Goal: Communication & Community: Participate in discussion

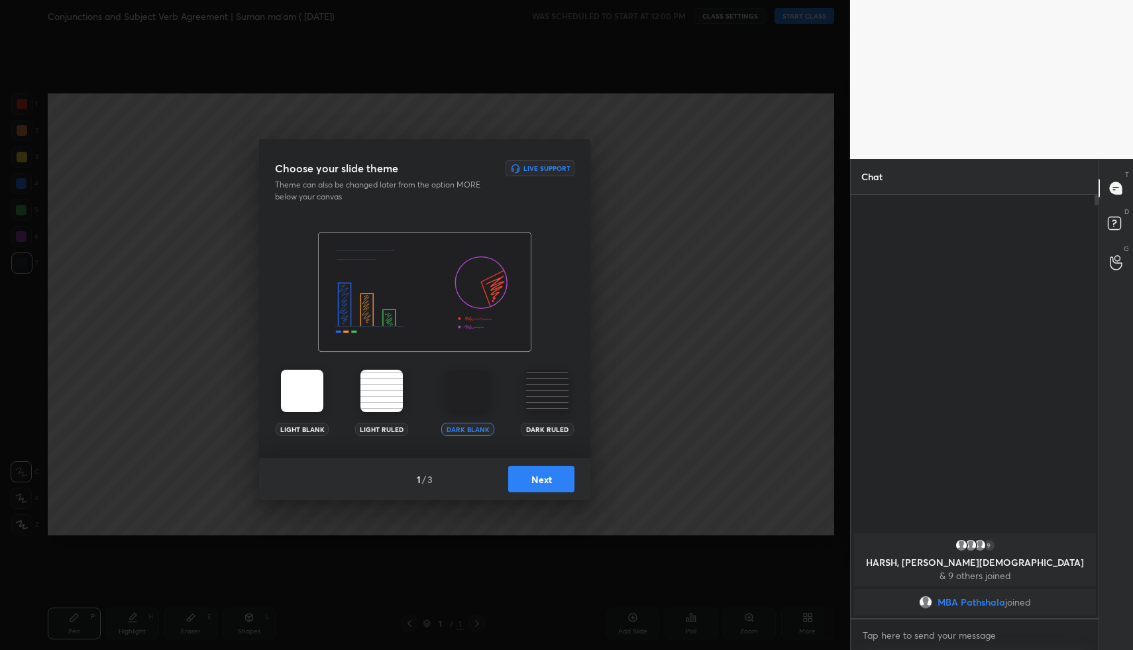
click at [541, 472] on button "Next" at bounding box center [541, 479] width 66 height 27
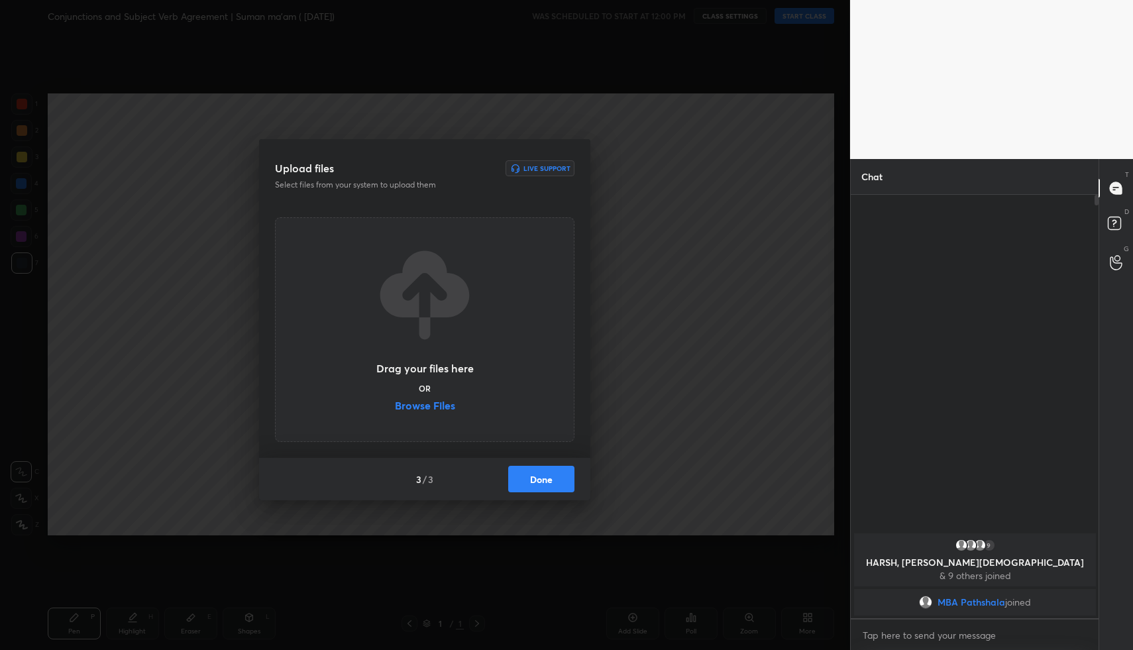
click at [541, 472] on button "Done" at bounding box center [541, 479] width 66 height 27
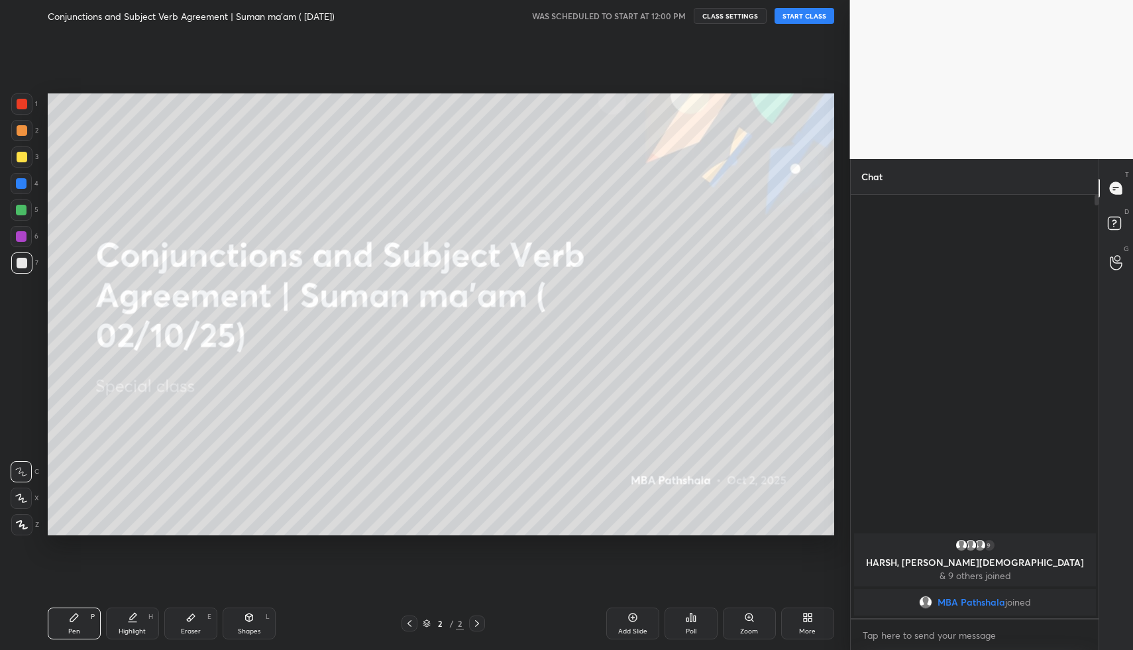
click at [906, 631] on body "1 2 3 4 5 6 7 R O A L C X Z Erase all C X Z Conjunctions and Subject Verb Agree…" at bounding box center [566, 325] width 1133 height 650
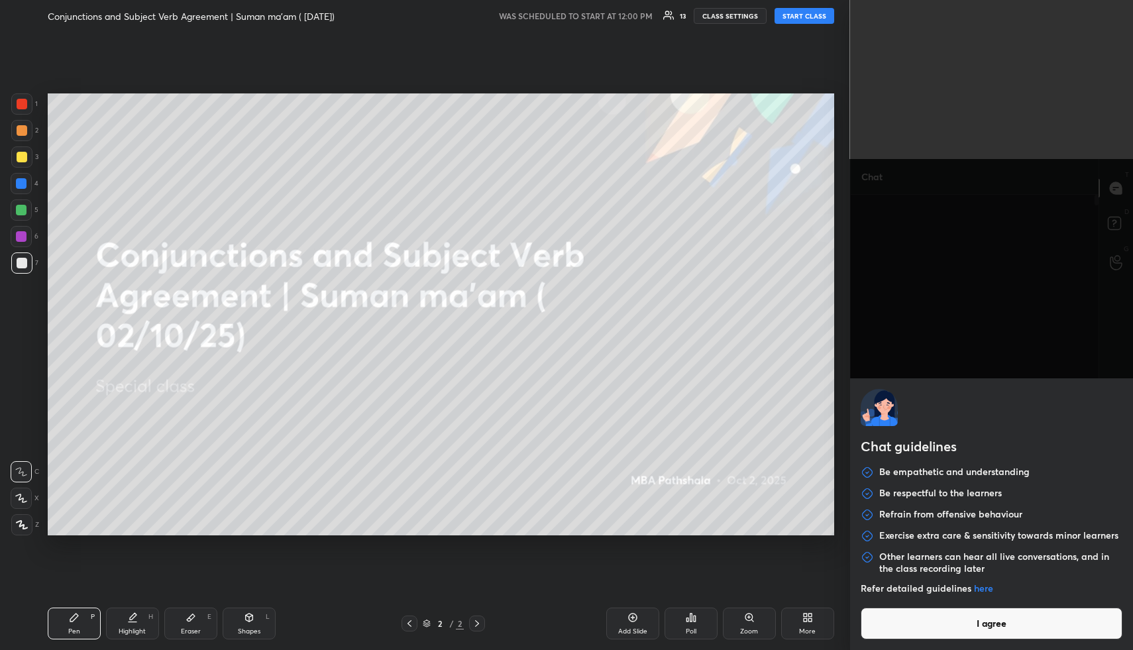
click at [906, 631] on button "I agree" at bounding box center [992, 624] width 262 height 32
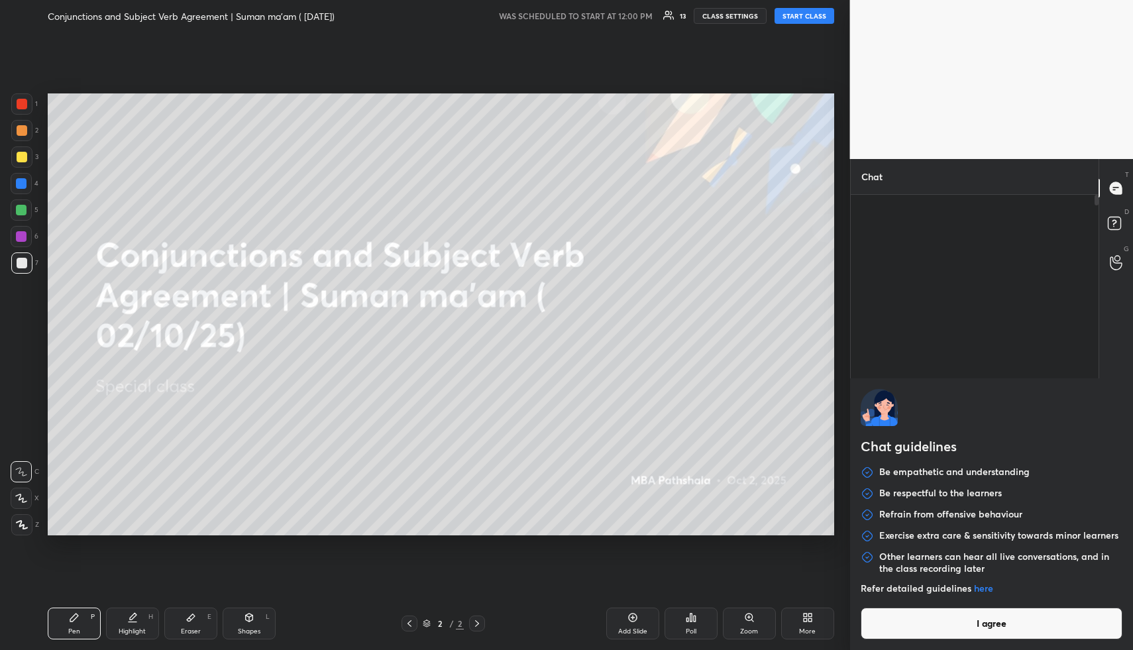
type textarea "x"
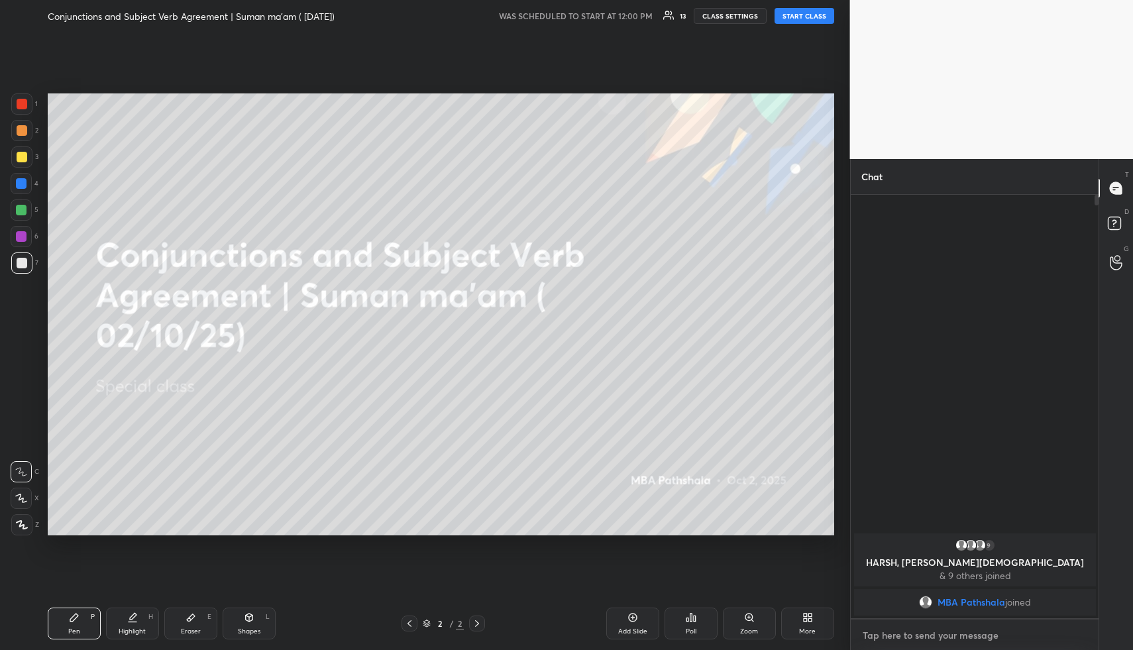
click at [906, 631] on textarea at bounding box center [974, 635] width 227 height 21
type textarea "h"
type textarea "x"
type textarea "hi"
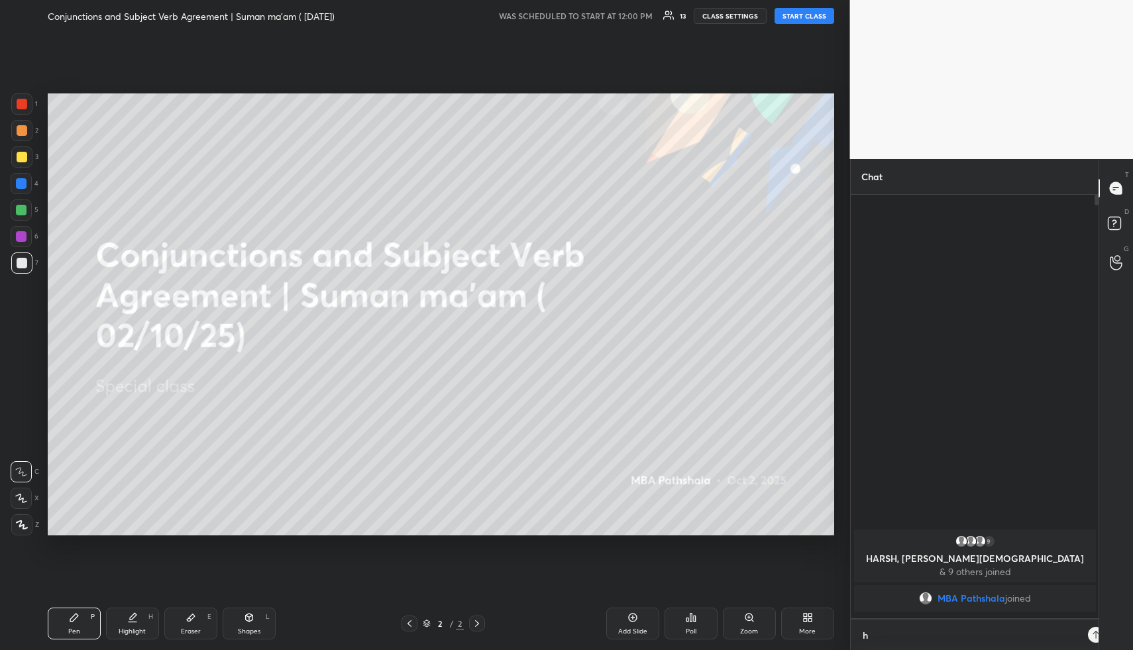
type textarea "x"
type textarea "hii"
type textarea "x"
type textarea "hii"
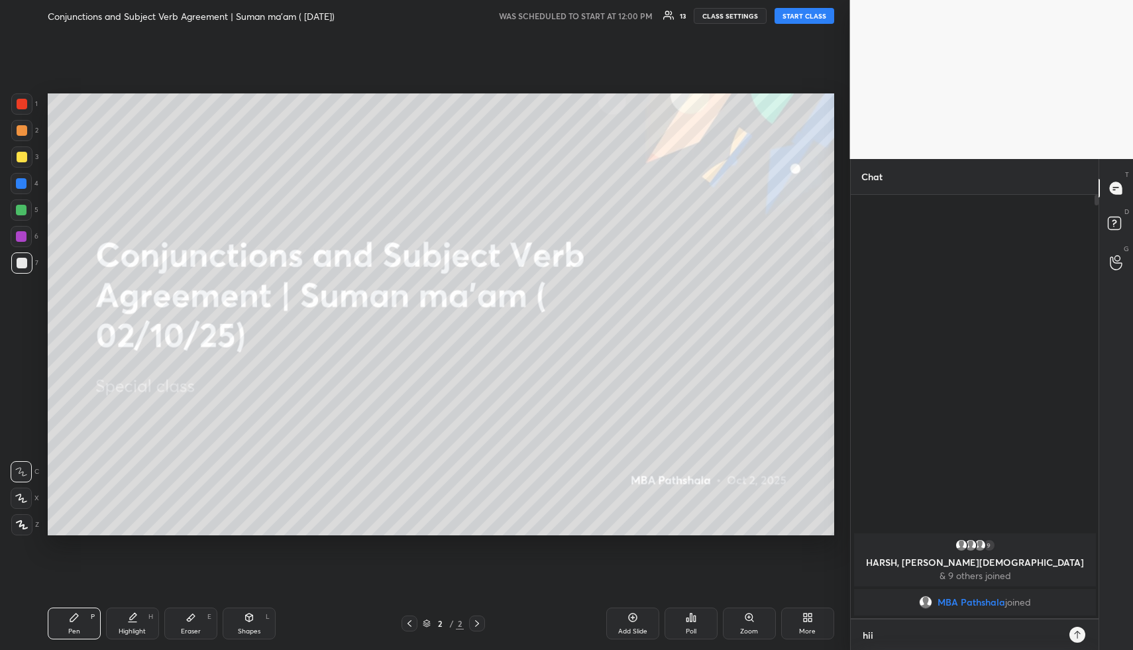
type textarea "x"
type textarea "hii e"
type textarea "x"
type textarea "hii ev"
type textarea "x"
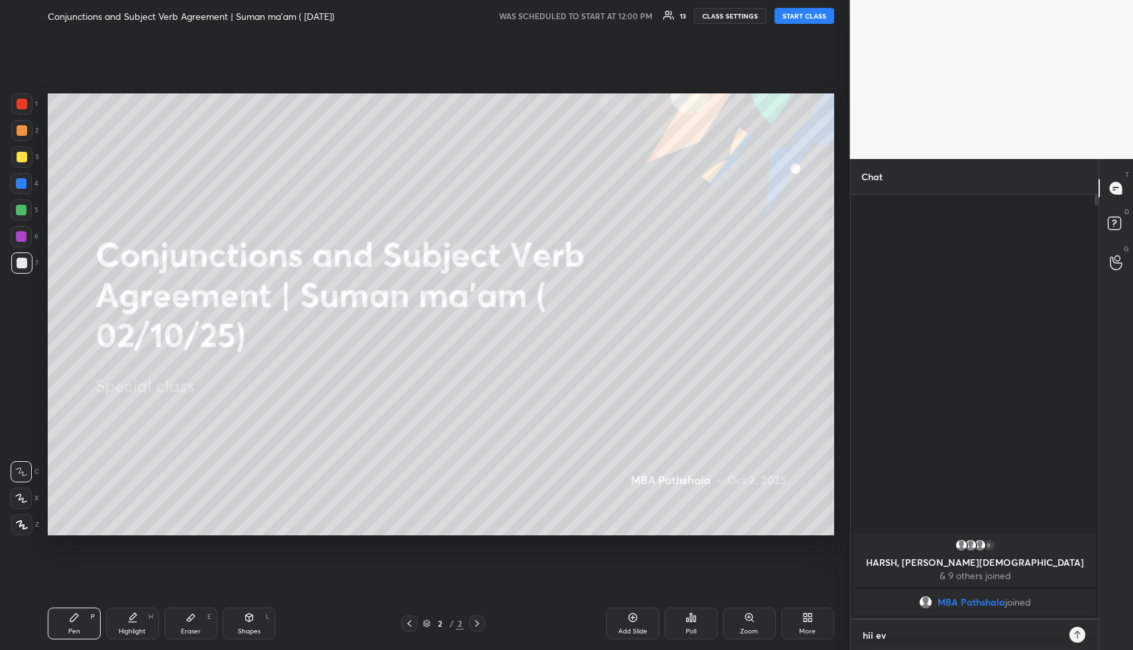
type textarea "hii eve"
type textarea "x"
type textarea "hii ever"
type textarea "x"
type textarea "hii every"
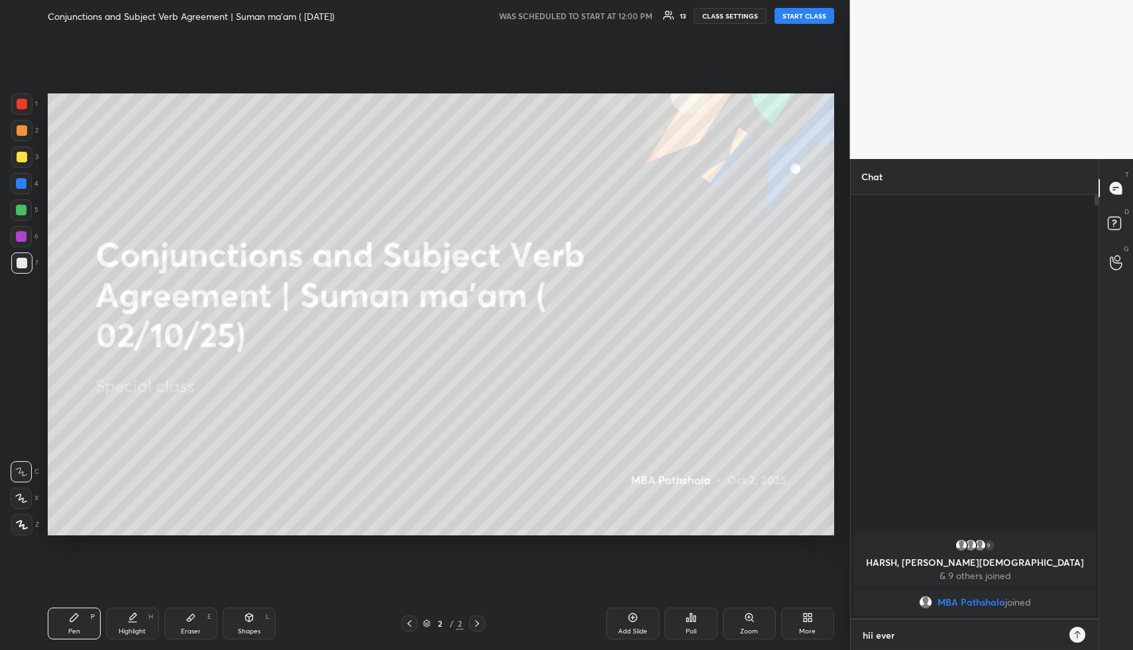
type textarea "x"
type textarea "hii everyo"
type textarea "x"
type textarea "hii everyon"
type textarea "x"
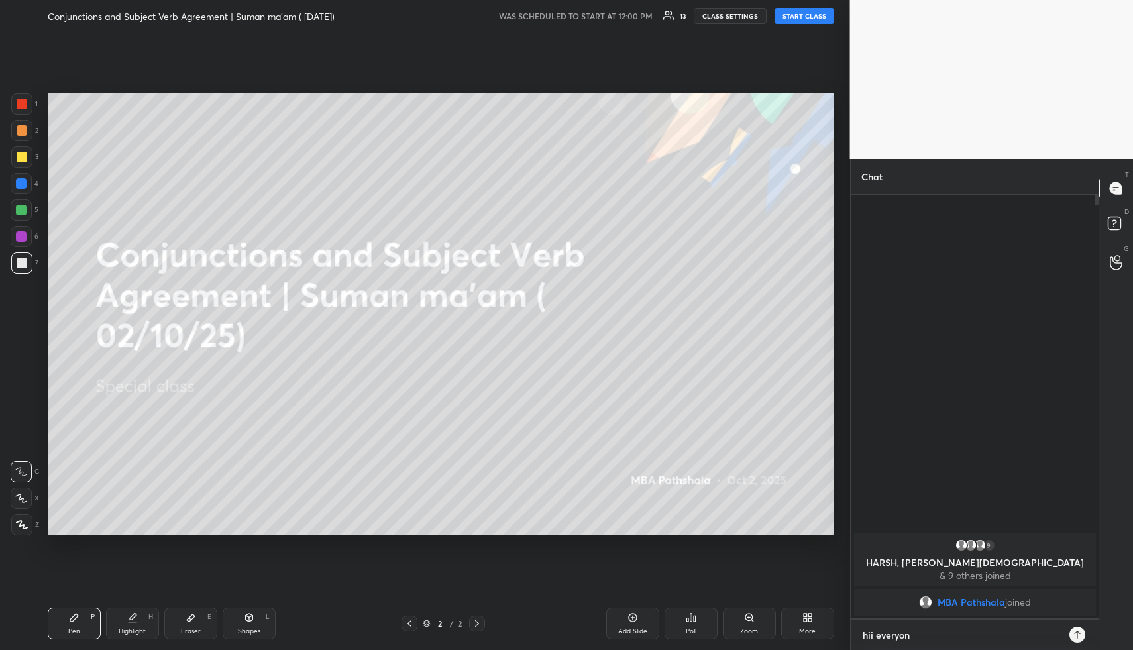
type textarea "hii everyone"
type textarea "x"
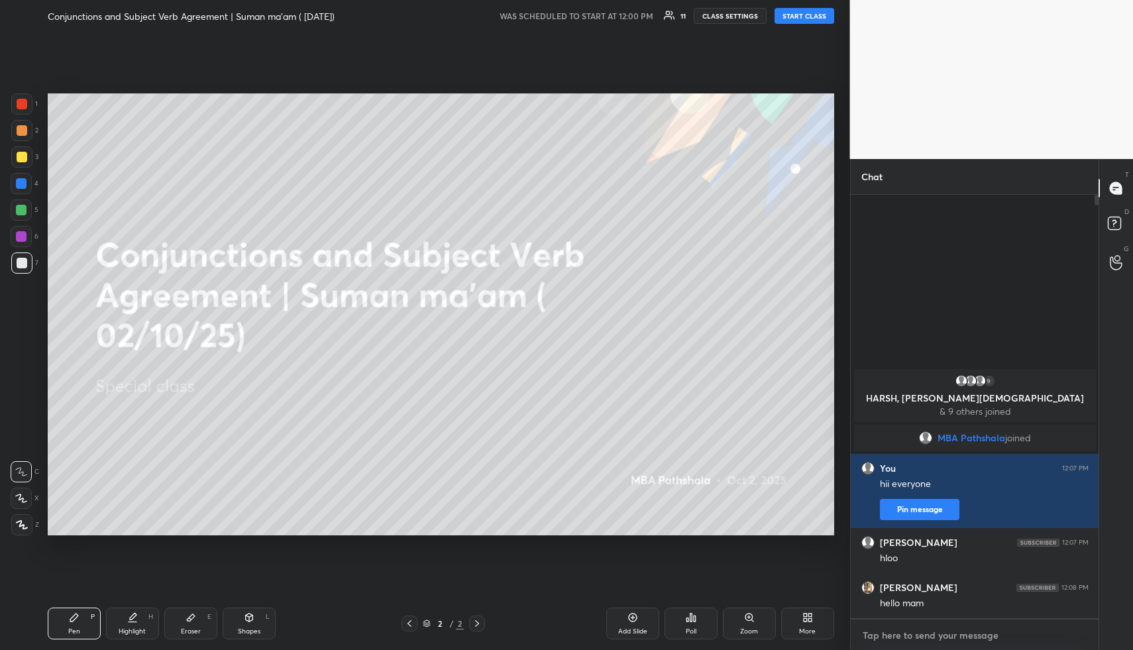
click at [927, 637] on textarea at bounding box center [974, 635] width 227 height 21
type textarea "1"
type textarea "x"
type textarea "1"
type textarea "x"
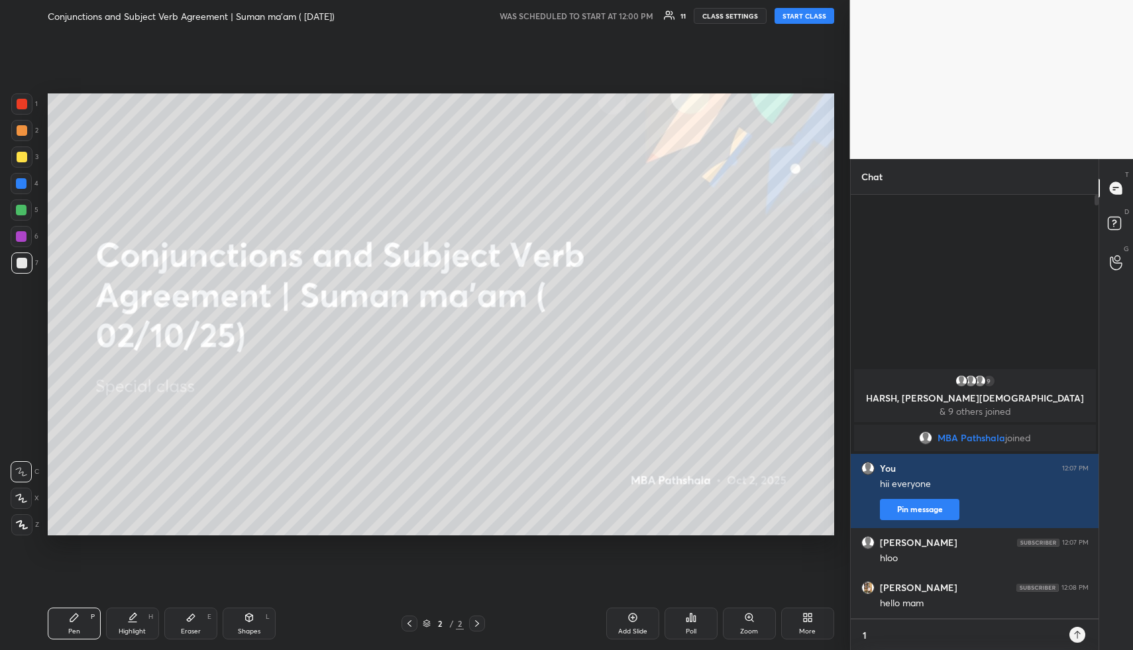
type textarea "1 m"
type textarea "x"
type textarea "1 mi"
type textarea "x"
type textarea "1 min"
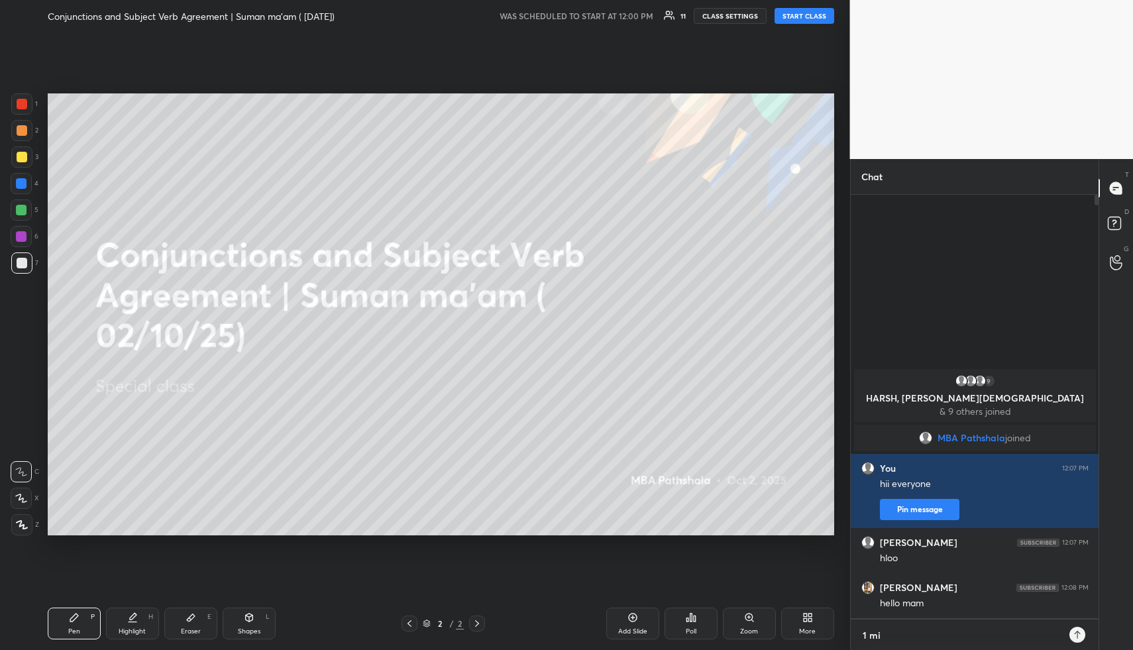
type textarea "x"
type textarea "1 minu"
type textarea "x"
type textarea "1 minut"
type textarea "x"
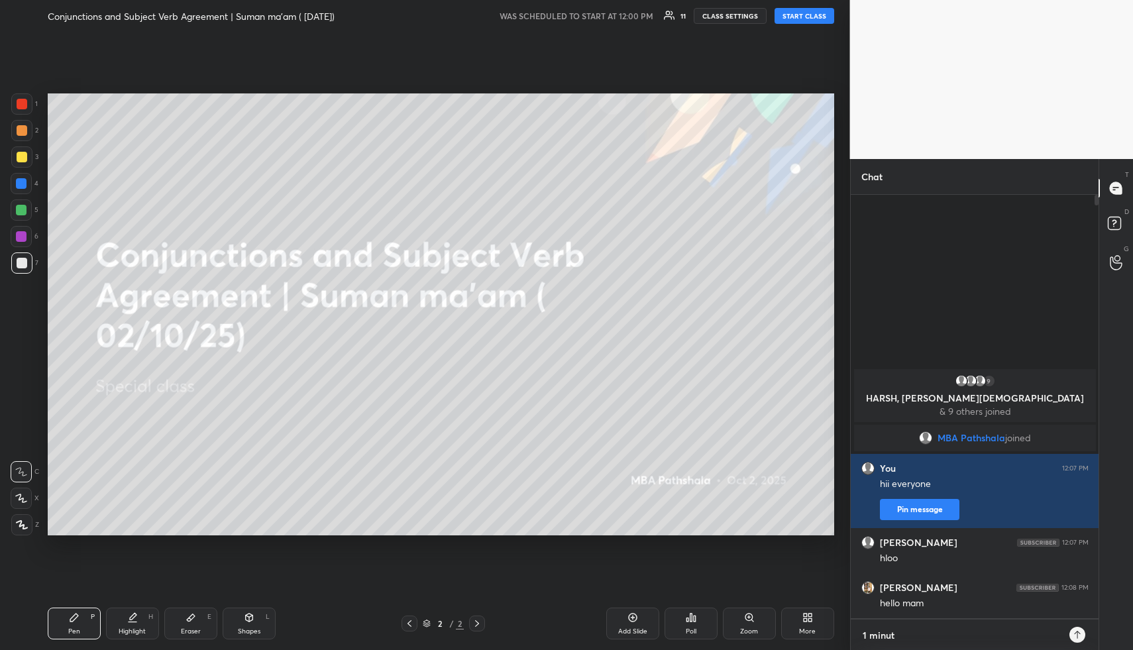
type textarea "1 minute"
type textarea "x"
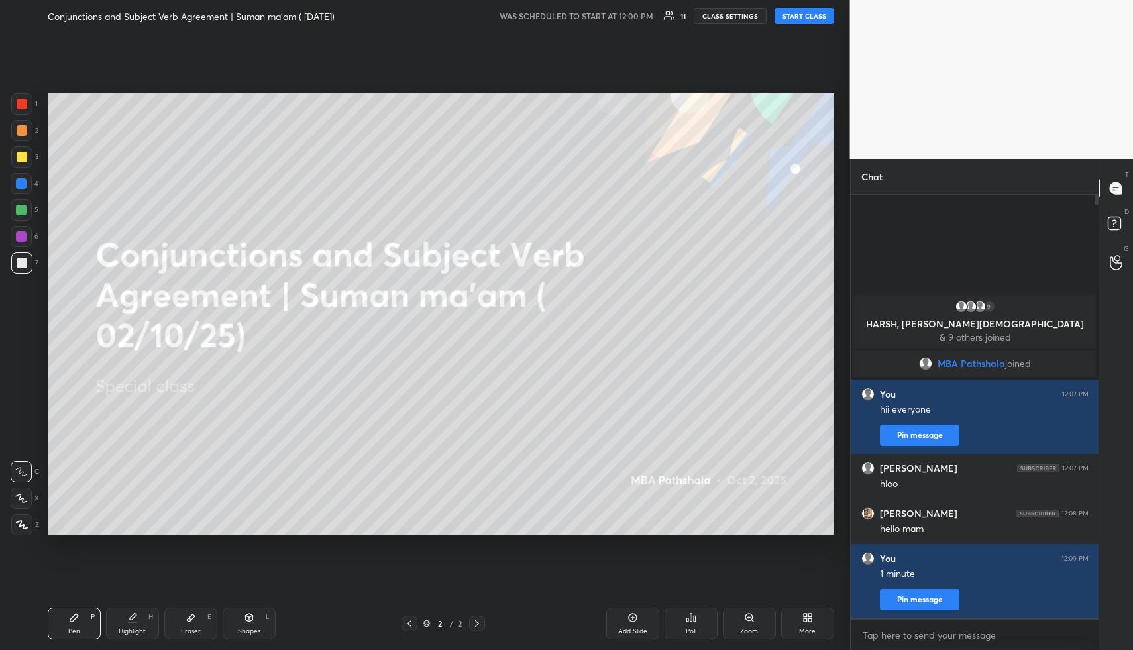
click at [818, 21] on button "START CLASS" at bounding box center [804, 16] width 60 height 16
type textarea "x"
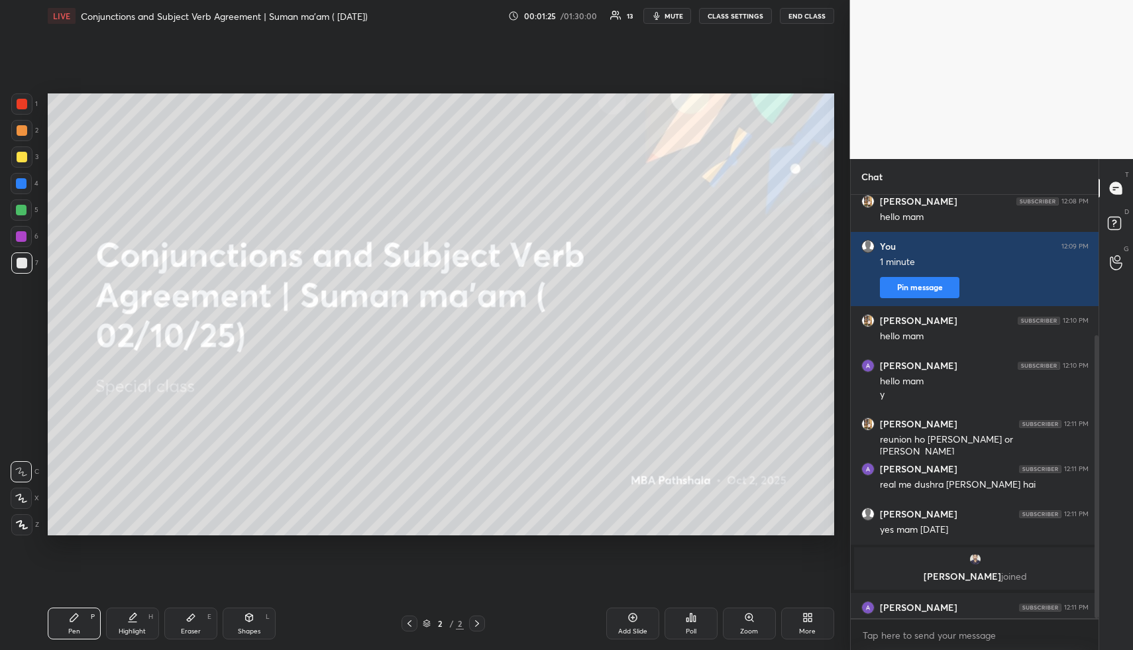
scroll to position [209, 0]
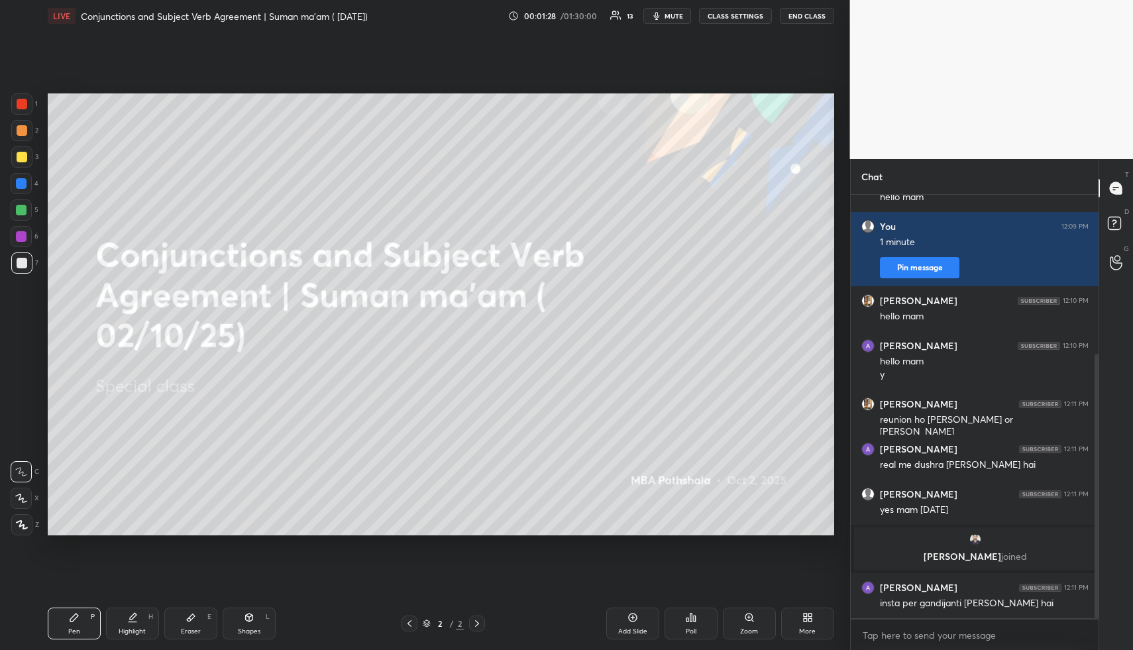
drag, startPoint x: 674, startPoint y: 19, endPoint x: 673, endPoint y: 27, distance: 7.3
click at [674, 19] on span "mute" at bounding box center [673, 15] width 19 height 9
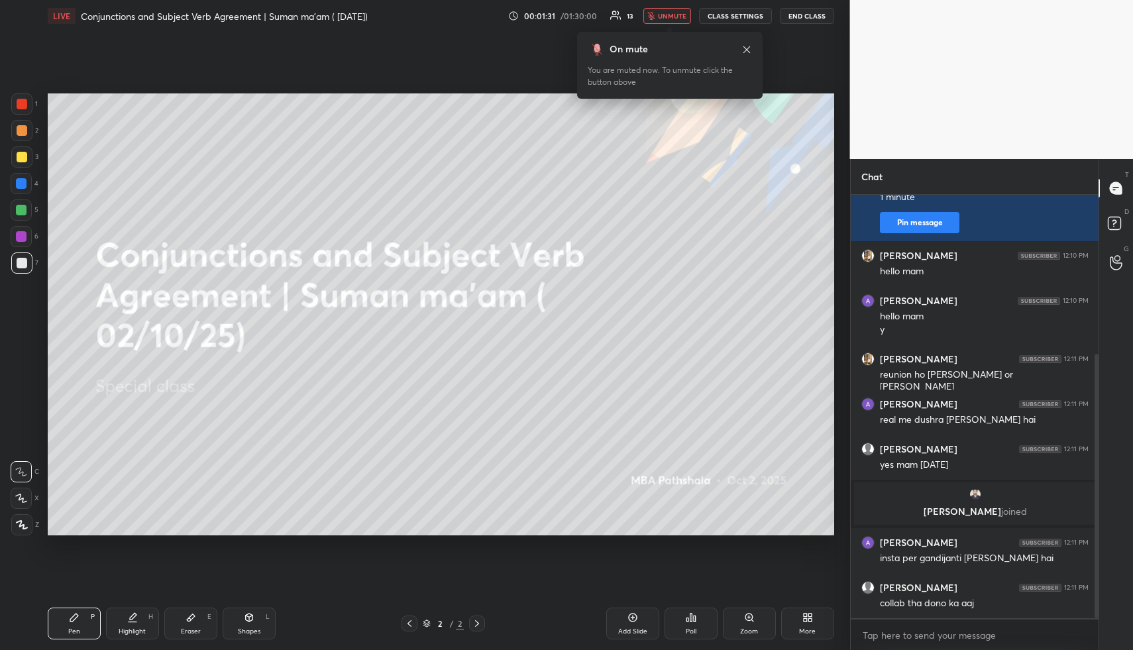
click at [675, 13] on span "unmute" at bounding box center [672, 15] width 28 height 9
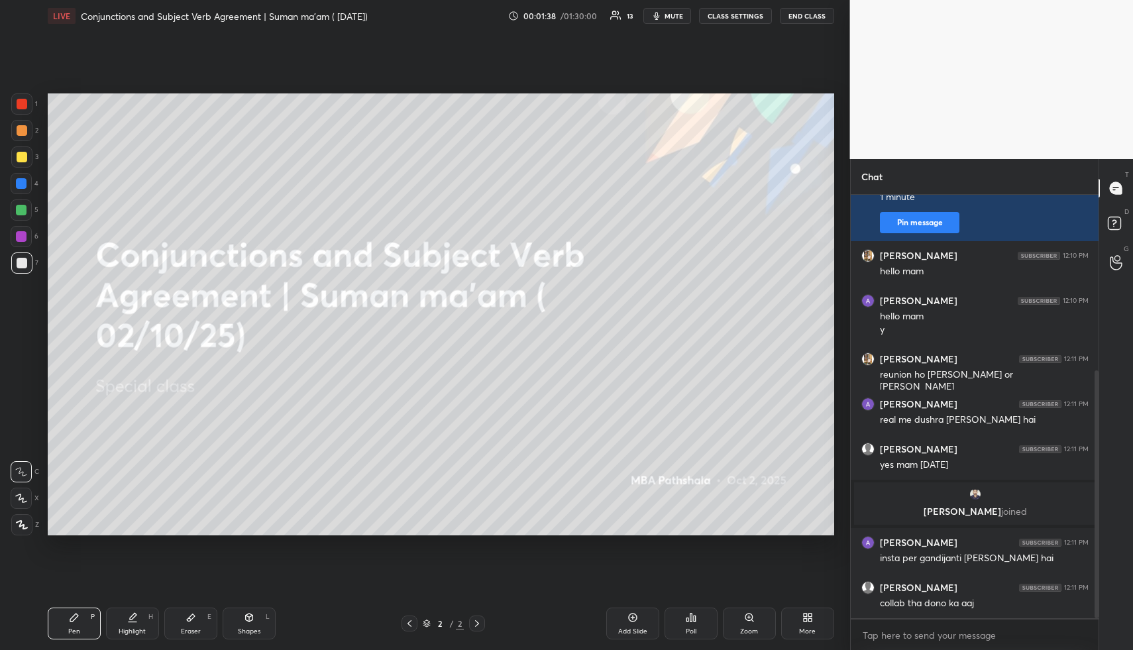
scroll to position [299, 0]
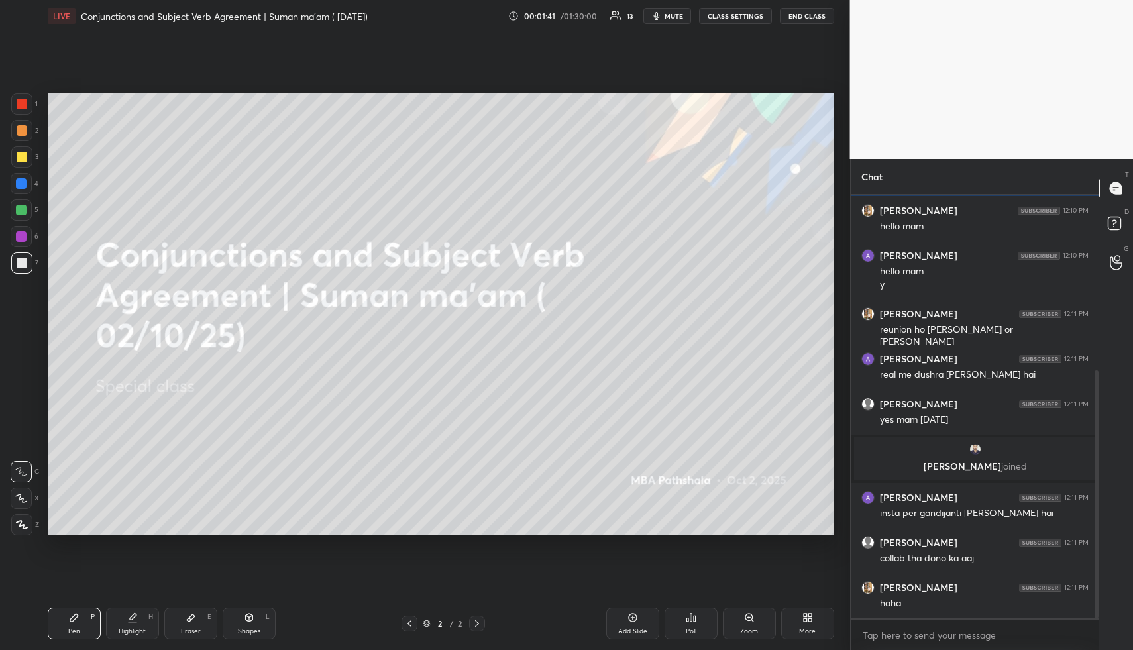
drag, startPoint x: 21, startPoint y: 129, endPoint x: 14, endPoint y: 138, distance: 11.3
click at [21, 131] on div at bounding box center [22, 130] width 11 height 11
click at [21, 502] on icon at bounding box center [21, 498] width 12 height 9
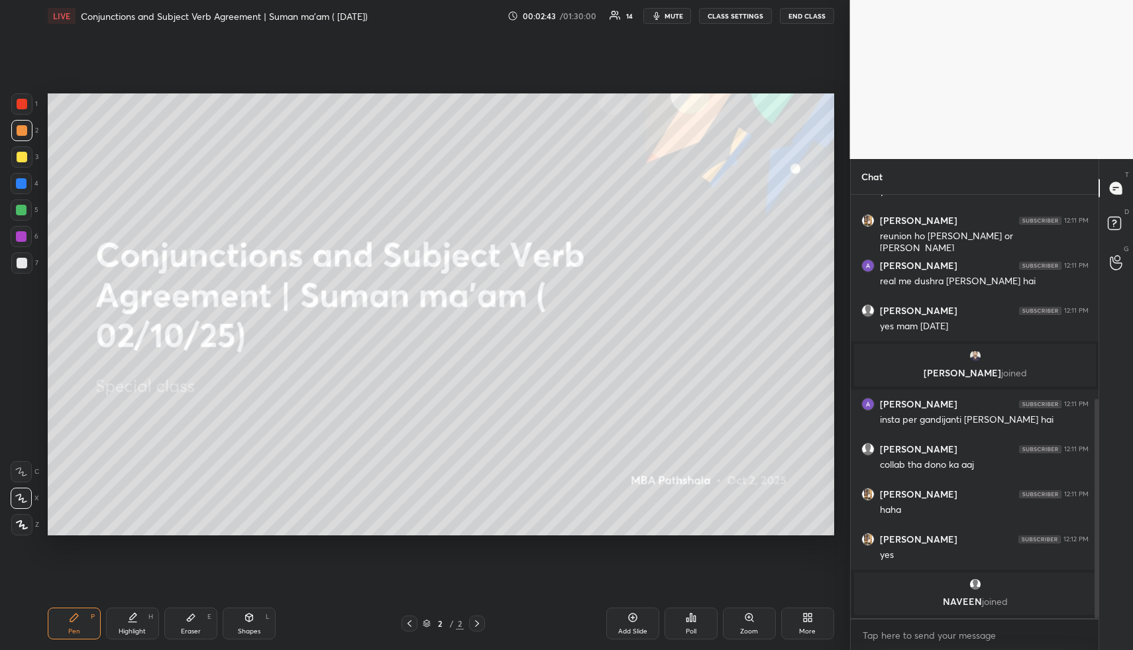
scroll to position [475, 0]
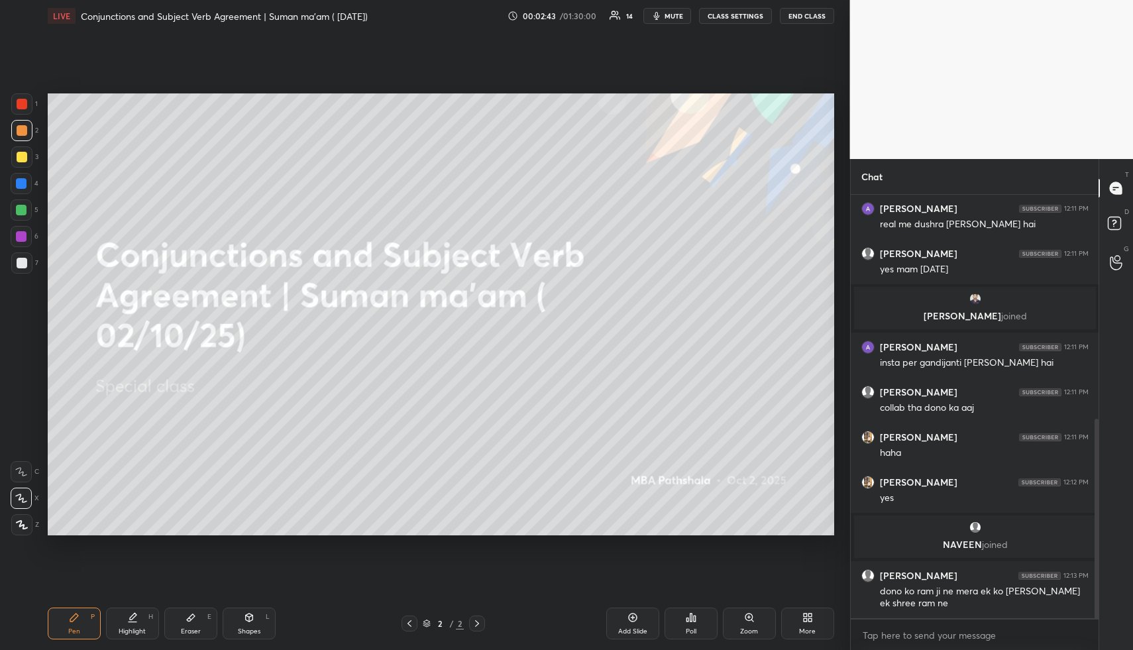
drag, startPoint x: 674, startPoint y: 18, endPoint x: 674, endPoint y: 36, distance: 18.6
click at [674, 18] on span "mute" at bounding box center [673, 15] width 19 height 9
drag, startPoint x: 677, startPoint y: 12, endPoint x: 681, endPoint y: 66, distance: 53.8
click at [678, 12] on span "unmute" at bounding box center [672, 15] width 28 height 9
click at [675, 14] on span "mute" at bounding box center [673, 15] width 19 height 9
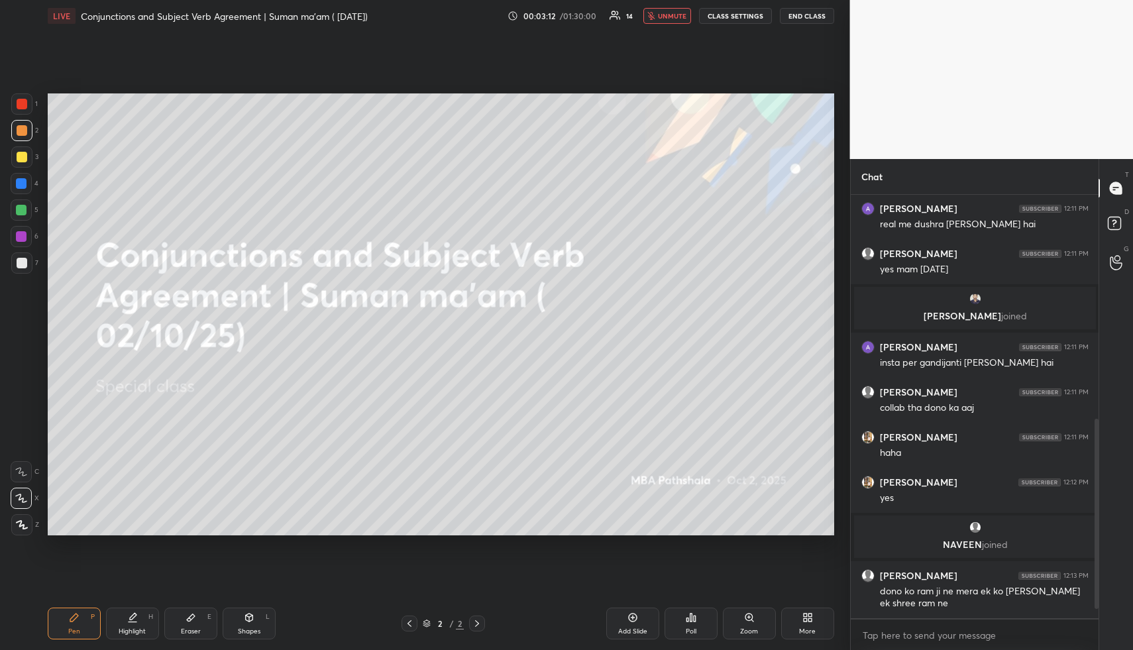
scroll to position [520, 0]
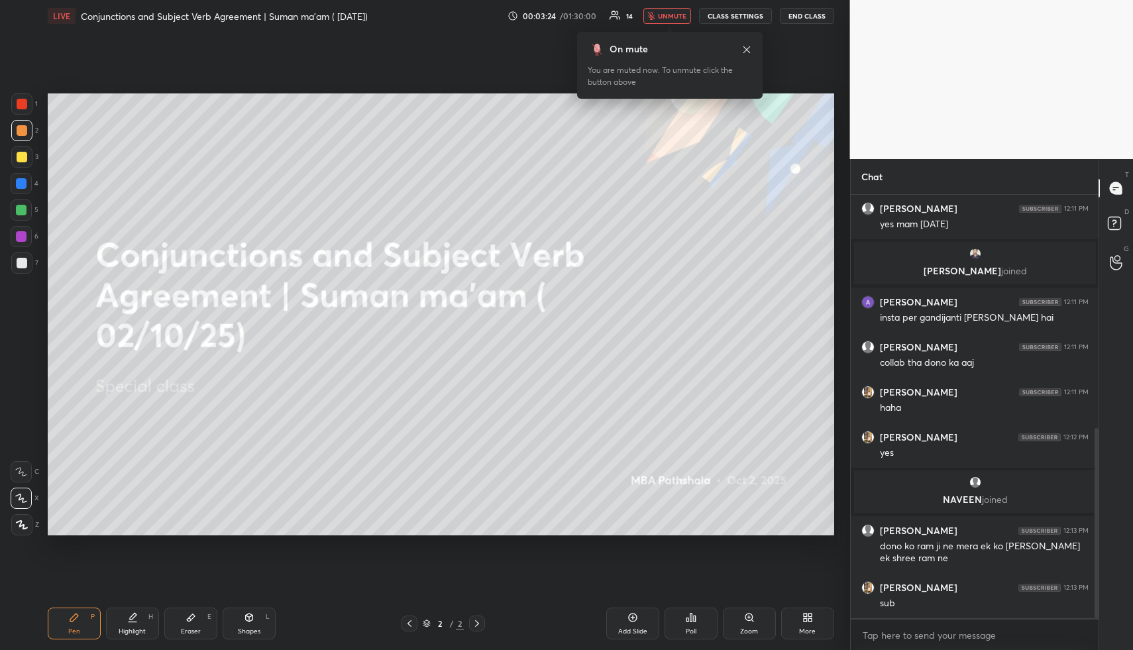
click at [680, 13] on span "unmute" at bounding box center [672, 15] width 28 height 9
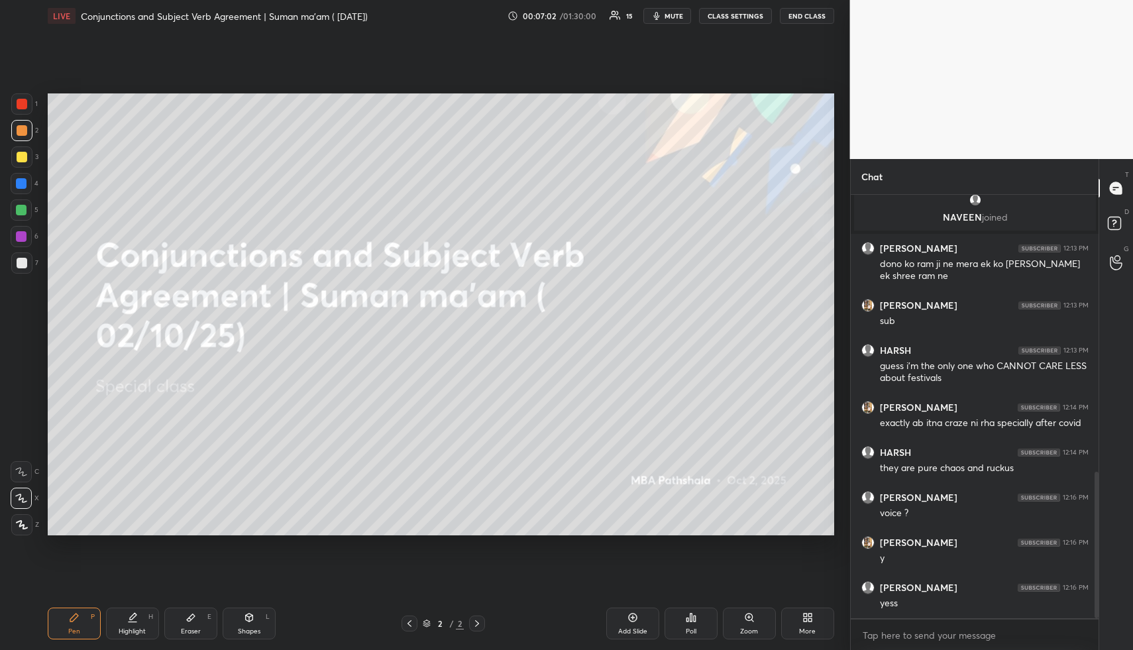
scroll to position [847, 0]
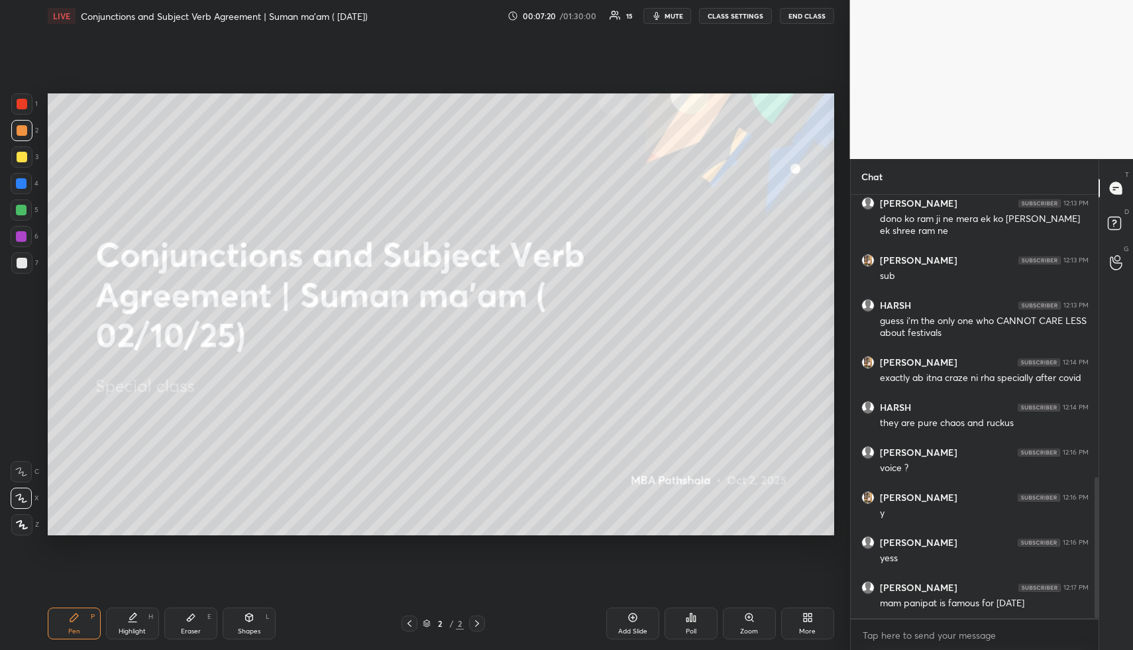
click at [798, 620] on div "More" at bounding box center [807, 624] width 53 height 32
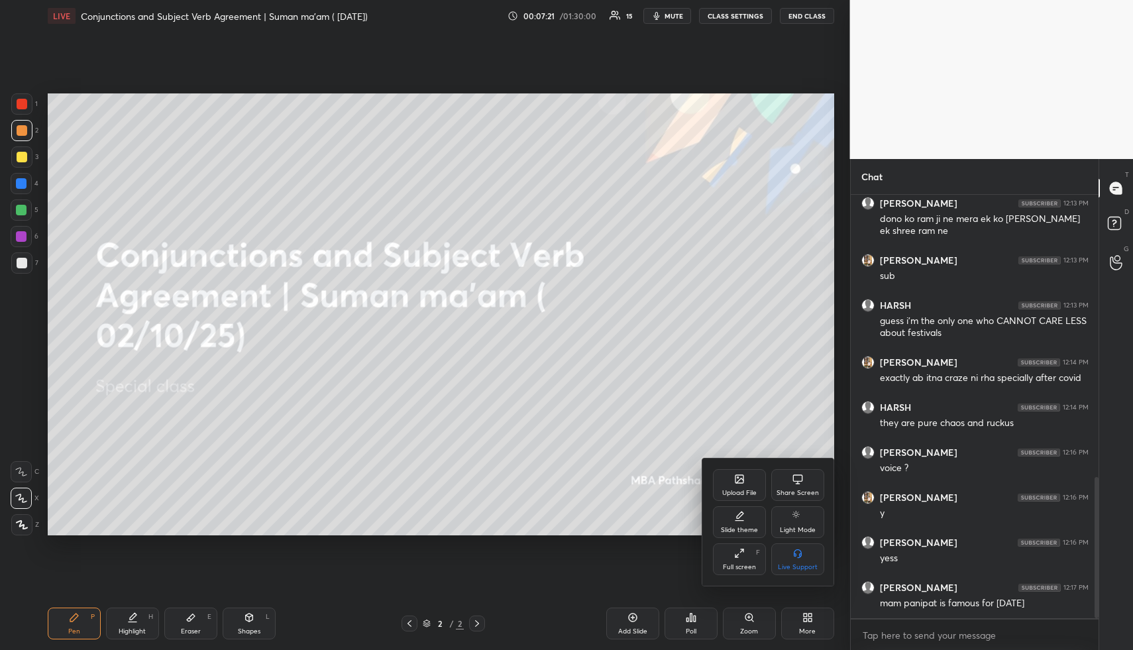
click at [738, 490] on div "Upload File" at bounding box center [739, 493] width 34 height 7
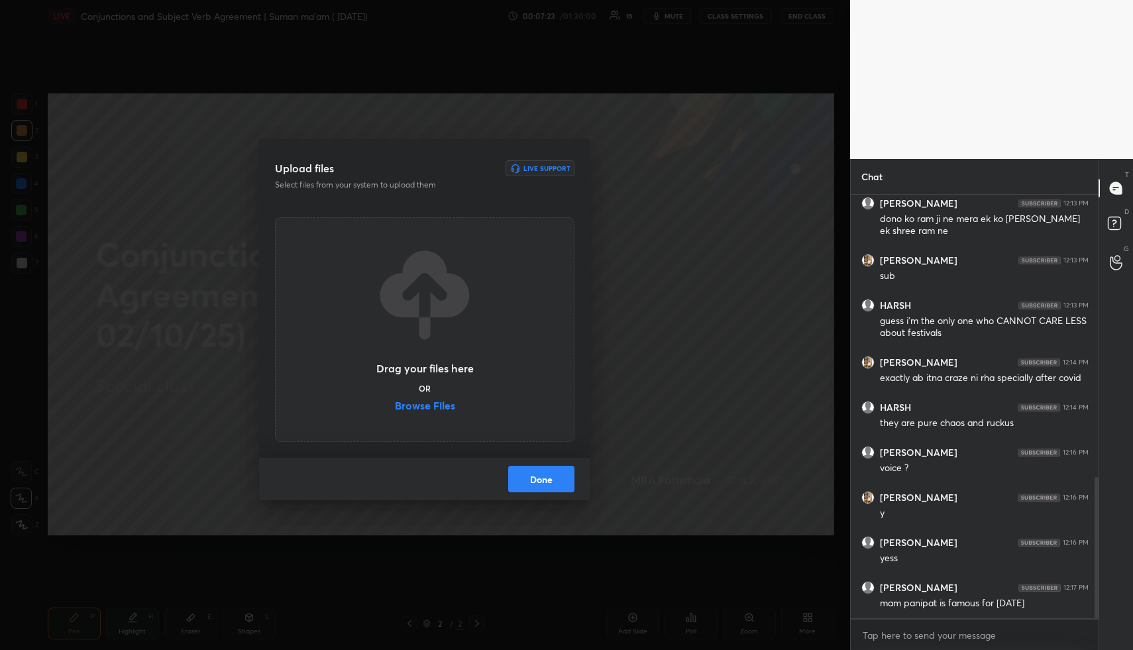
scroll to position [892, 0]
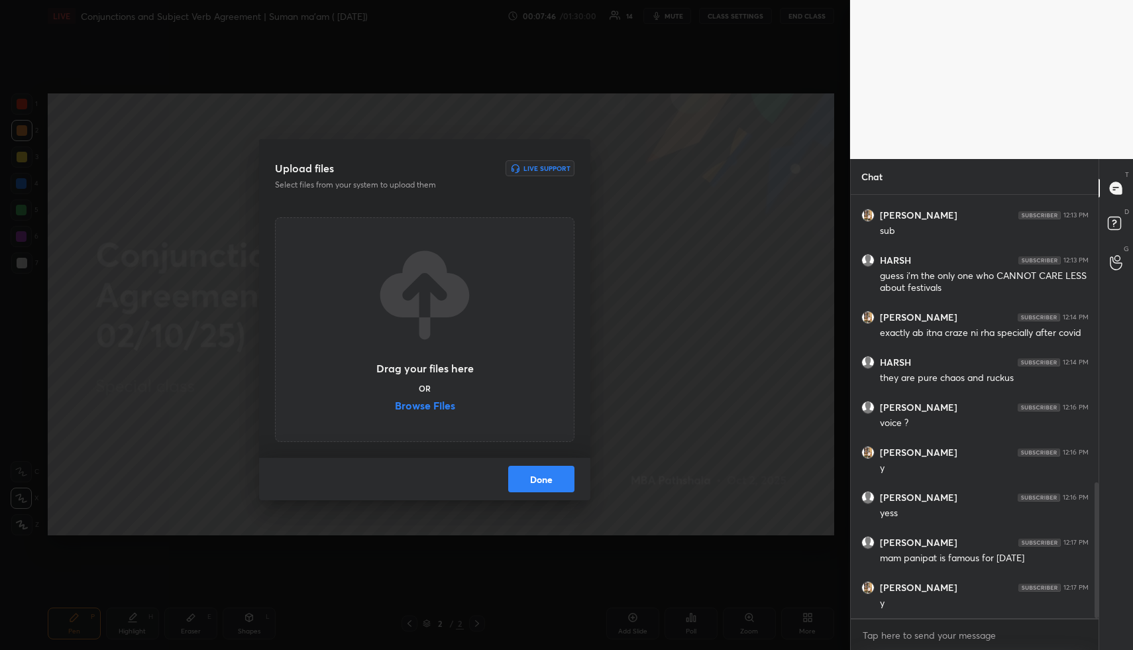
click at [676, 491] on div "Upload files Live Support Select files from your system to upload them Drag you…" at bounding box center [425, 325] width 850 height 650
click at [655, 455] on div "Upload files Live Support Select files from your system to upload them Drag you…" at bounding box center [425, 325] width 850 height 650
click at [543, 479] on button "Done" at bounding box center [541, 479] width 66 height 27
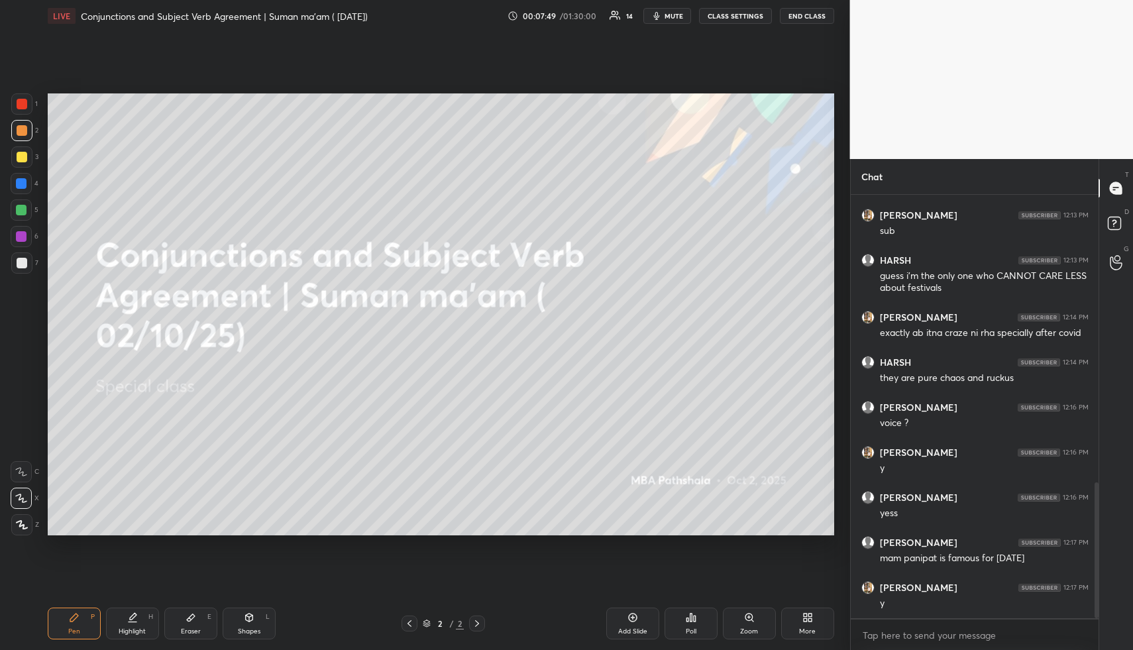
click at [674, 21] on button "mute" at bounding box center [667, 16] width 48 height 16
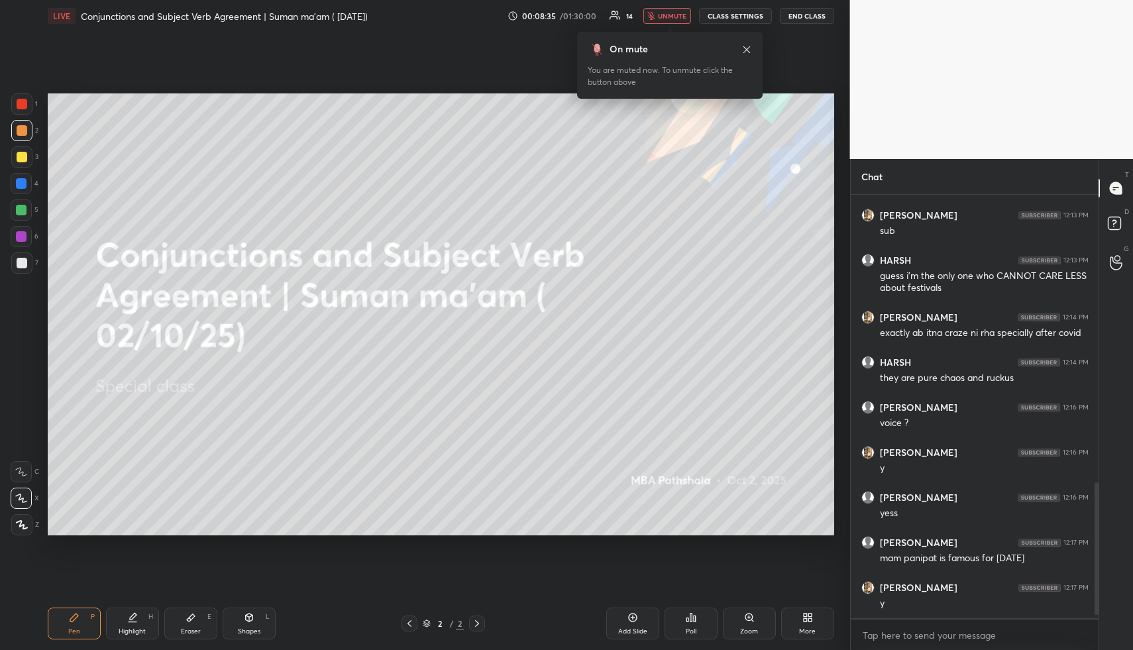
scroll to position [937, 0]
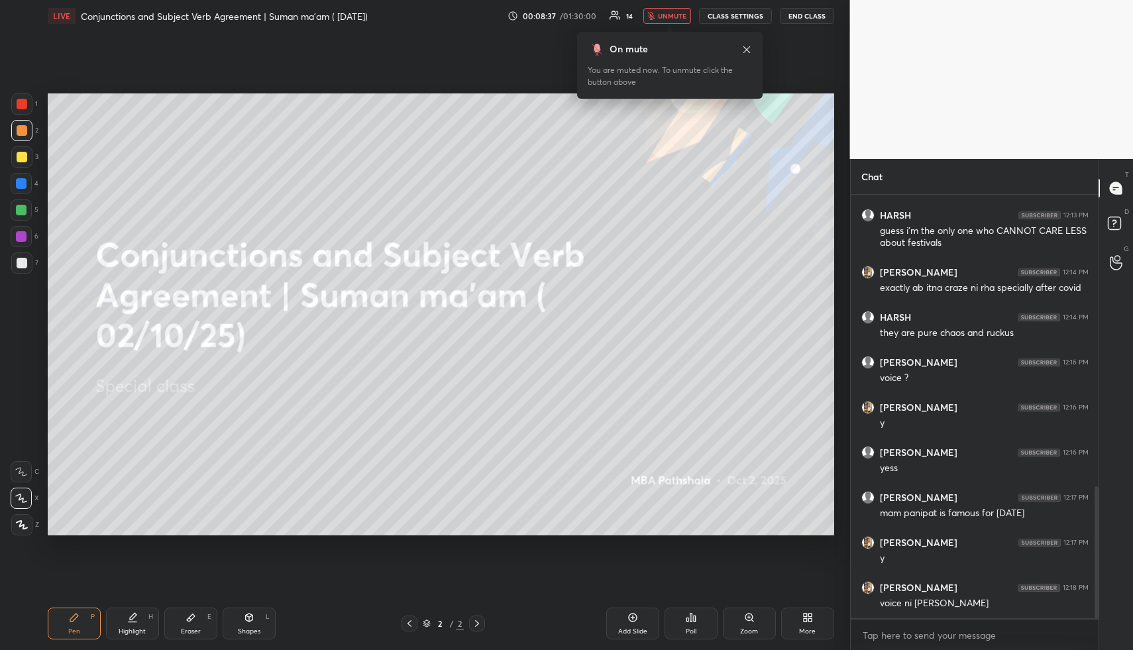
click at [670, 15] on span "unmute" at bounding box center [672, 15] width 28 height 9
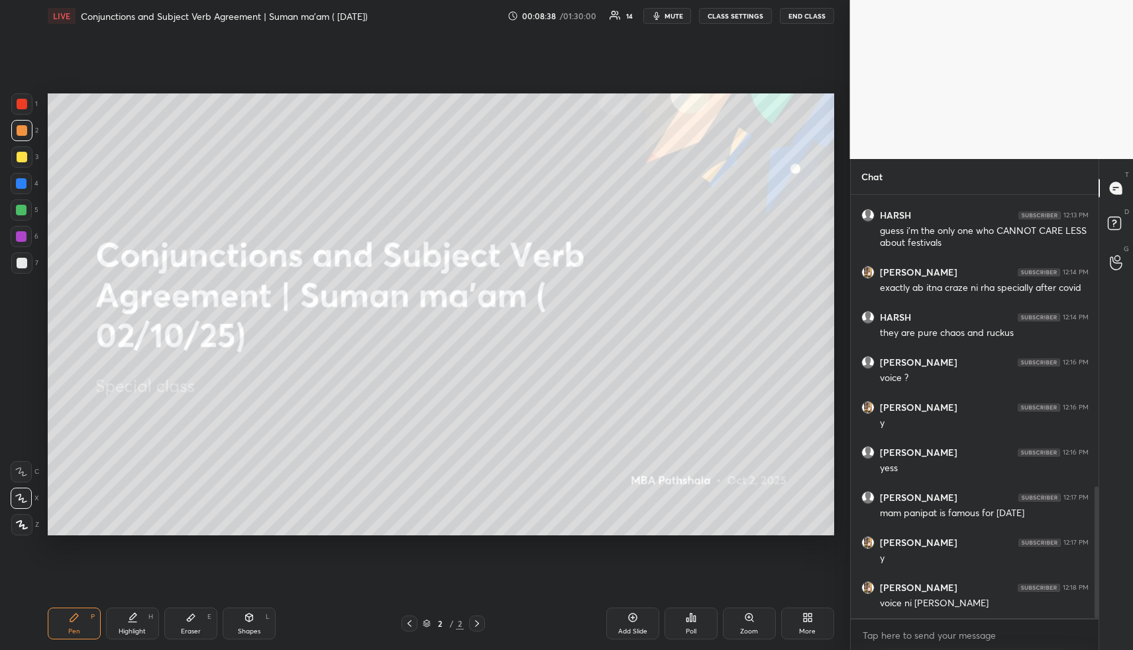
click at [807, 631] on div "More" at bounding box center [807, 631] width 17 height 7
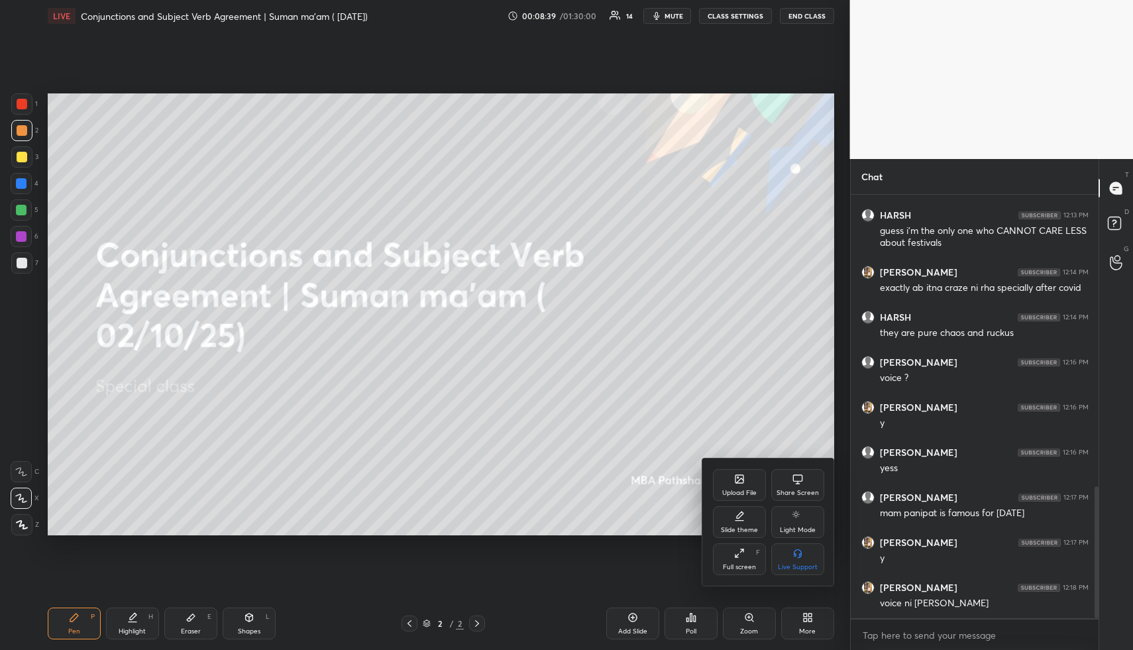
click at [742, 490] on div "Upload File" at bounding box center [739, 493] width 34 height 7
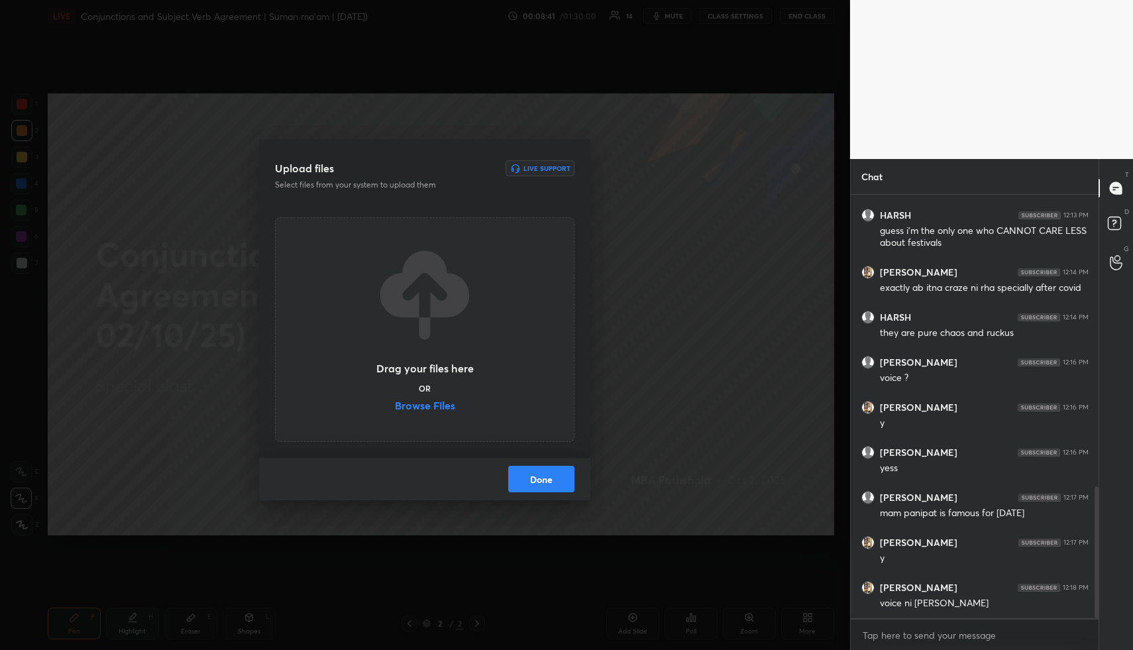
click at [439, 406] on label "Browse Files" at bounding box center [425, 407] width 60 height 14
click at [395, 406] on input "Browse Files" at bounding box center [395, 407] width 0 height 14
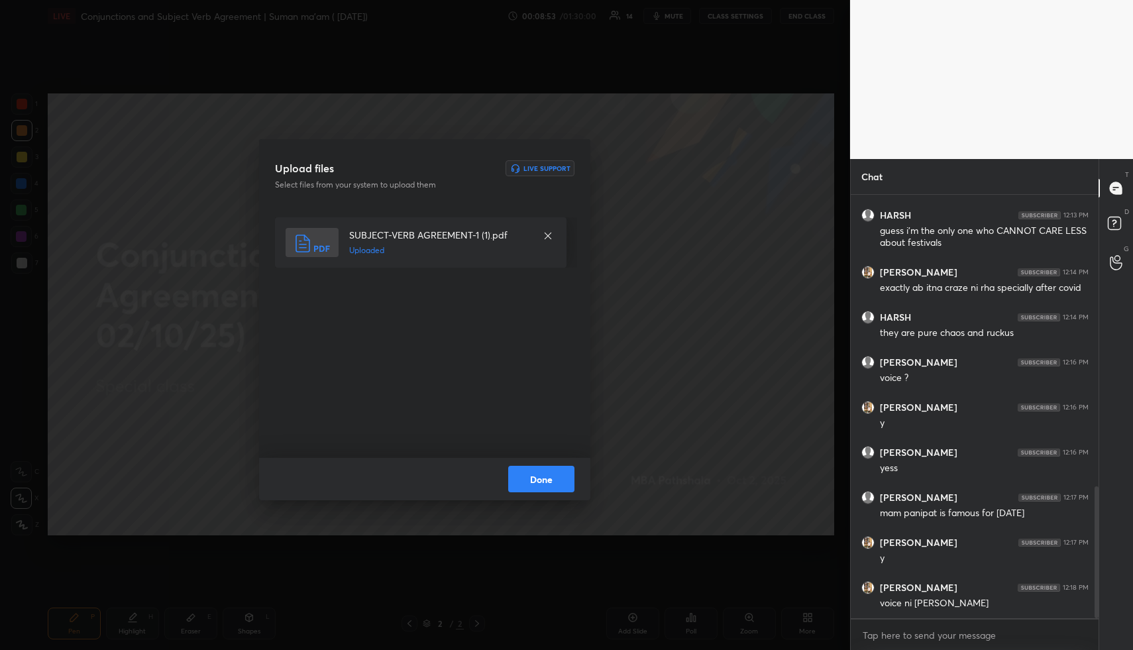
click at [533, 472] on button "Done" at bounding box center [541, 479] width 66 height 27
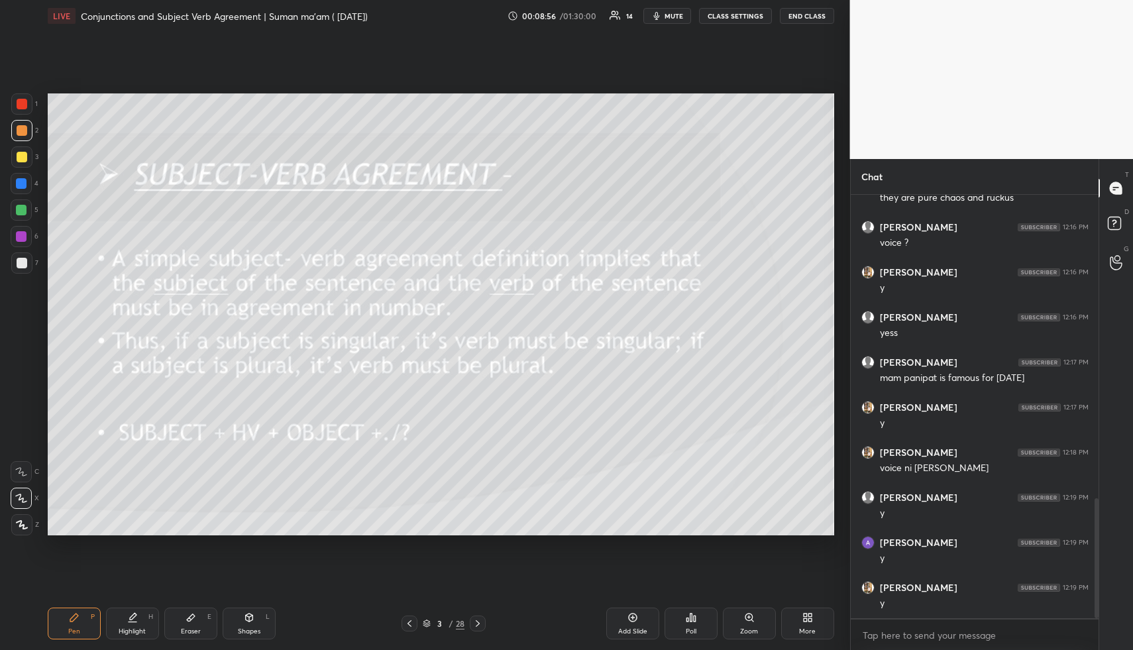
scroll to position [1118, 0]
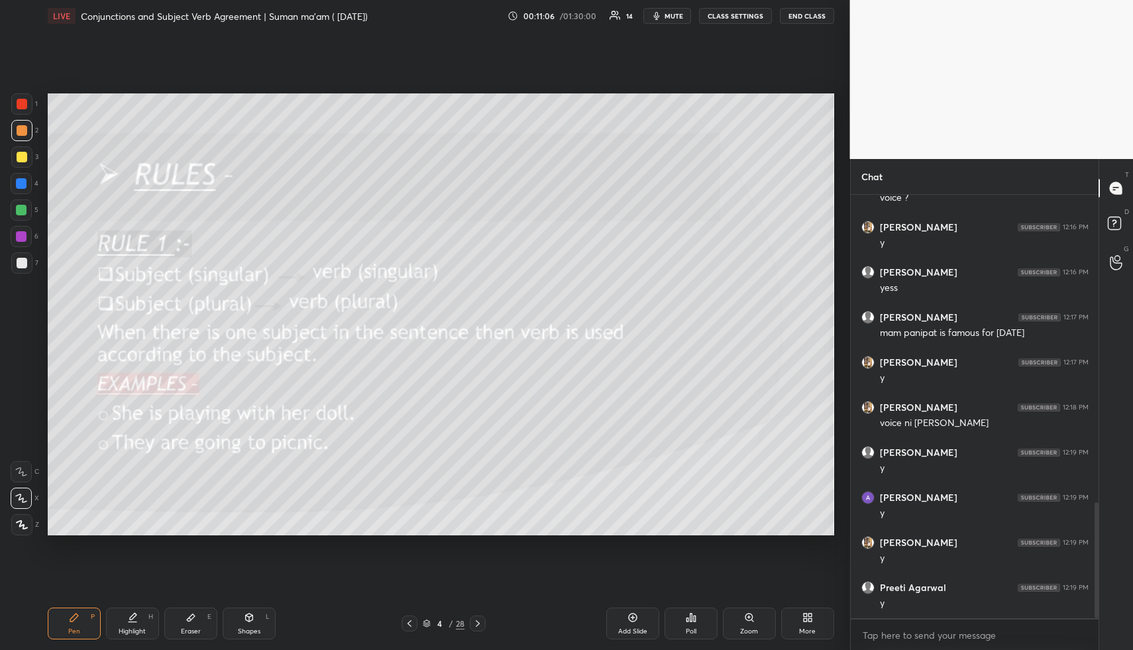
click at [676, 15] on span "mute" at bounding box center [673, 15] width 19 height 9
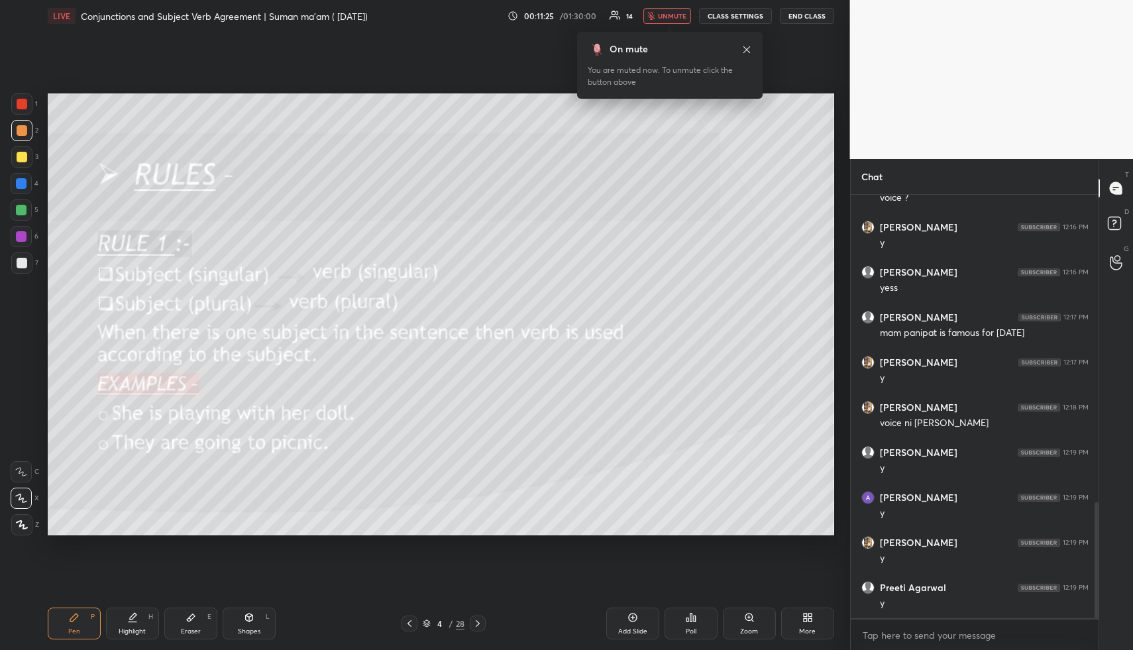
click at [672, 13] on span "unmute" at bounding box center [672, 15] width 28 height 9
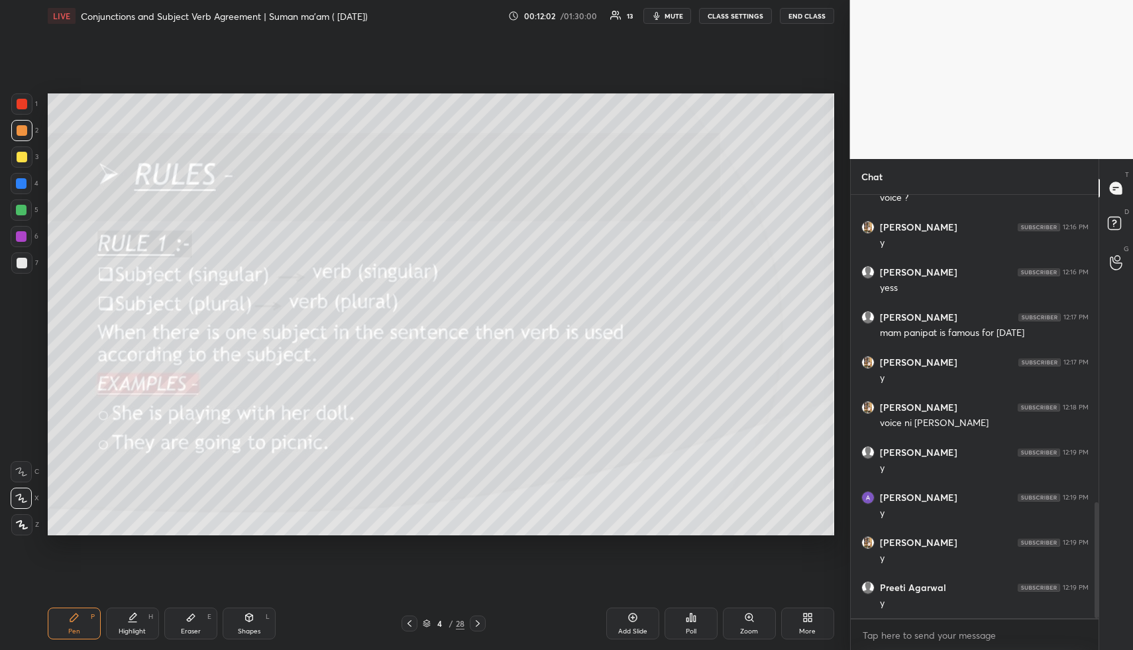
scroll to position [1163, 0]
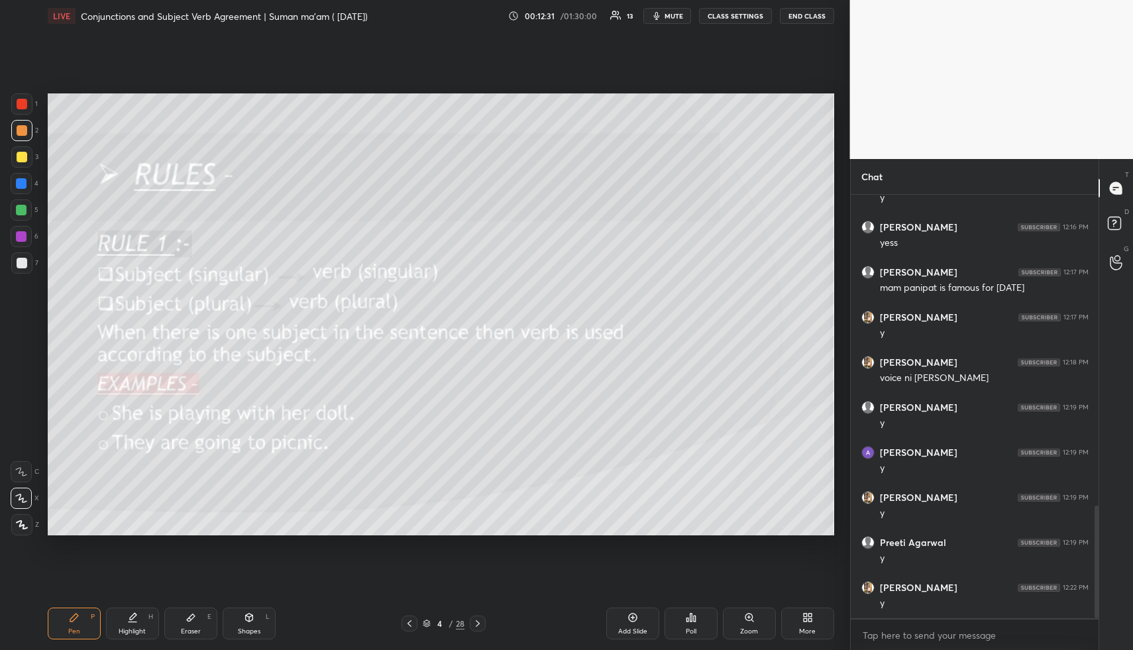
click at [674, 15] on span "mute" at bounding box center [673, 15] width 19 height 9
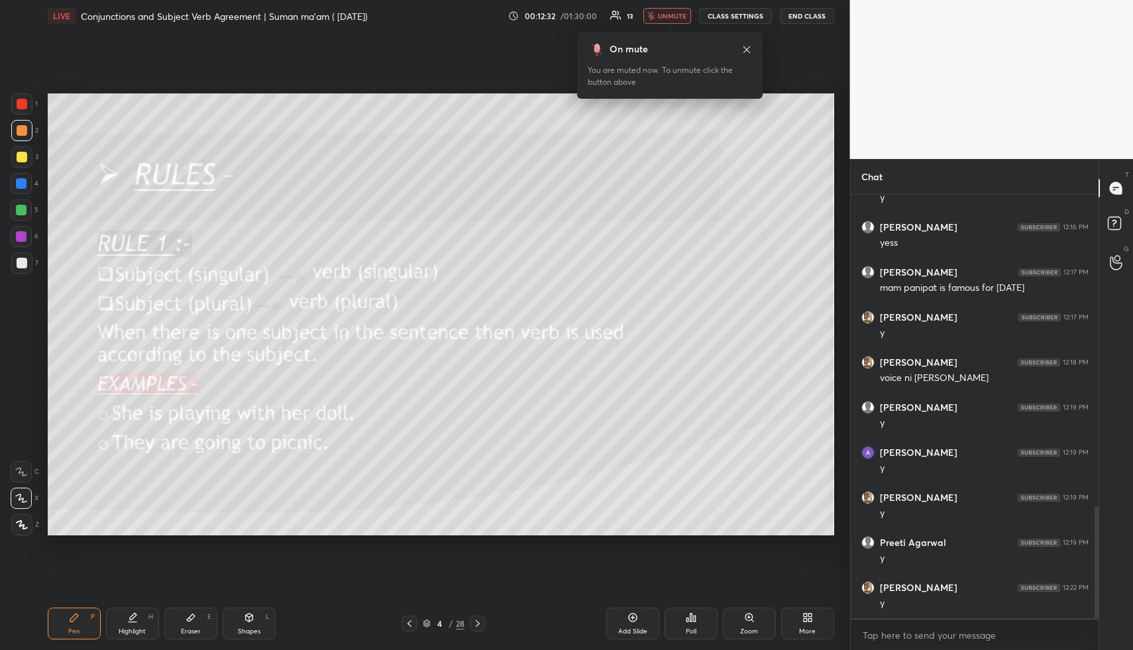
click at [675, 17] on span "unmute" at bounding box center [672, 15] width 28 height 9
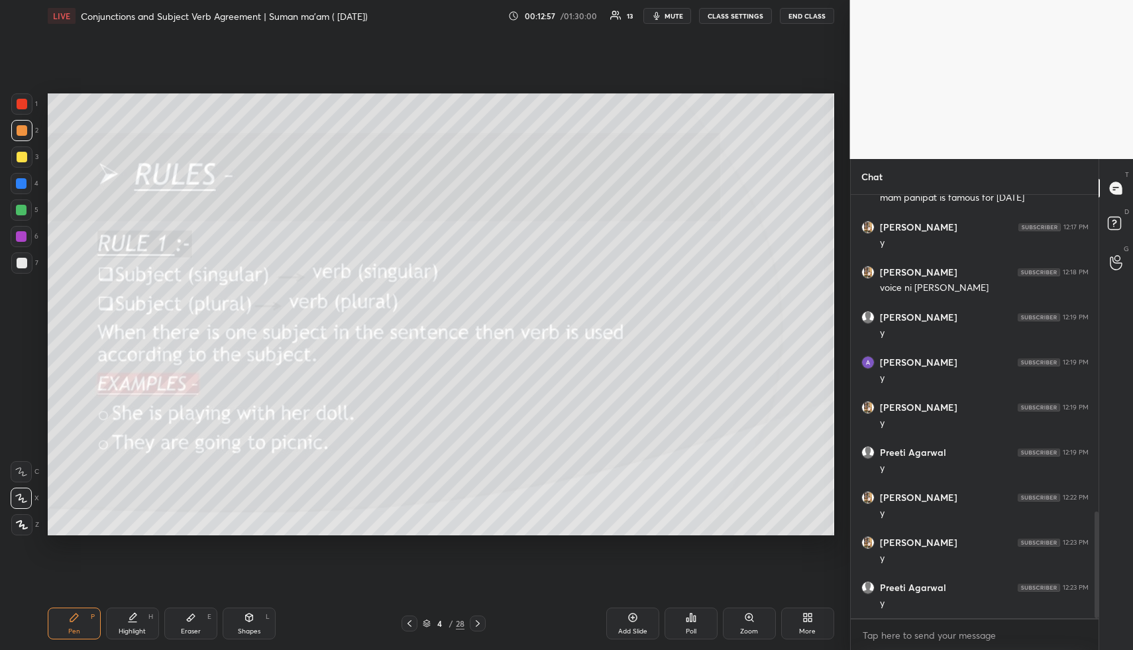
scroll to position [1298, 0]
drag, startPoint x: 481, startPoint y: 623, endPoint x: 475, endPoint y: 593, distance: 31.1
click at [481, 623] on icon at bounding box center [477, 623] width 11 height 11
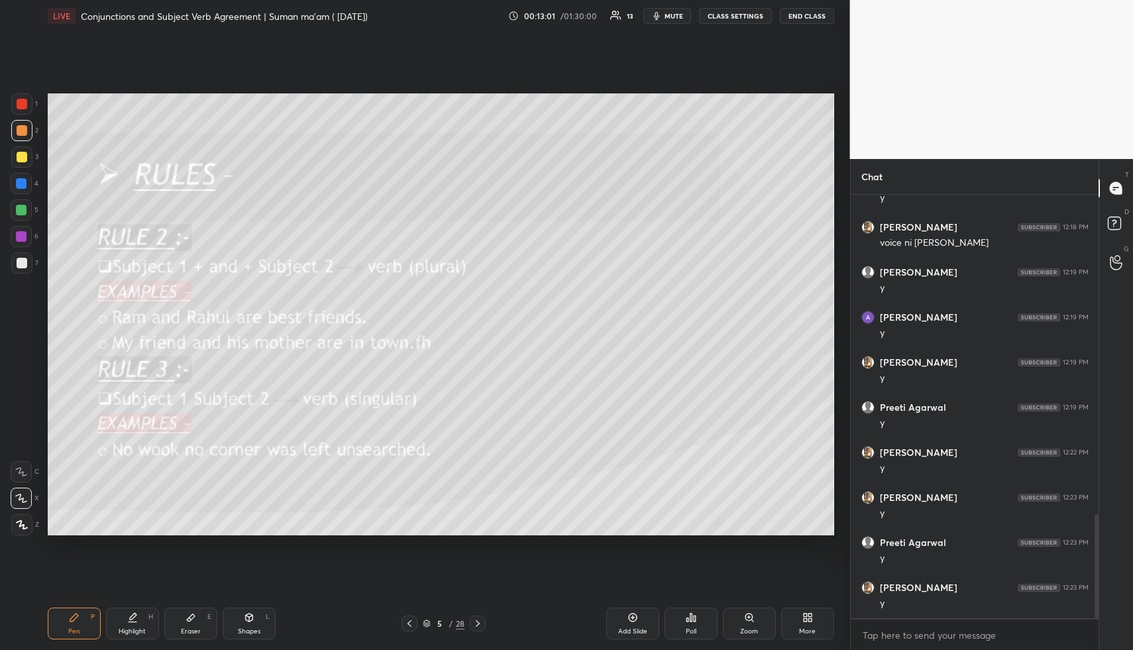
click at [671, 15] on span "mute" at bounding box center [673, 15] width 19 height 9
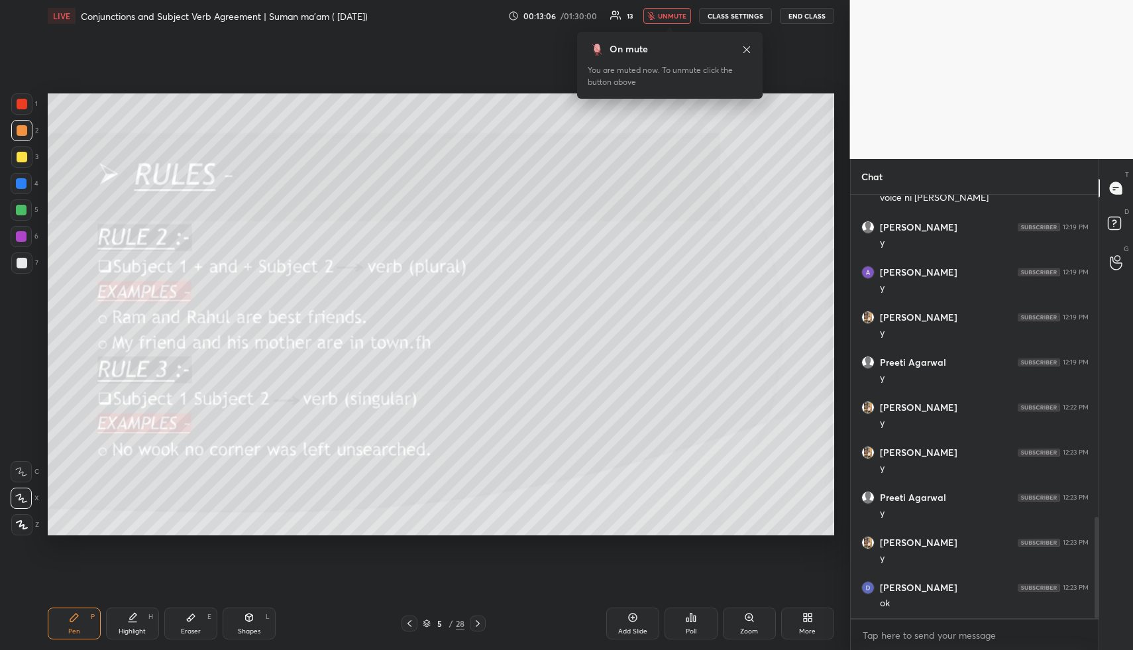
click at [672, 15] on span "unmute" at bounding box center [672, 15] width 28 height 9
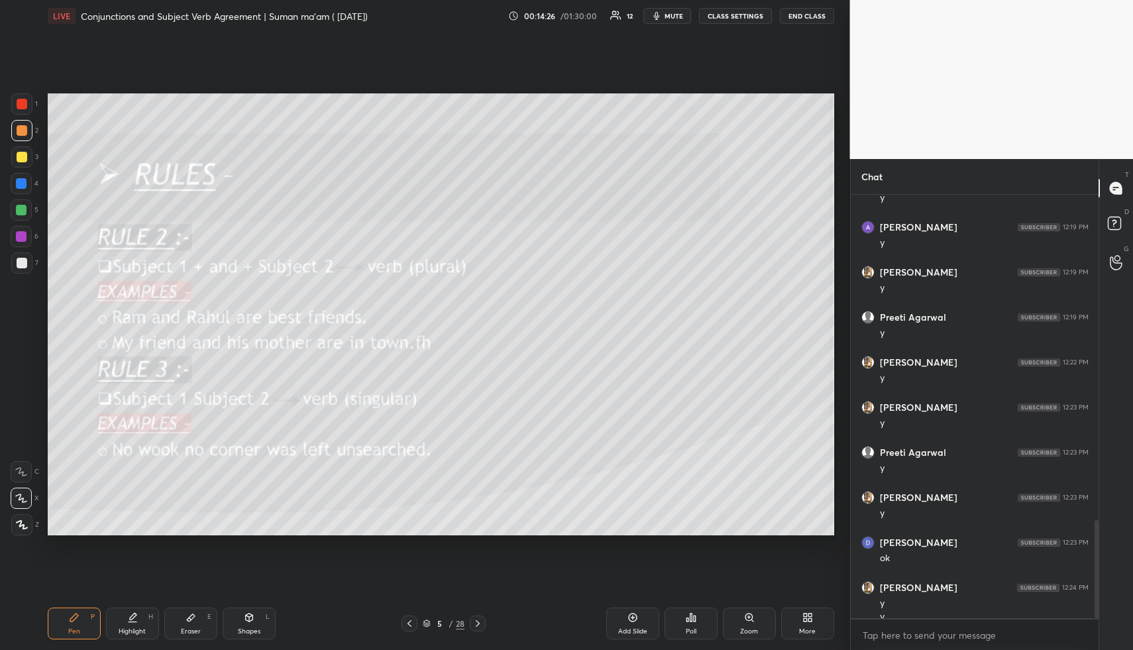
scroll to position [1401, 0]
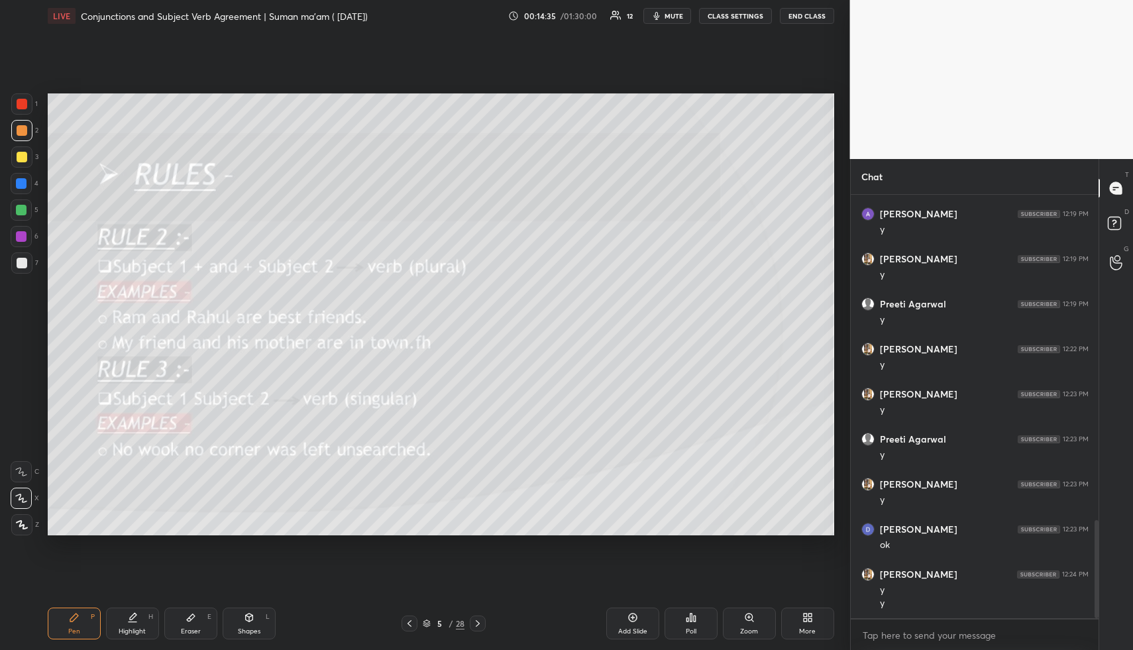
click at [675, 11] on span "mute" at bounding box center [673, 15] width 19 height 9
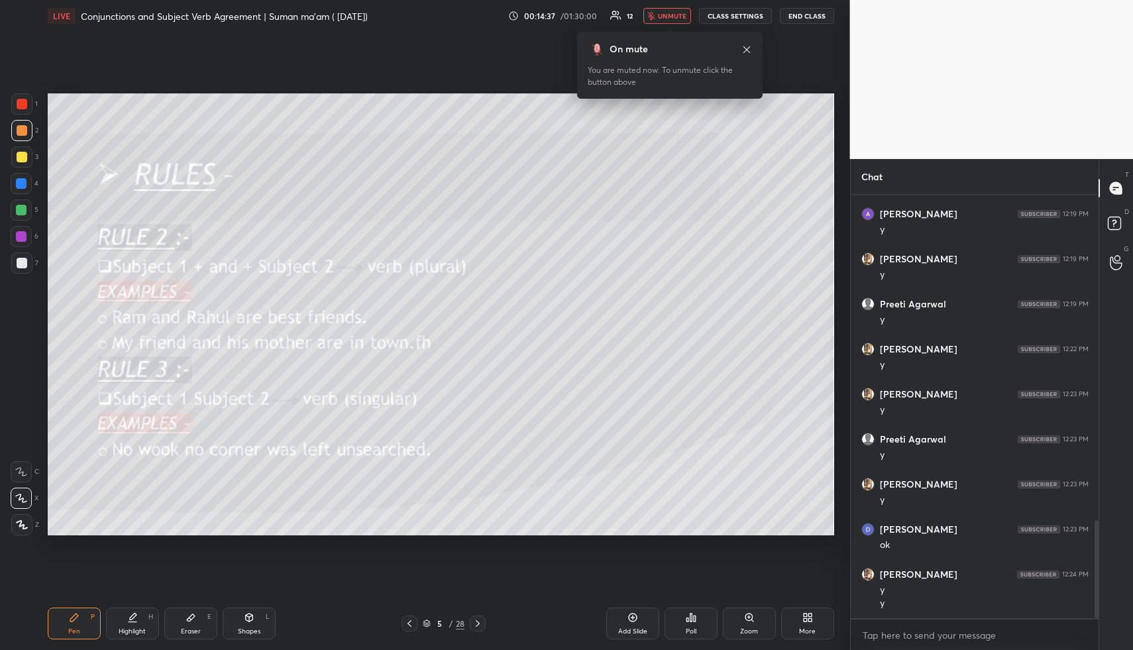
click at [676, 14] on span "unmute" at bounding box center [672, 15] width 28 height 9
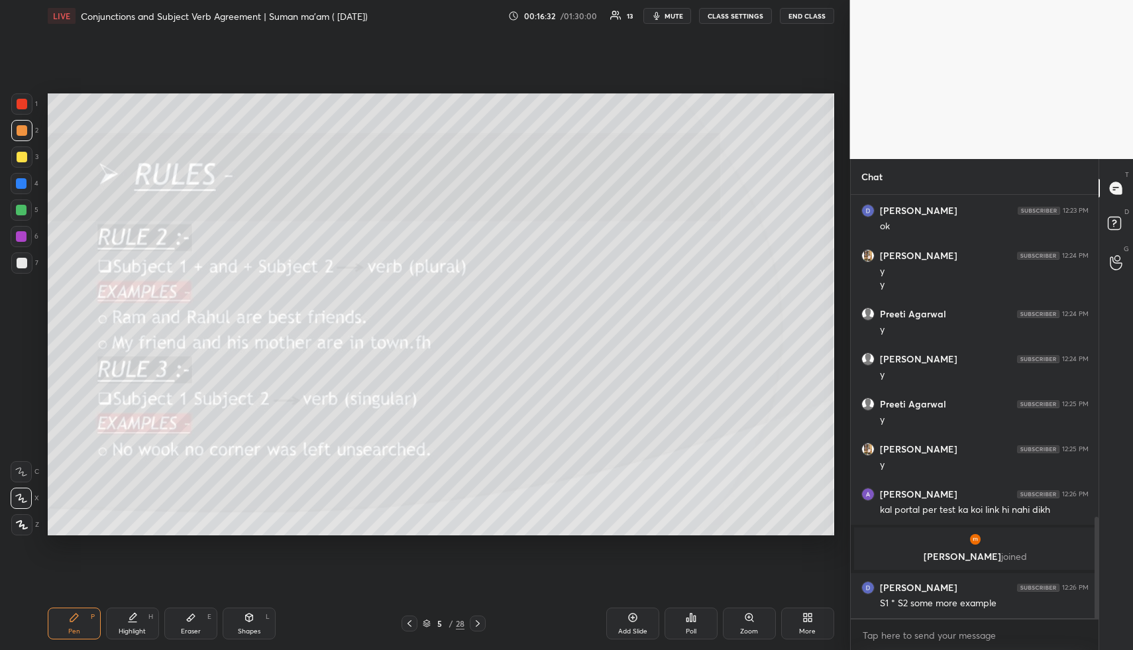
scroll to position [1391, 0]
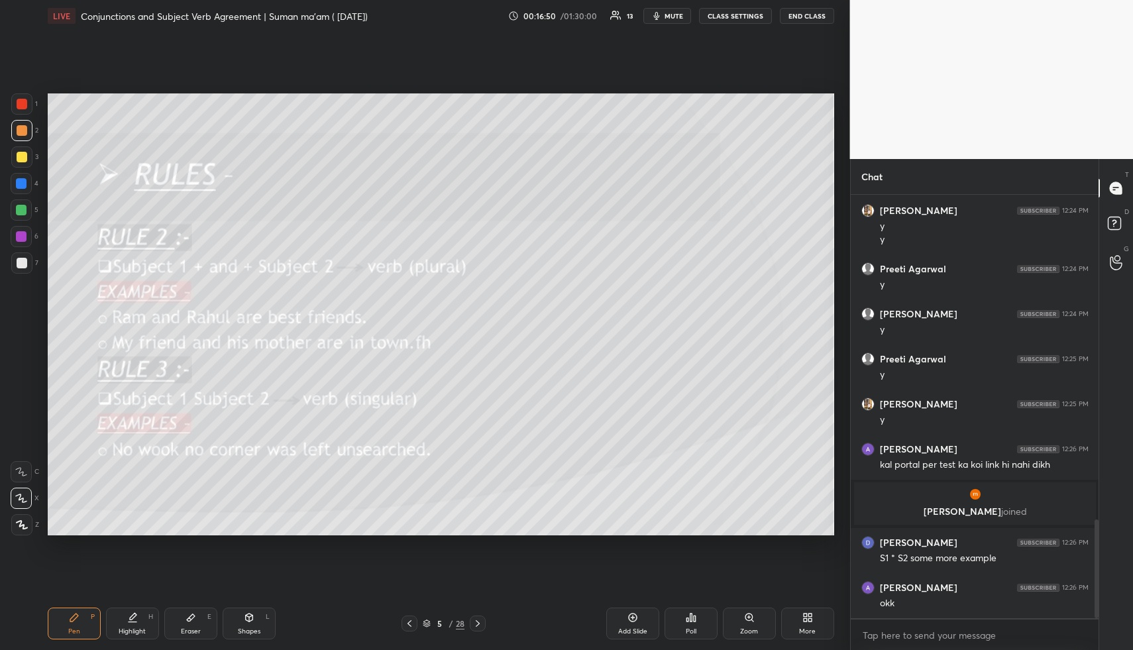
click at [478, 623] on icon at bounding box center [477, 623] width 11 height 11
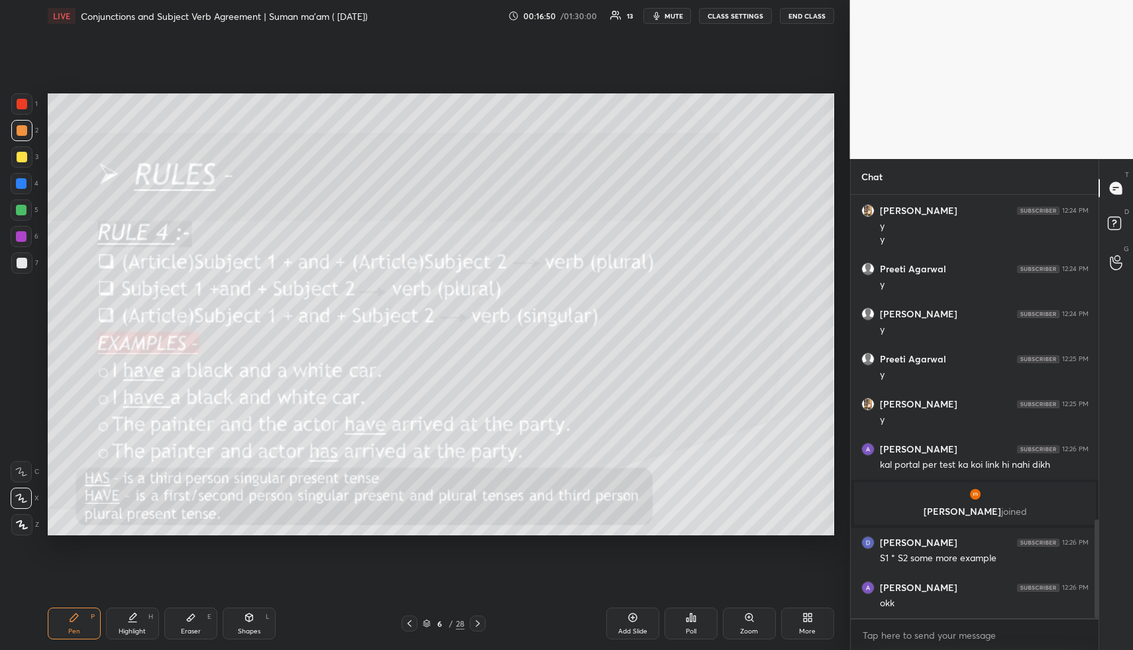
scroll to position [1436, 0]
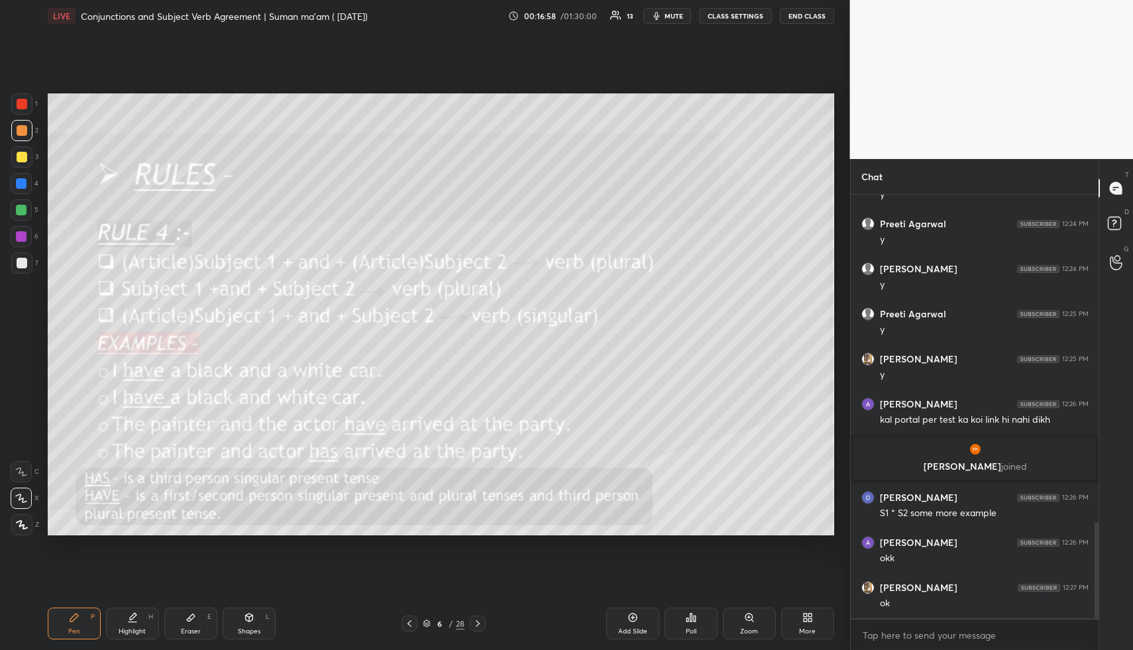
click at [406, 625] on icon at bounding box center [409, 623] width 11 height 11
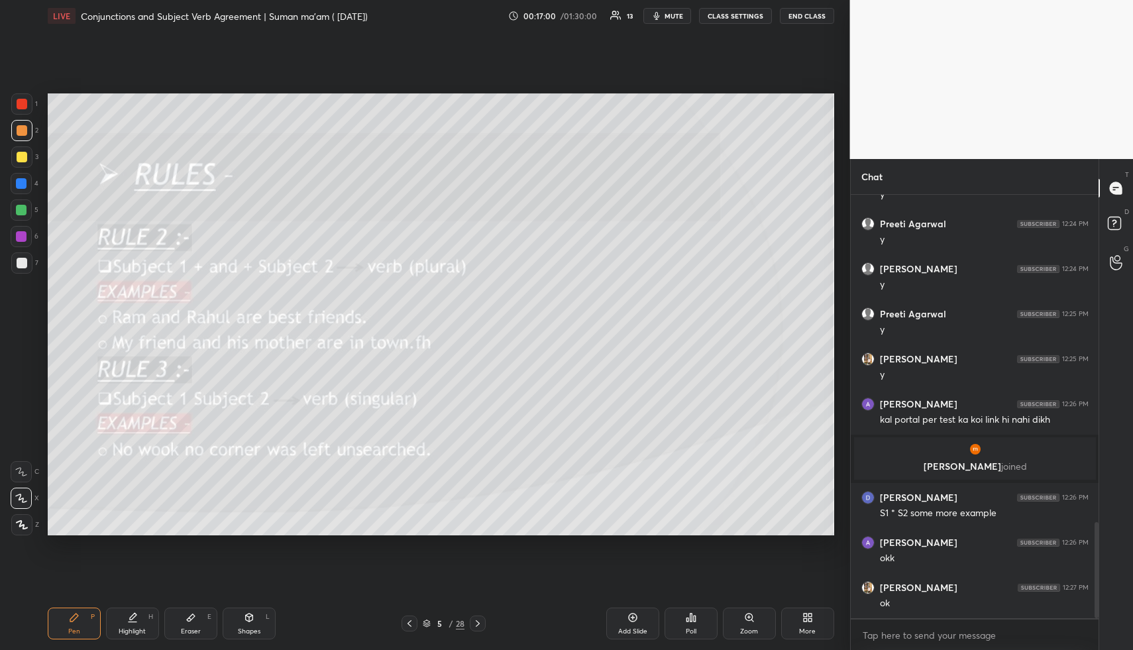
scroll to position [1493, 0]
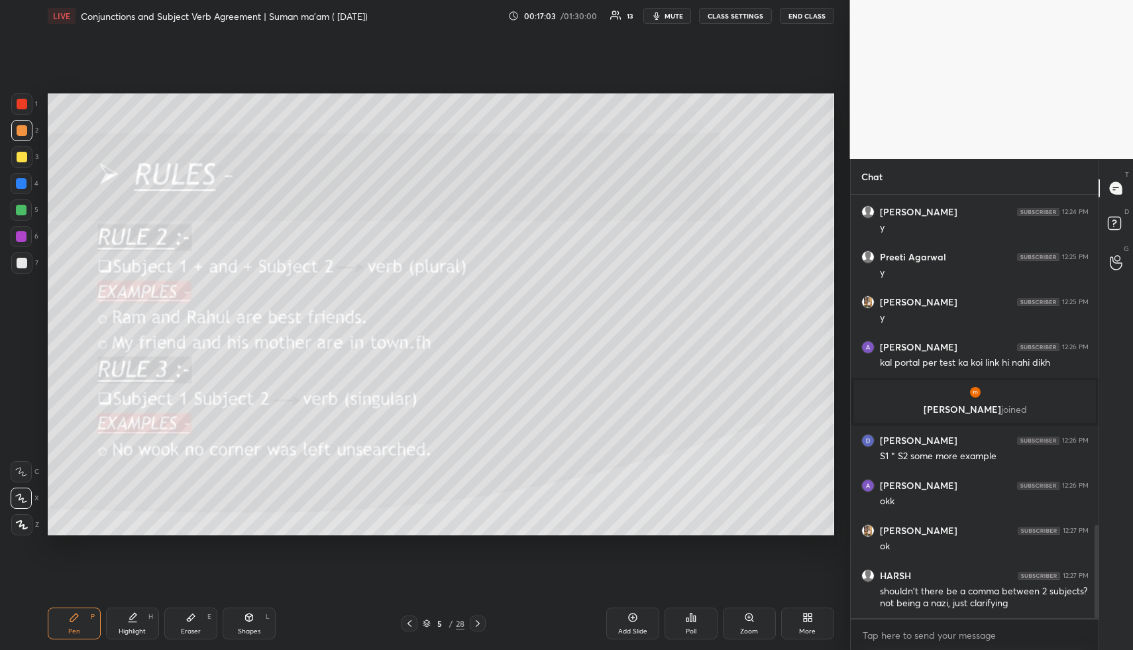
click at [477, 622] on icon at bounding box center [478, 623] width 4 height 7
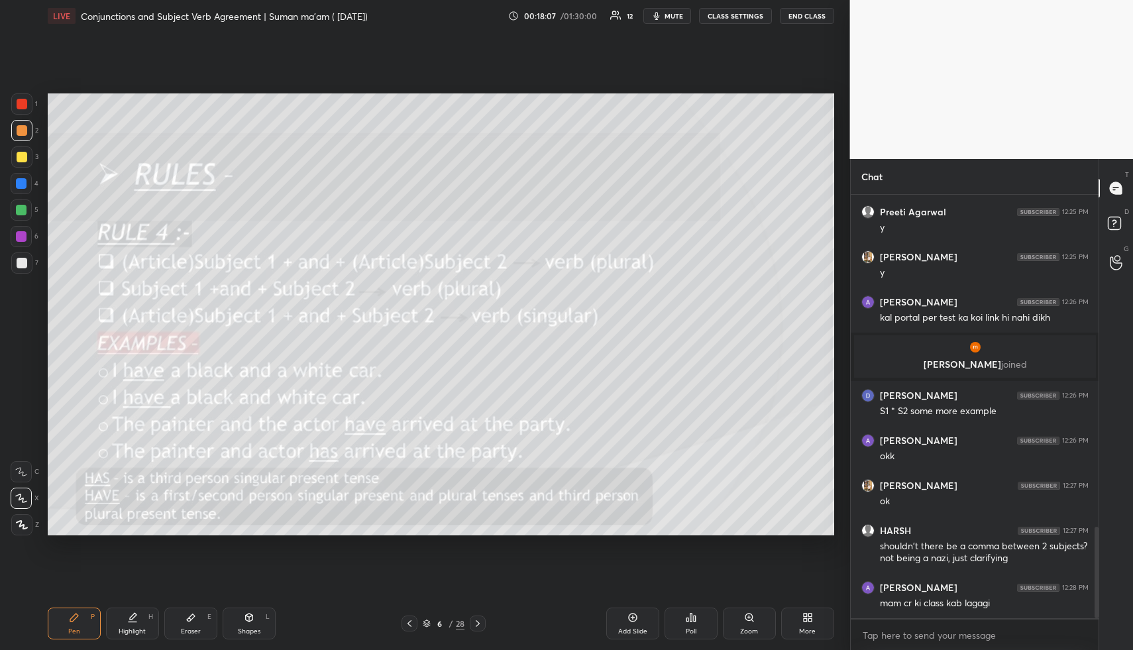
scroll to position [1595, 0]
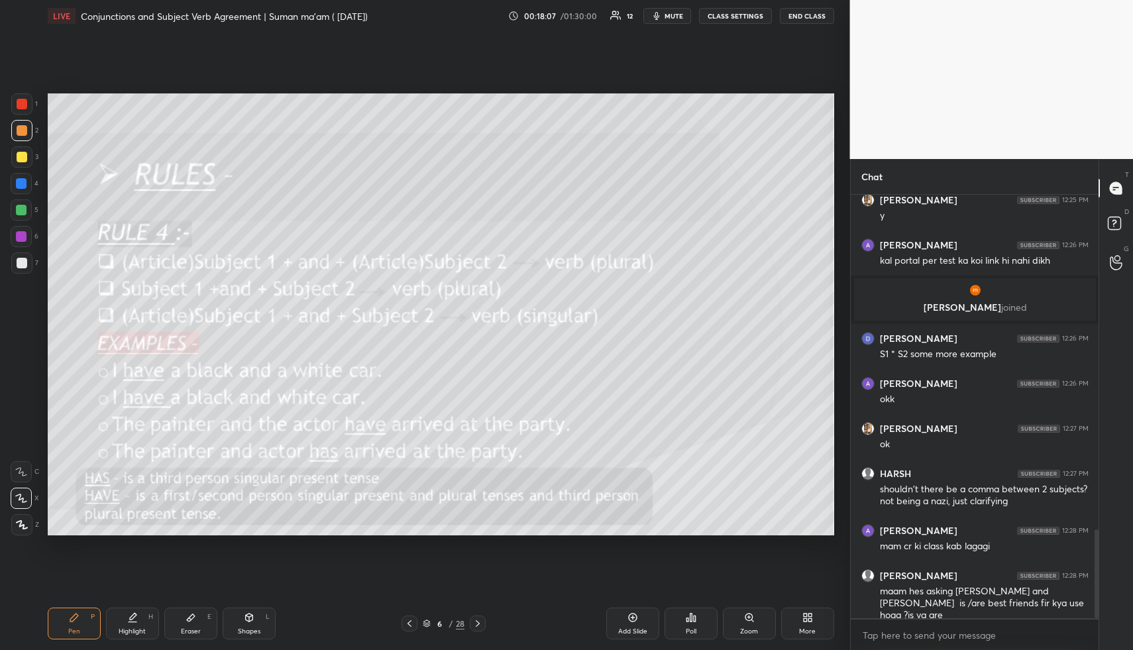
click at [678, 15] on span "mute" at bounding box center [673, 15] width 19 height 9
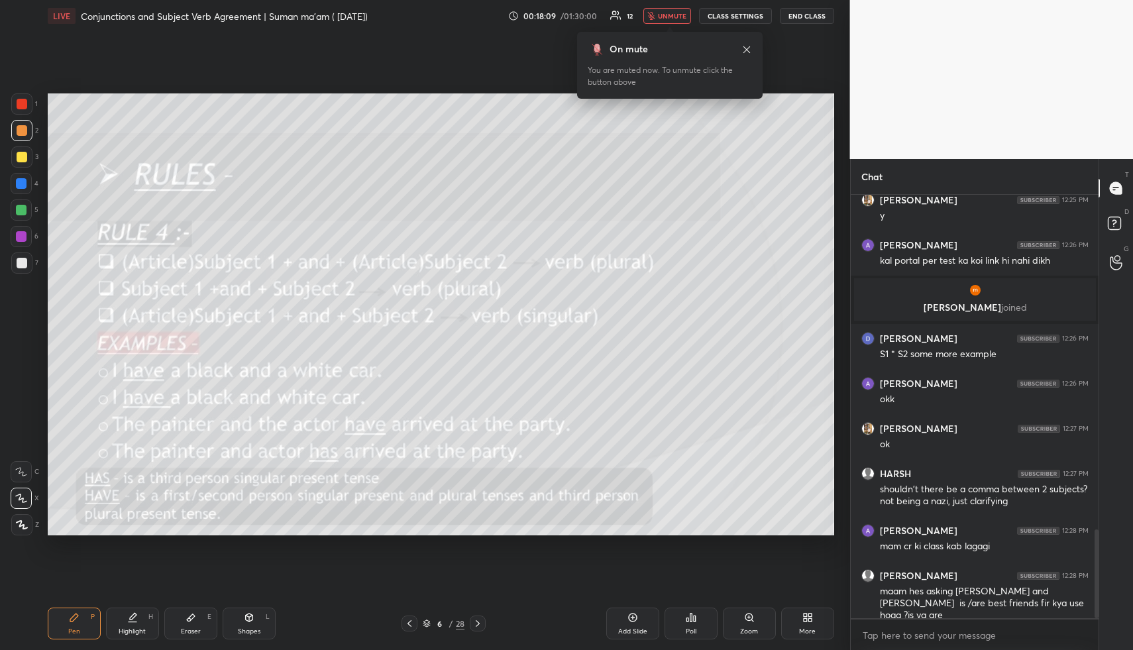
click at [682, 15] on span "unmute" at bounding box center [672, 15] width 28 height 9
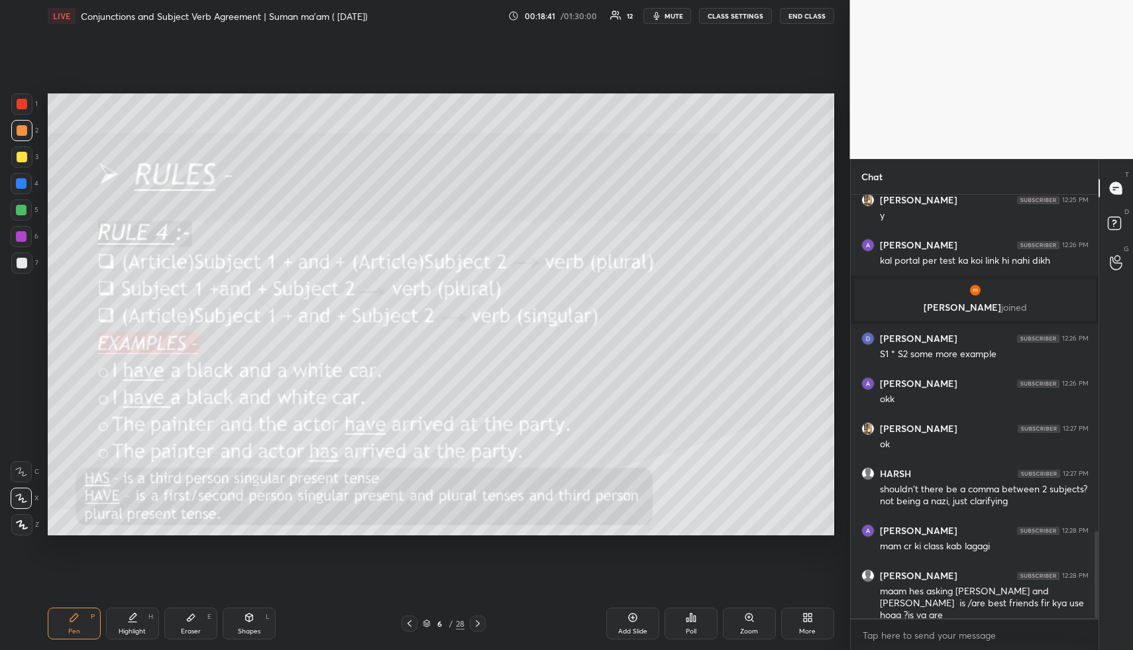
scroll to position [1640, 0]
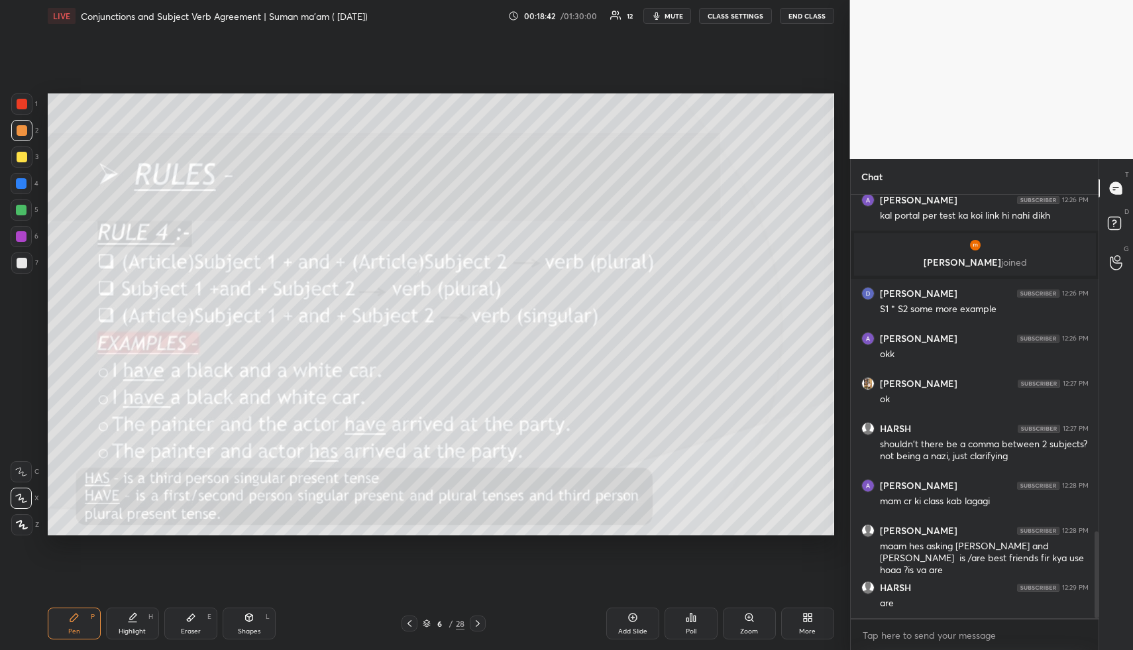
click at [189, 629] on div "Eraser" at bounding box center [191, 631] width 20 height 7
click at [77, 621] on icon at bounding box center [74, 617] width 11 height 11
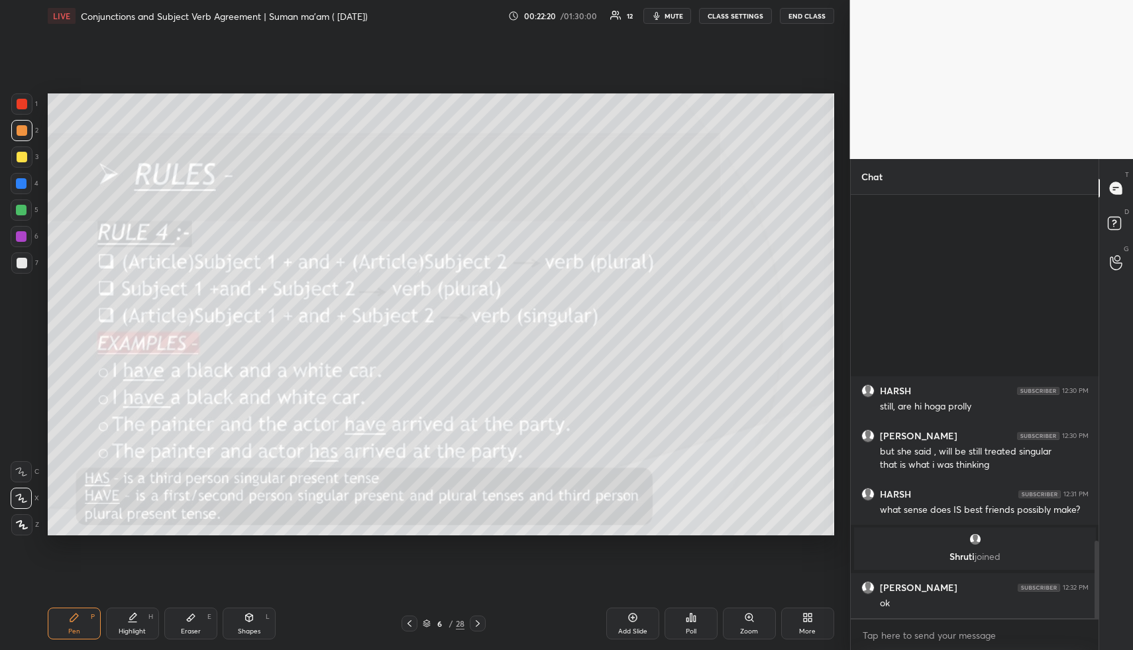
scroll to position [1784, 0]
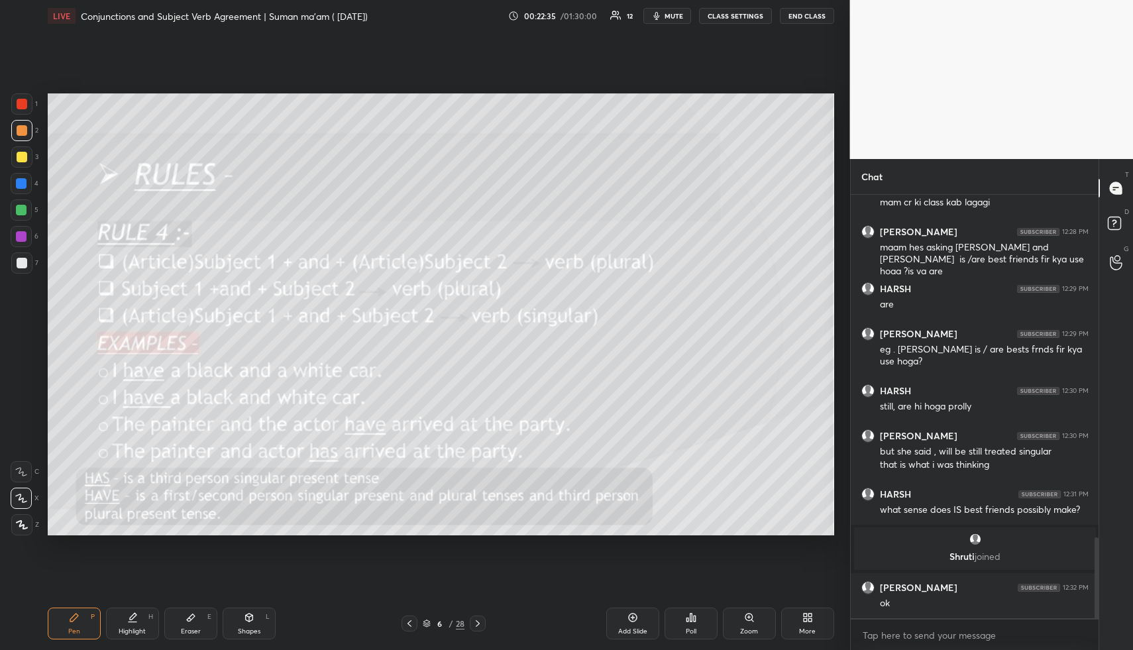
click at [192, 631] on div "Eraser" at bounding box center [191, 631] width 20 height 7
click at [23, 527] on rect at bounding box center [23, 527] width 1 height 1
drag, startPoint x: 75, startPoint y: 629, endPoint x: 70, endPoint y: 624, distance: 7.5
click at [75, 629] on div "Pen" at bounding box center [74, 631] width 12 height 7
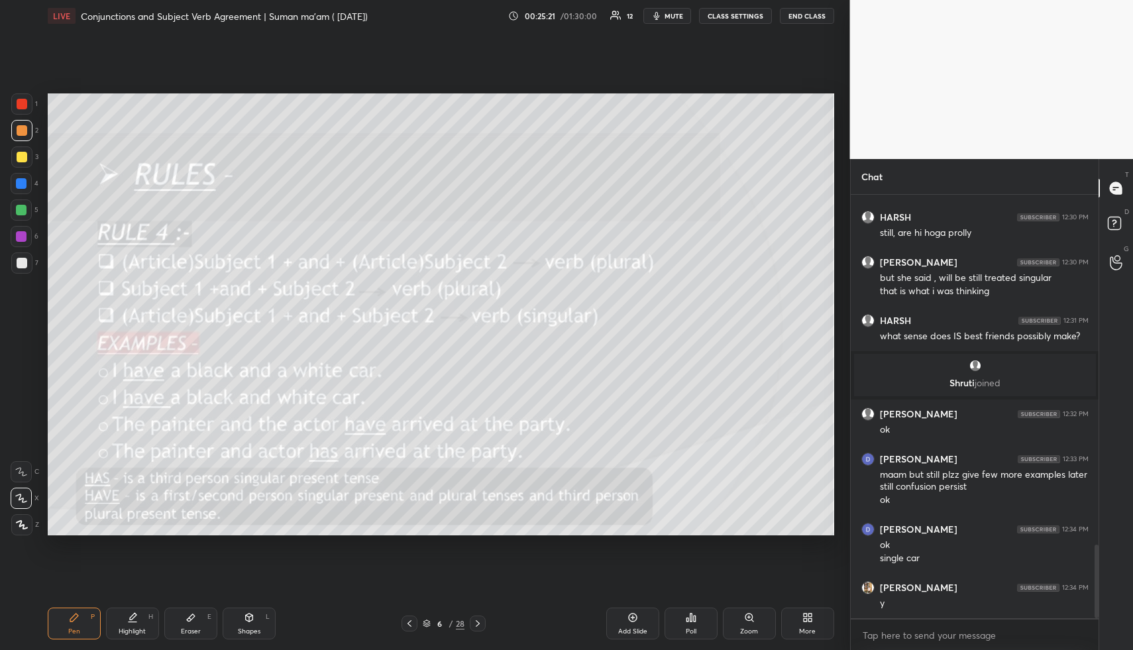
scroll to position [2003, 0]
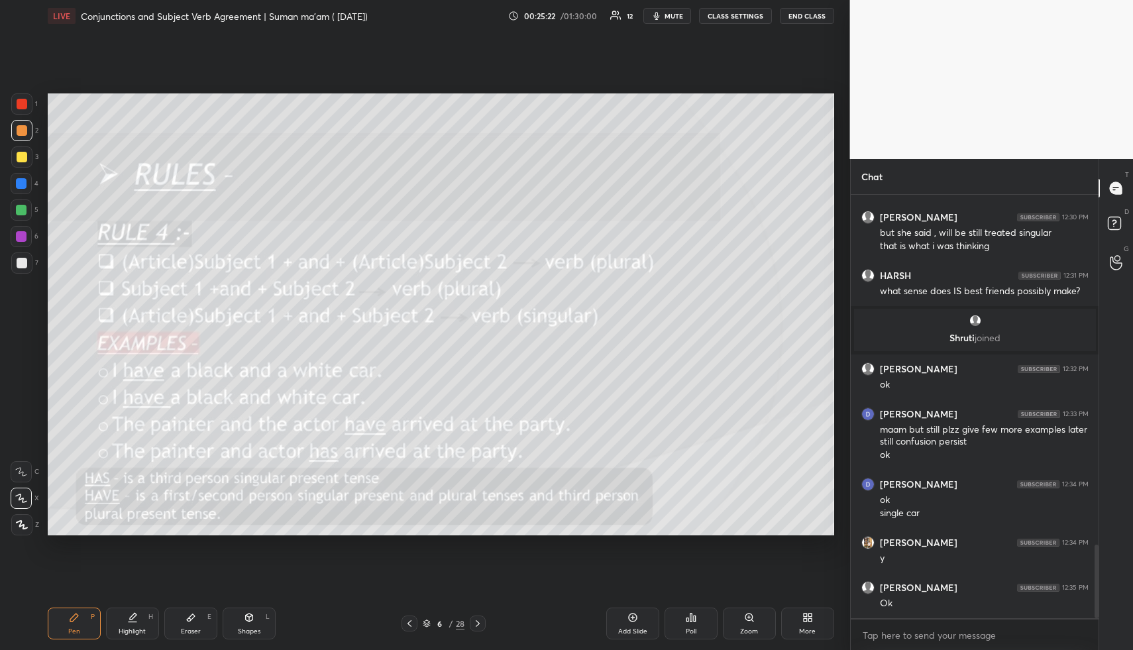
click at [679, 17] on span "mute" at bounding box center [673, 15] width 19 height 9
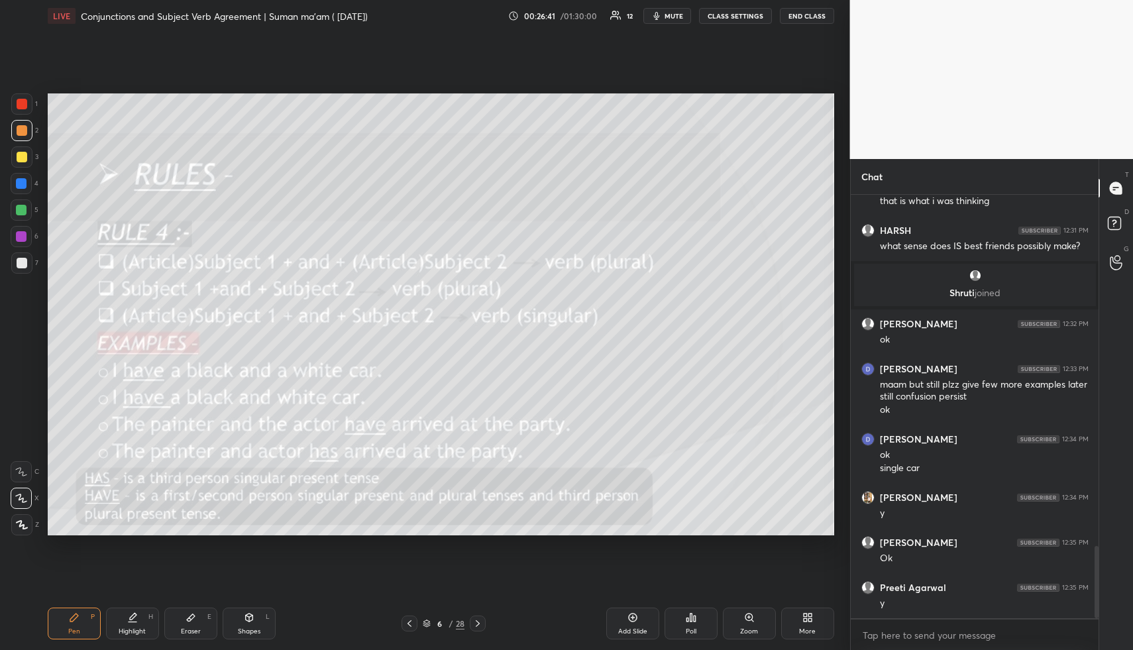
click at [411, 621] on icon at bounding box center [409, 623] width 11 height 11
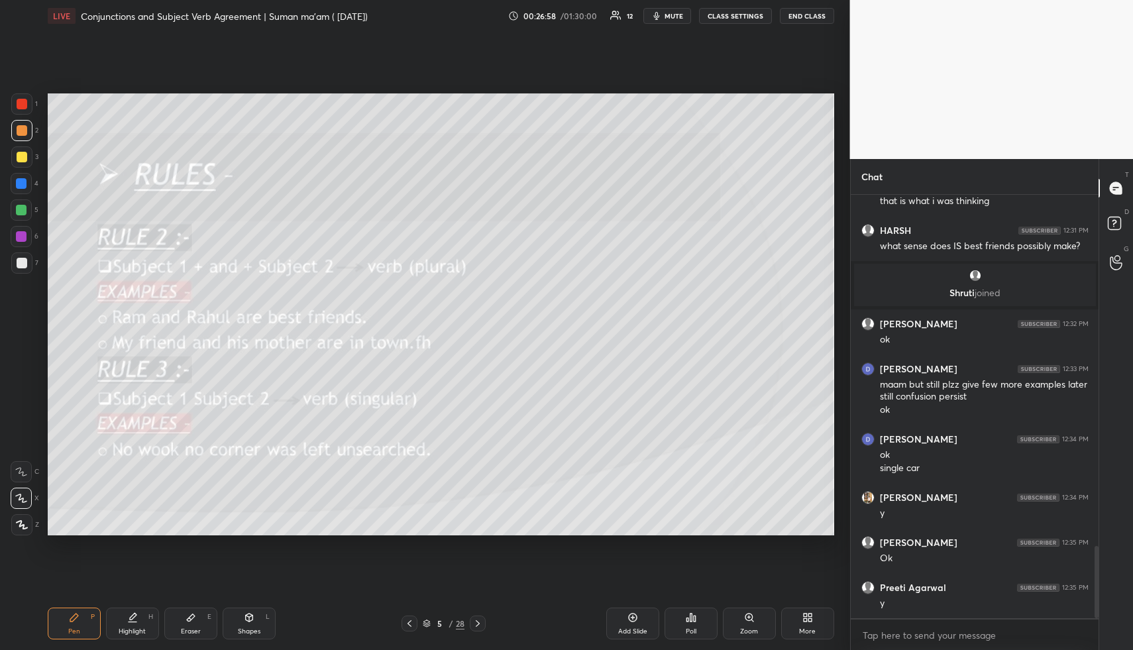
scroll to position [5, 5]
type textarea "x"
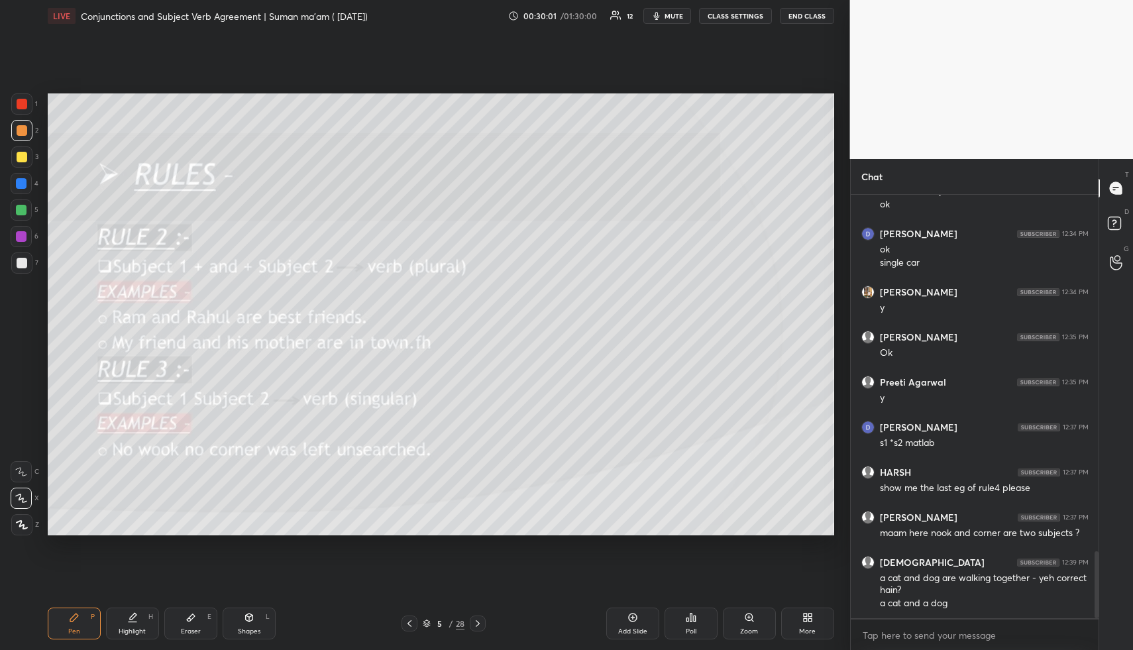
scroll to position [2310, 0]
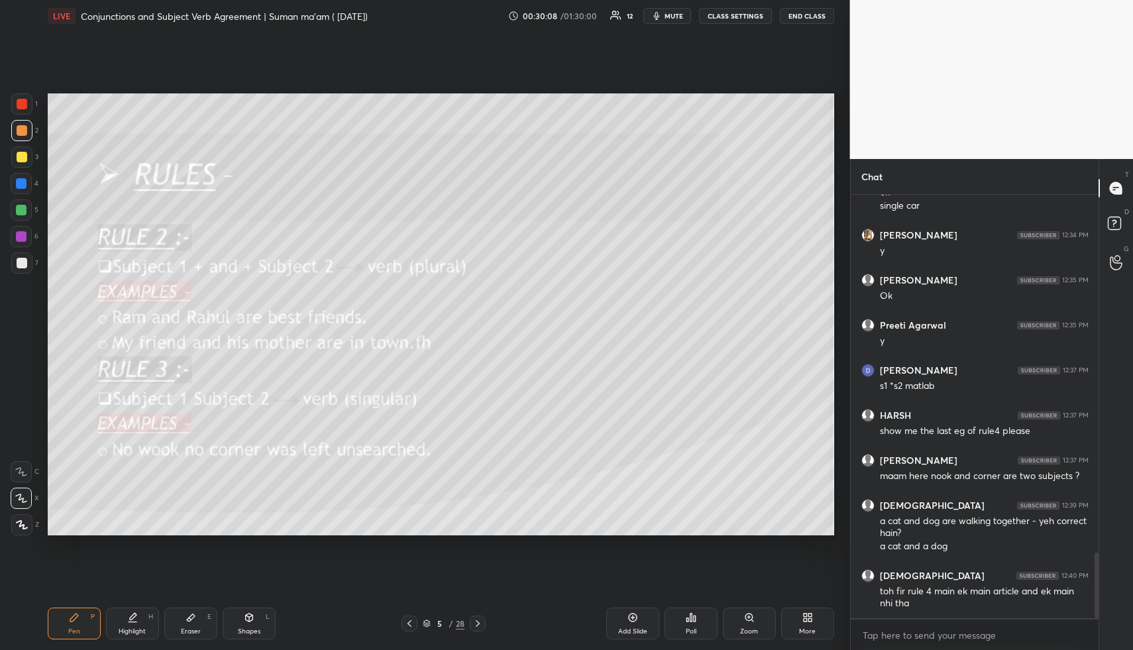
click at [480, 624] on icon at bounding box center [477, 623] width 11 height 11
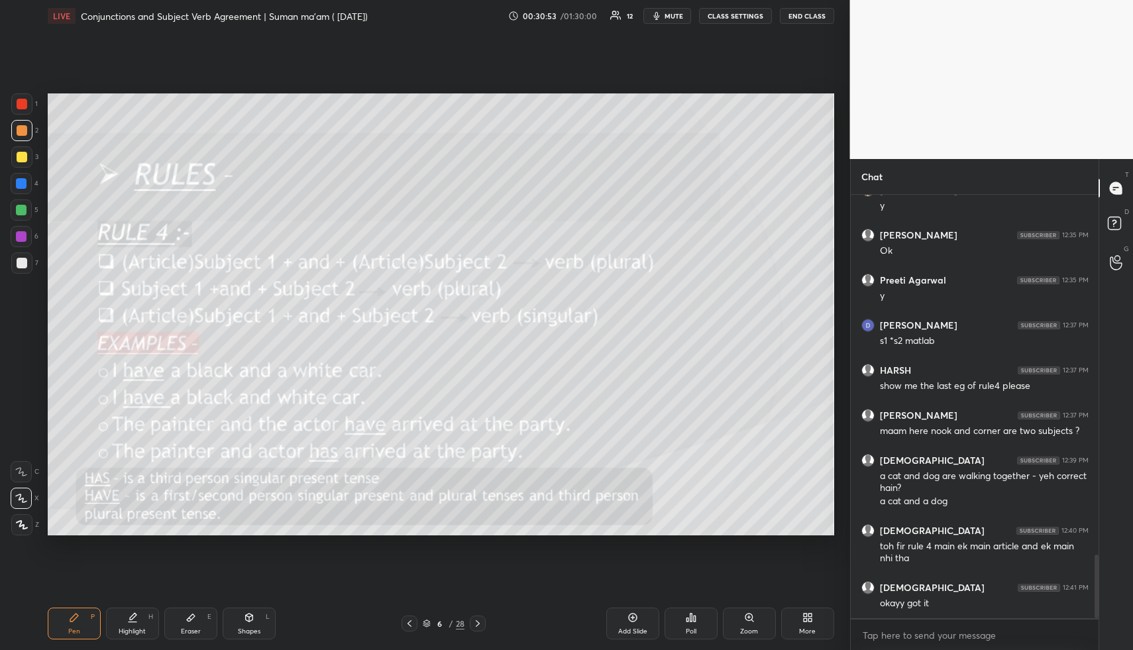
scroll to position [2400, 0]
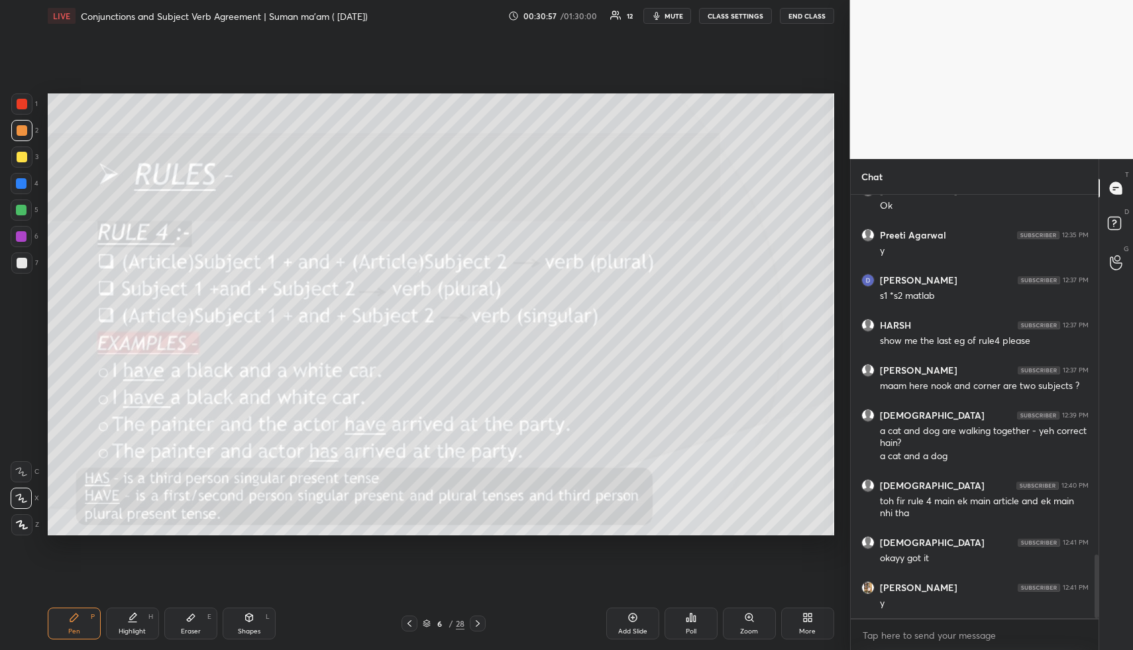
click at [478, 623] on icon at bounding box center [477, 623] width 11 height 11
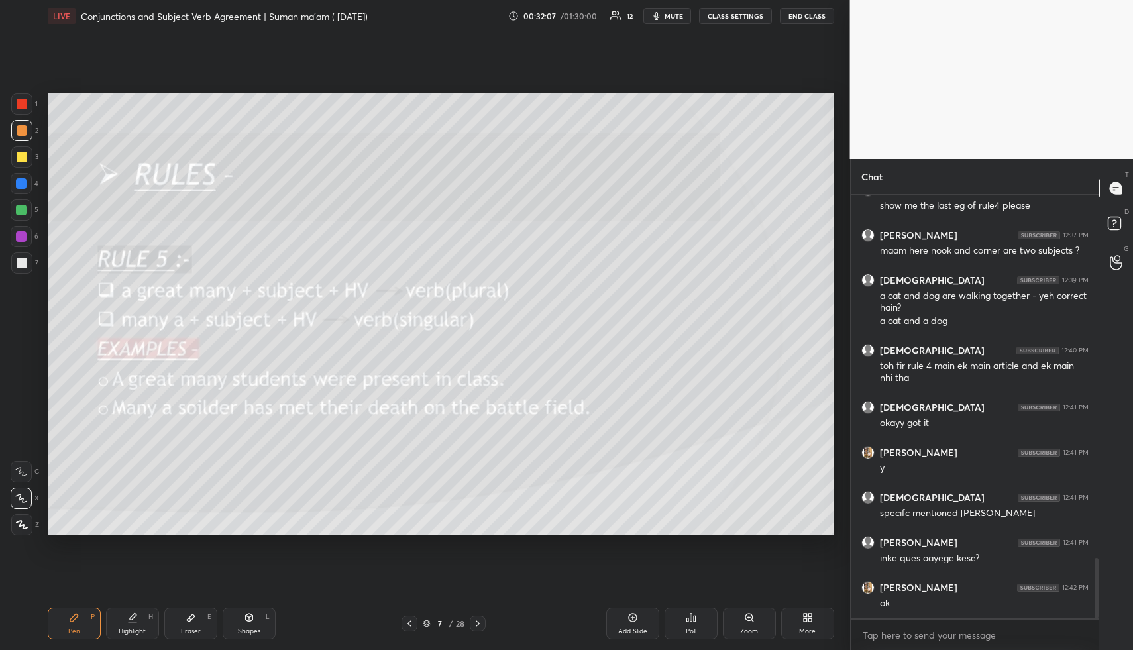
scroll to position [2592, 0]
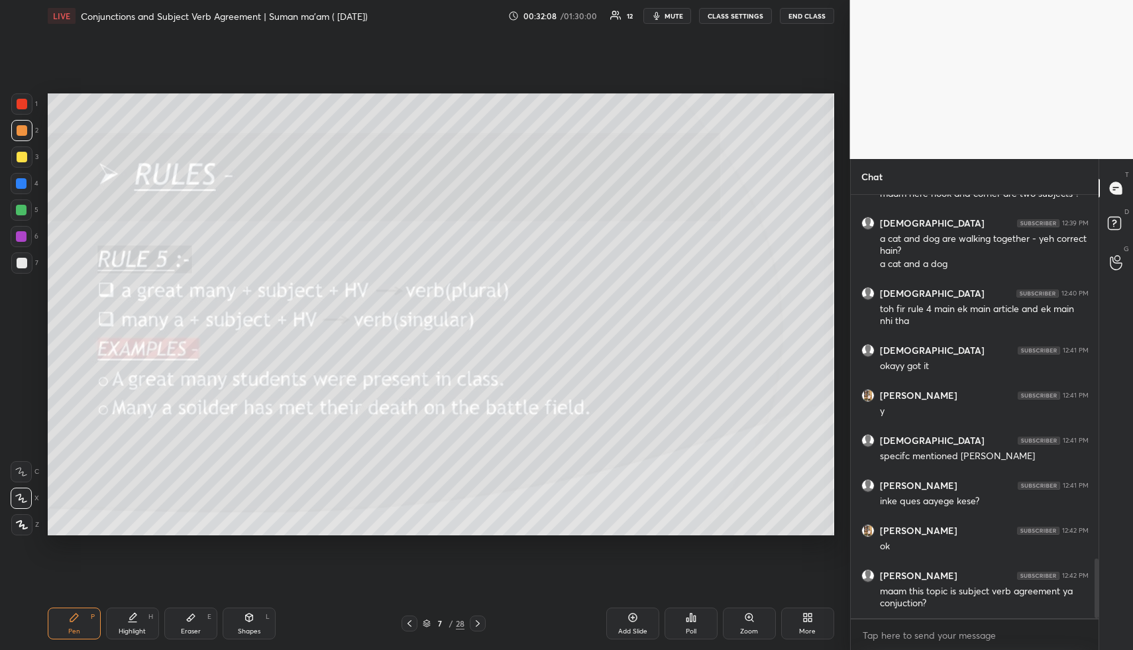
click at [676, 15] on span "mute" at bounding box center [673, 15] width 19 height 9
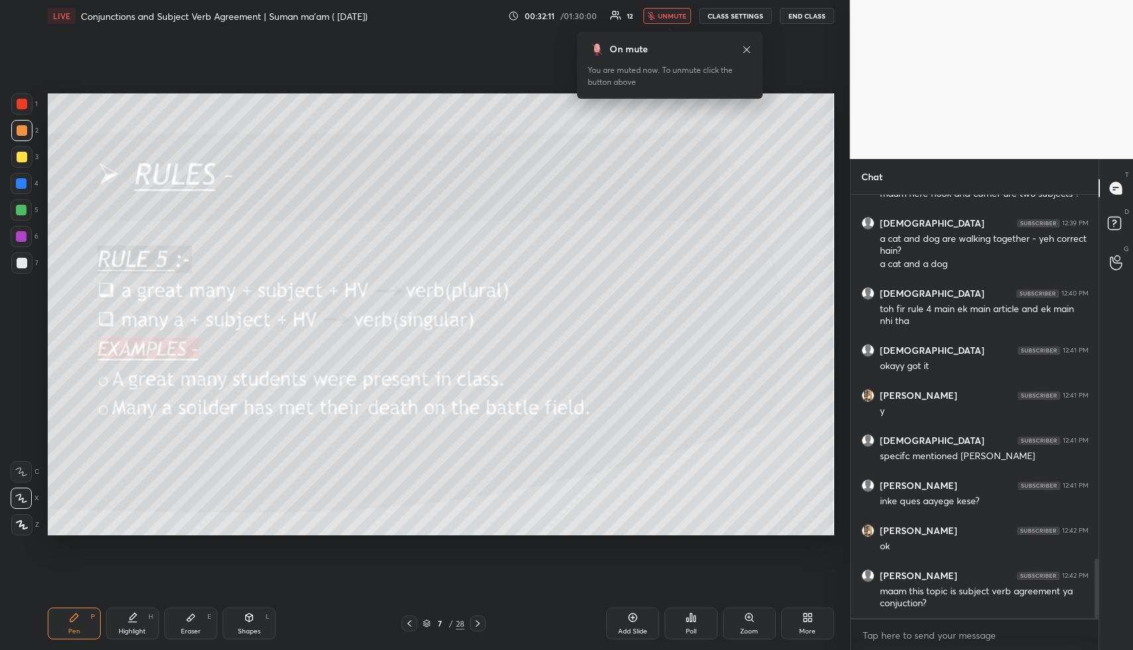
click at [669, 17] on span "unmute" at bounding box center [672, 15] width 28 height 9
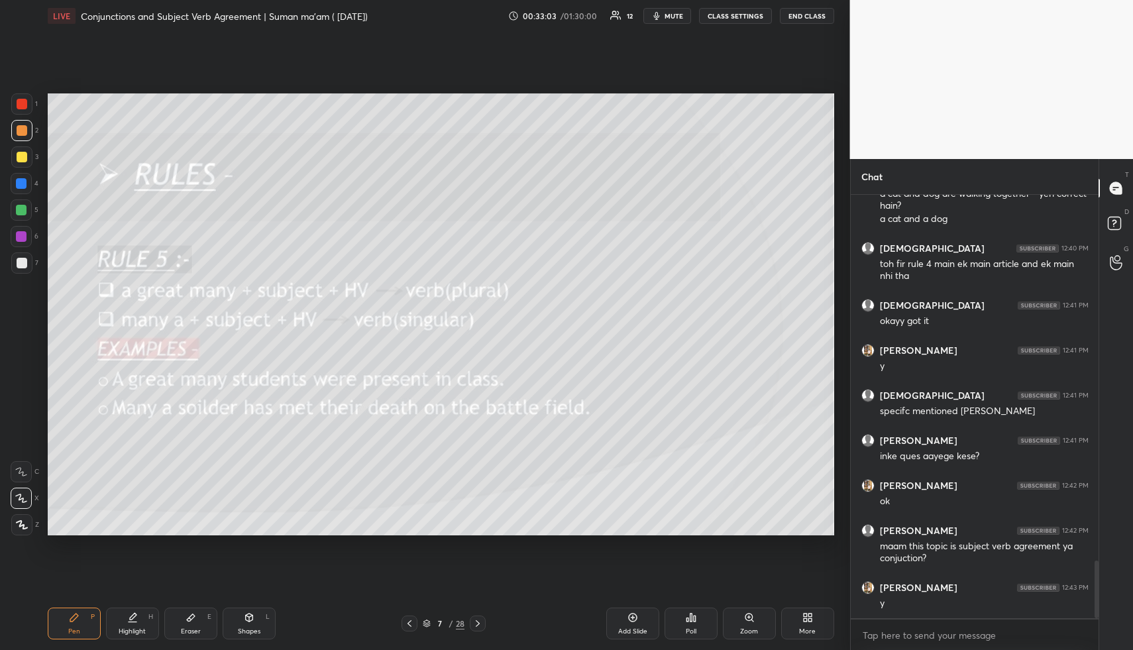
scroll to position [2682, 0]
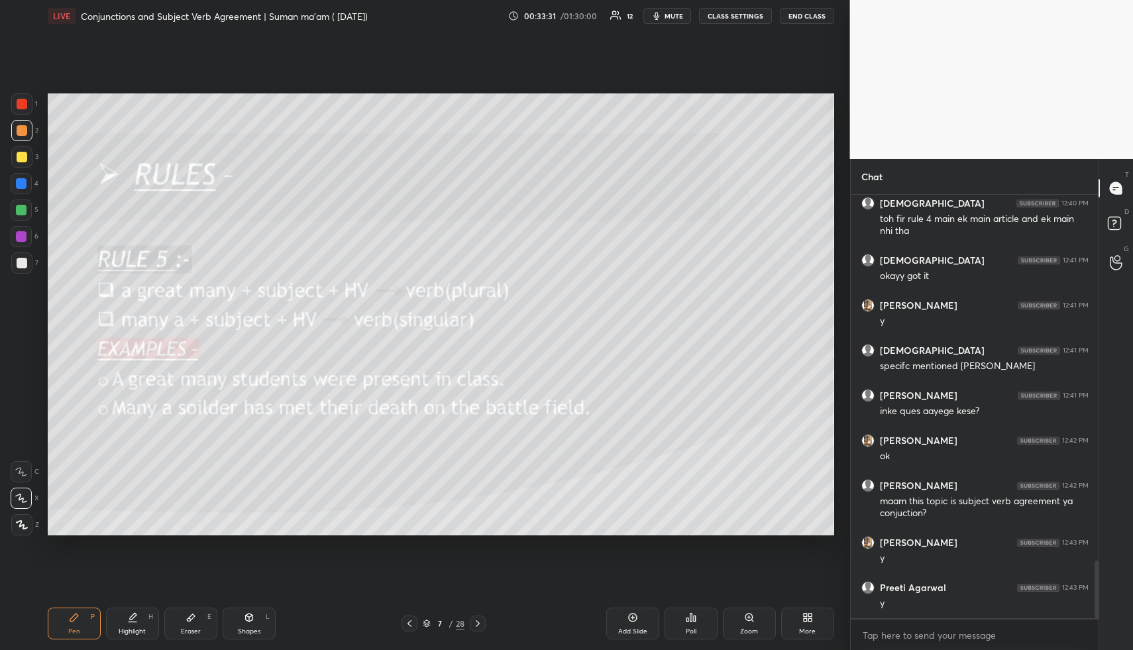
click at [480, 622] on icon at bounding box center [477, 623] width 11 height 11
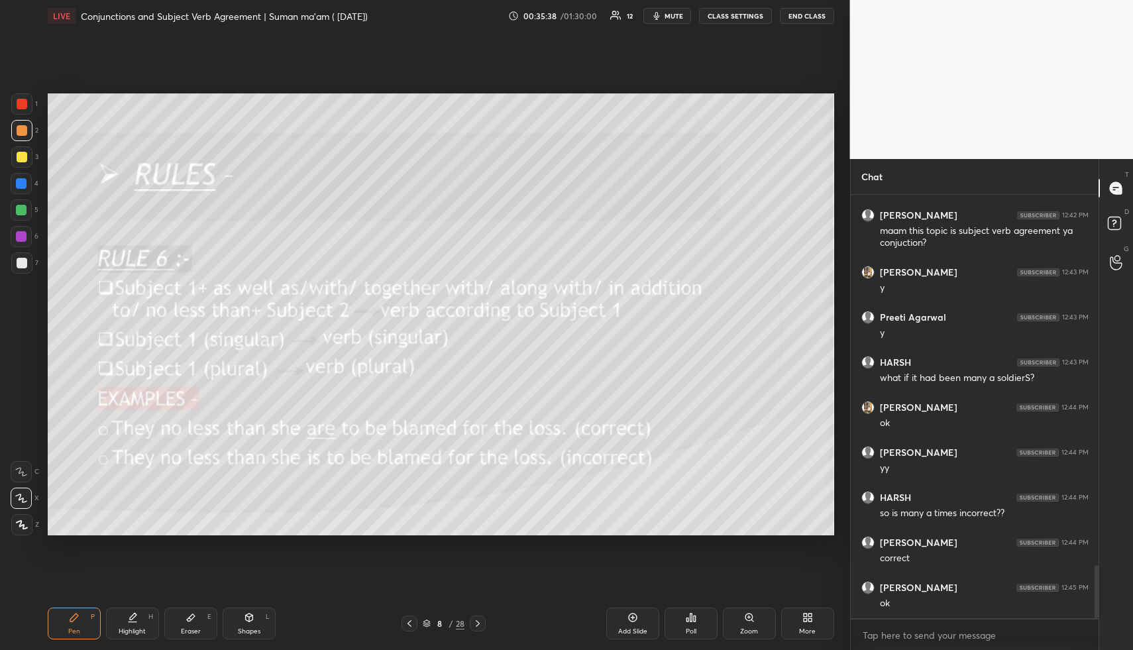
scroll to position [2998, 0]
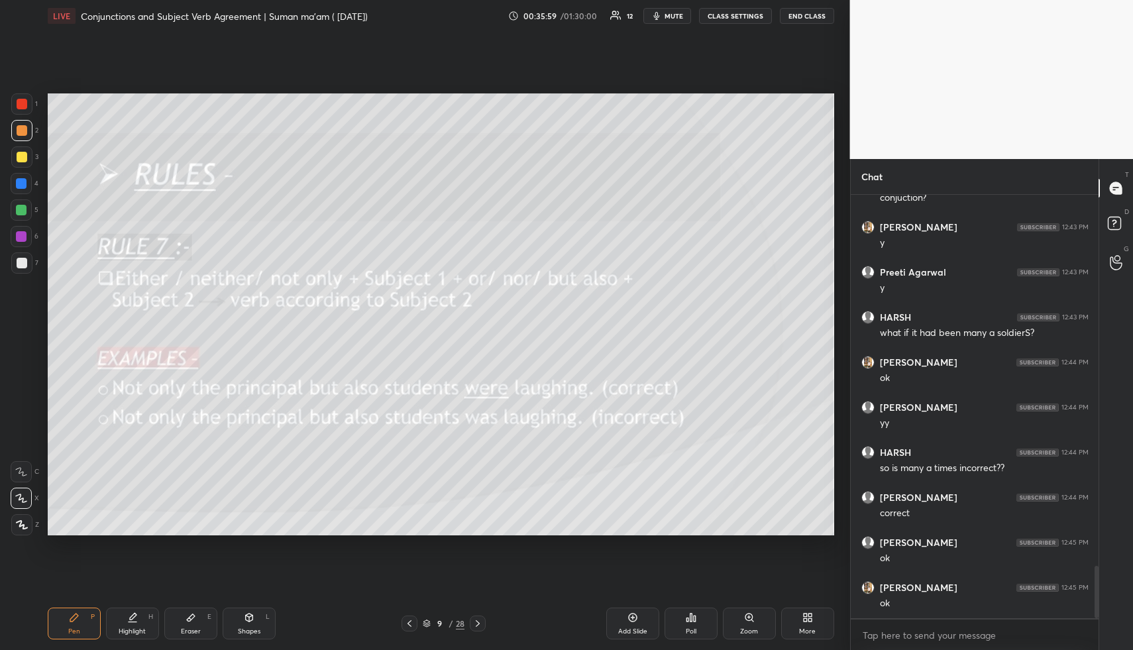
click at [673, 15] on span "mute" at bounding box center [673, 15] width 19 height 9
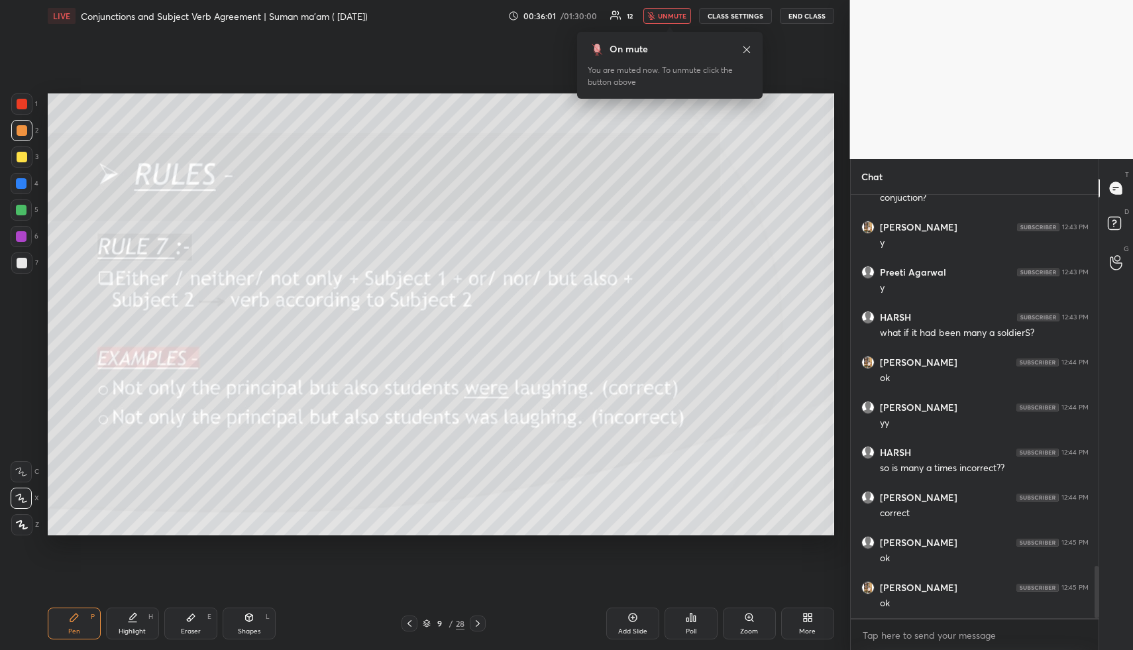
click at [669, 15] on span "unmute" at bounding box center [672, 15] width 28 height 9
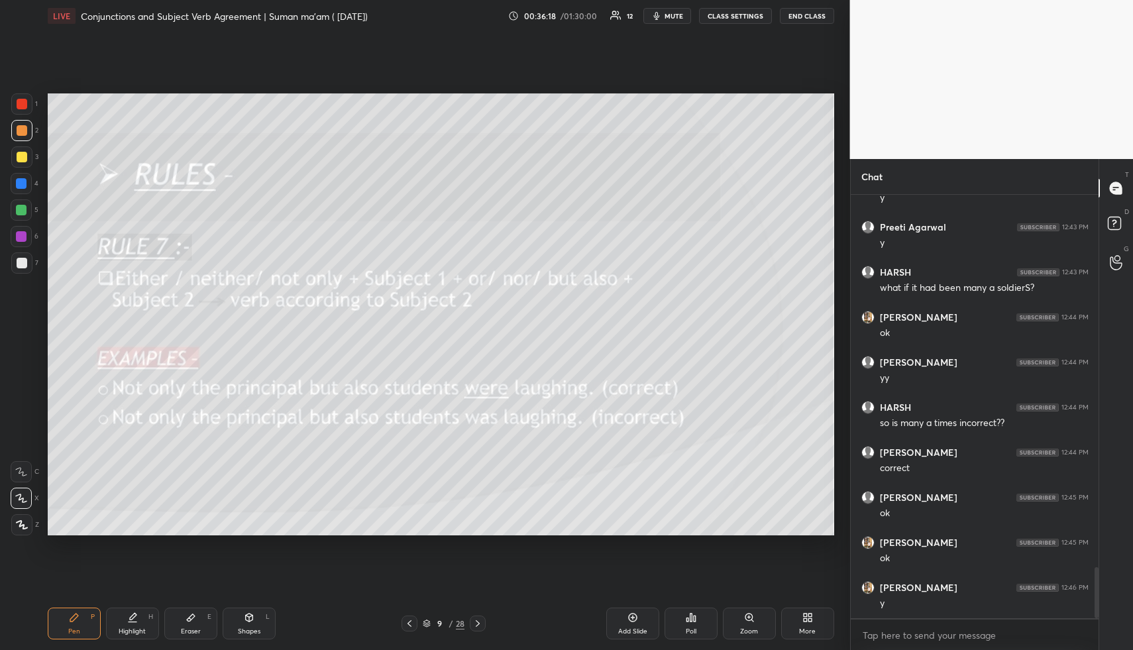
scroll to position [3088, 0]
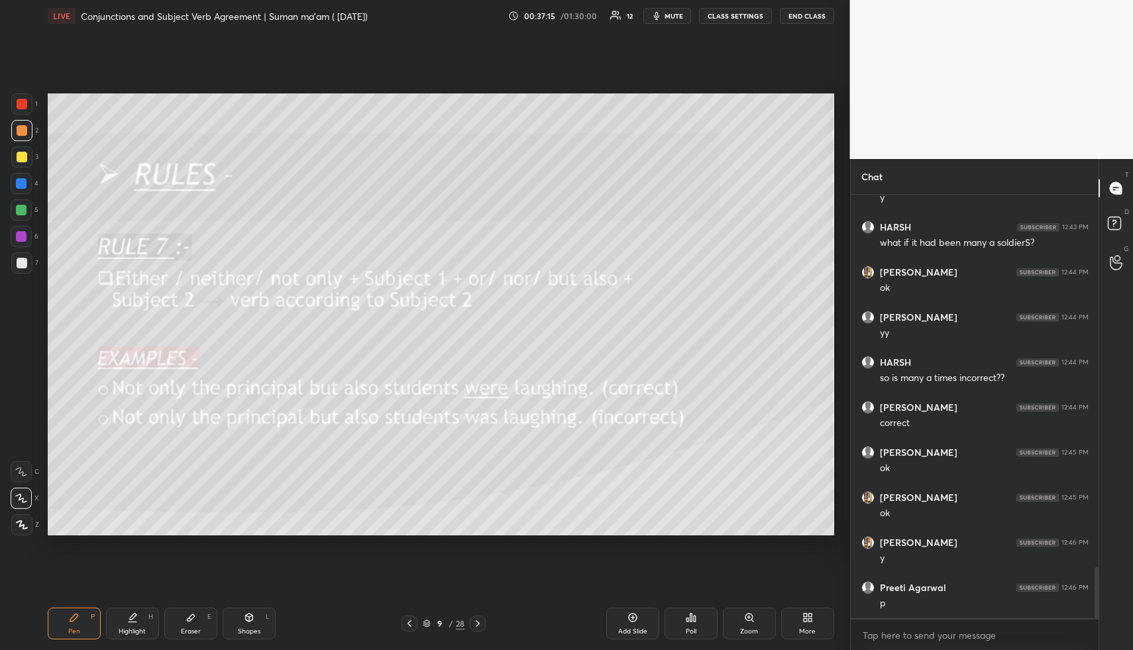
click at [672, 15] on span "mute" at bounding box center [673, 15] width 19 height 9
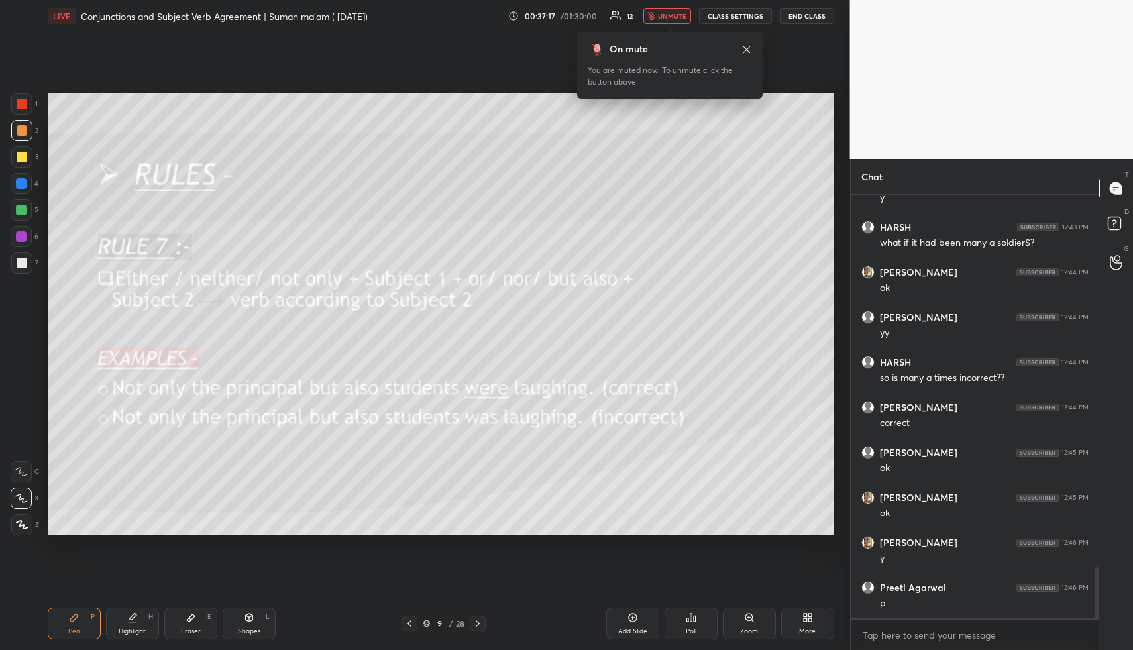
click at [676, 10] on button "unmute" at bounding box center [667, 16] width 48 height 16
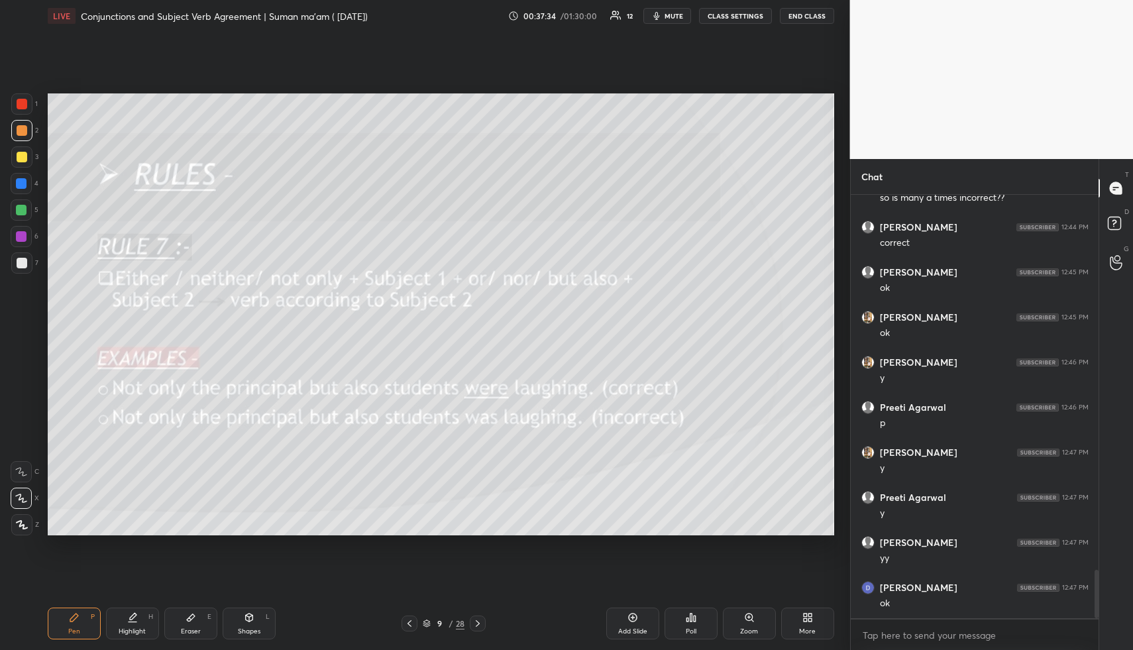
scroll to position [3313, 0]
click at [480, 621] on icon at bounding box center [477, 623] width 11 height 11
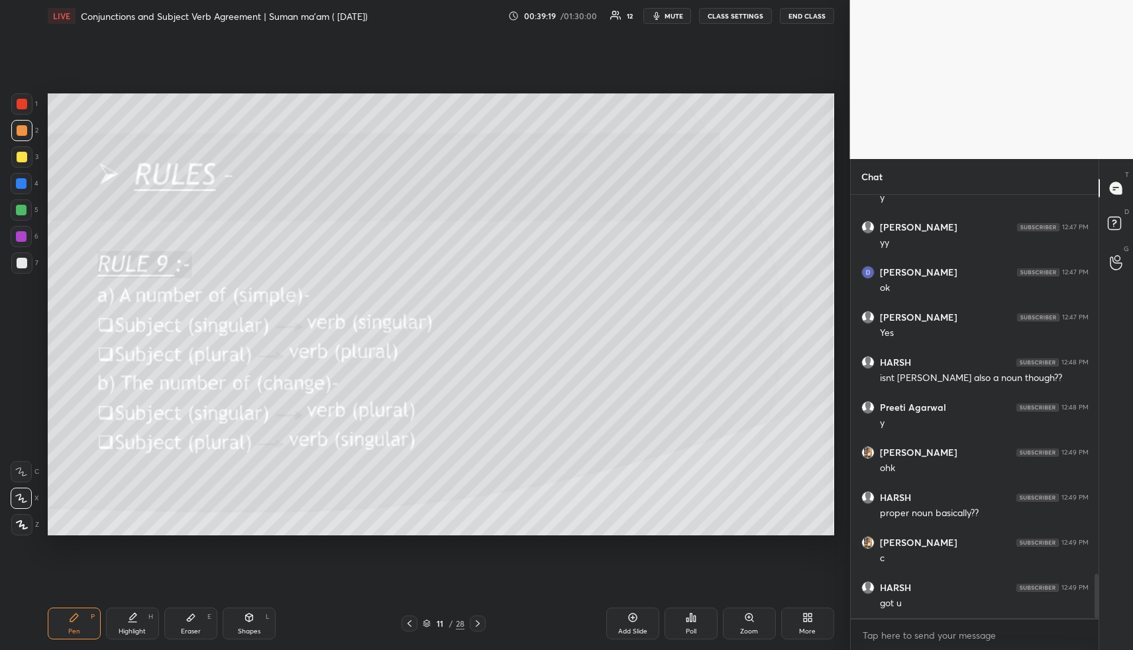
scroll to position [3640, 0]
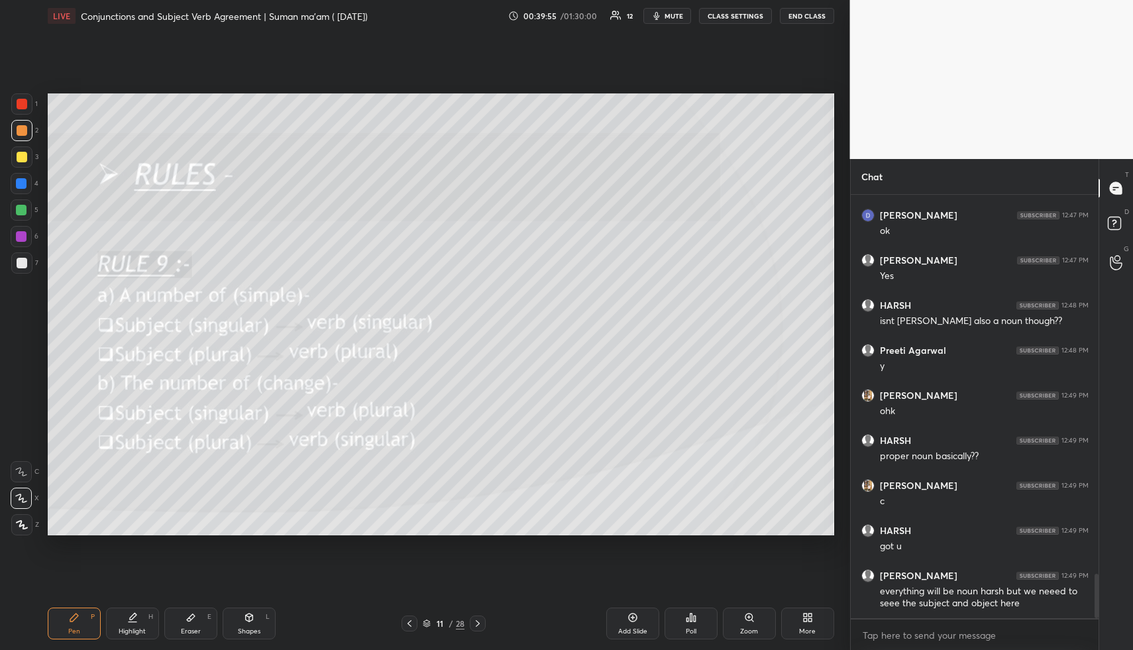
drag, startPoint x: 680, startPoint y: 13, endPoint x: 684, endPoint y: 23, distance: 10.5
click at [680, 13] on span "mute" at bounding box center [673, 15] width 19 height 9
click at [668, 13] on span "unmute" at bounding box center [672, 15] width 28 height 9
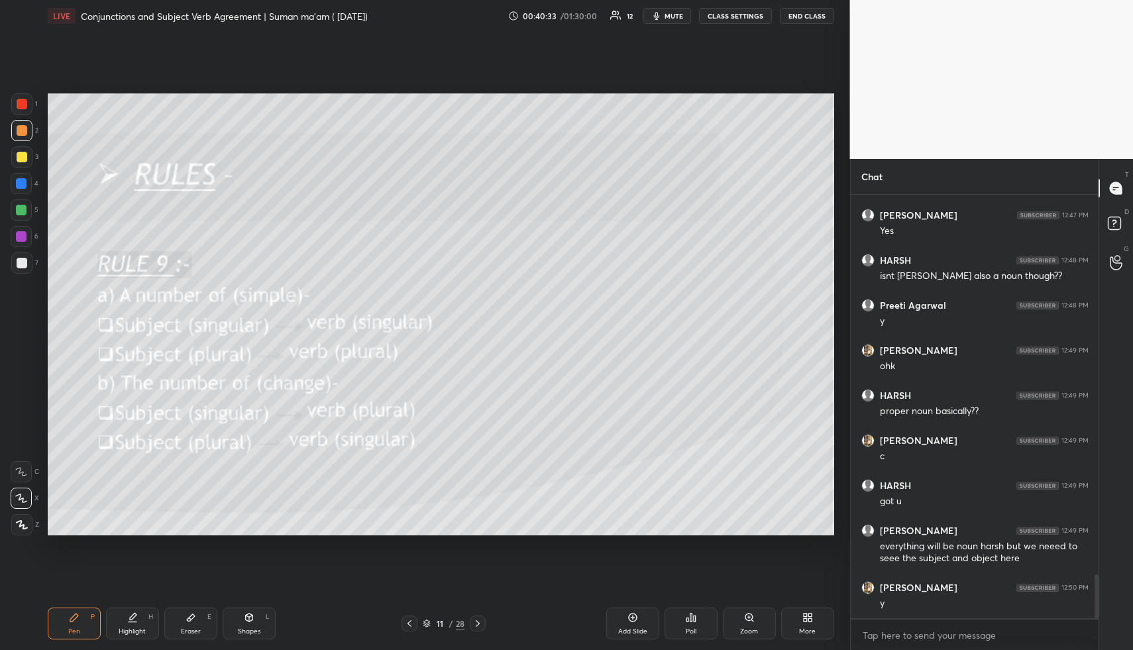
click at [479, 624] on icon at bounding box center [477, 623] width 11 height 11
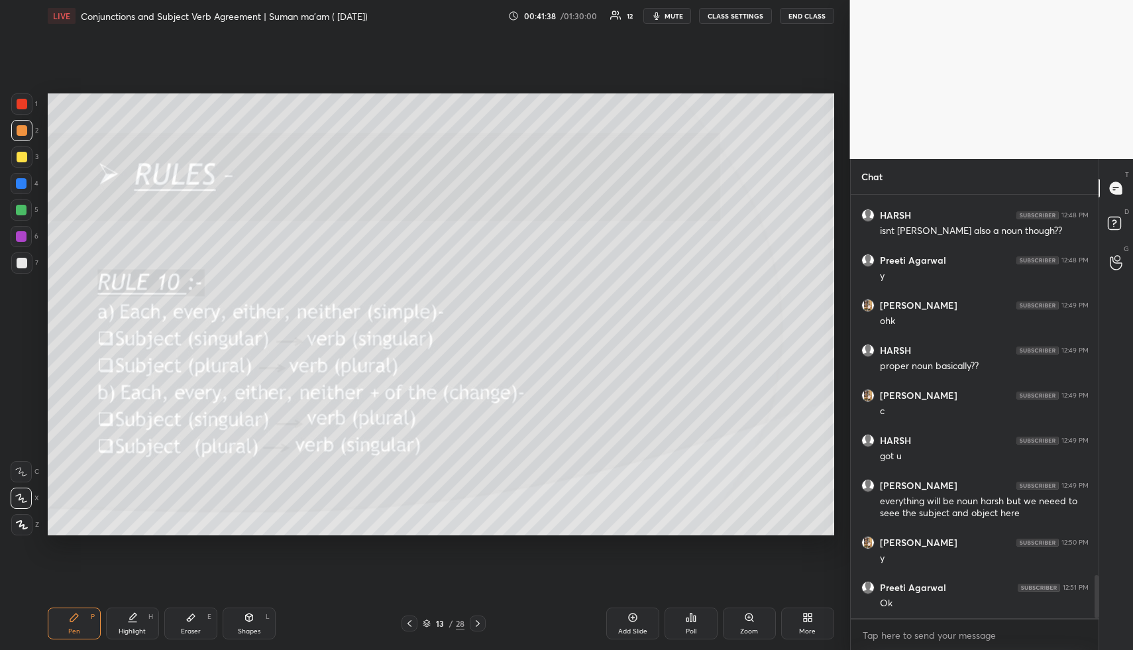
click at [481, 623] on icon at bounding box center [477, 623] width 11 height 11
click at [670, 18] on span "mute" at bounding box center [673, 15] width 19 height 9
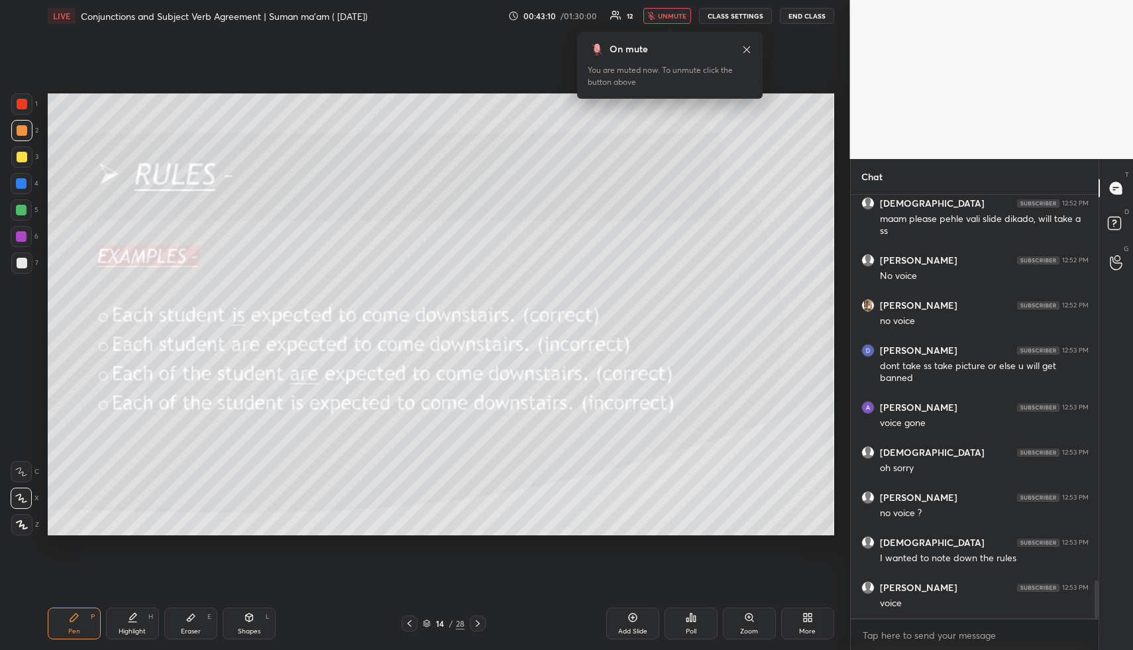
scroll to position [4295, 0]
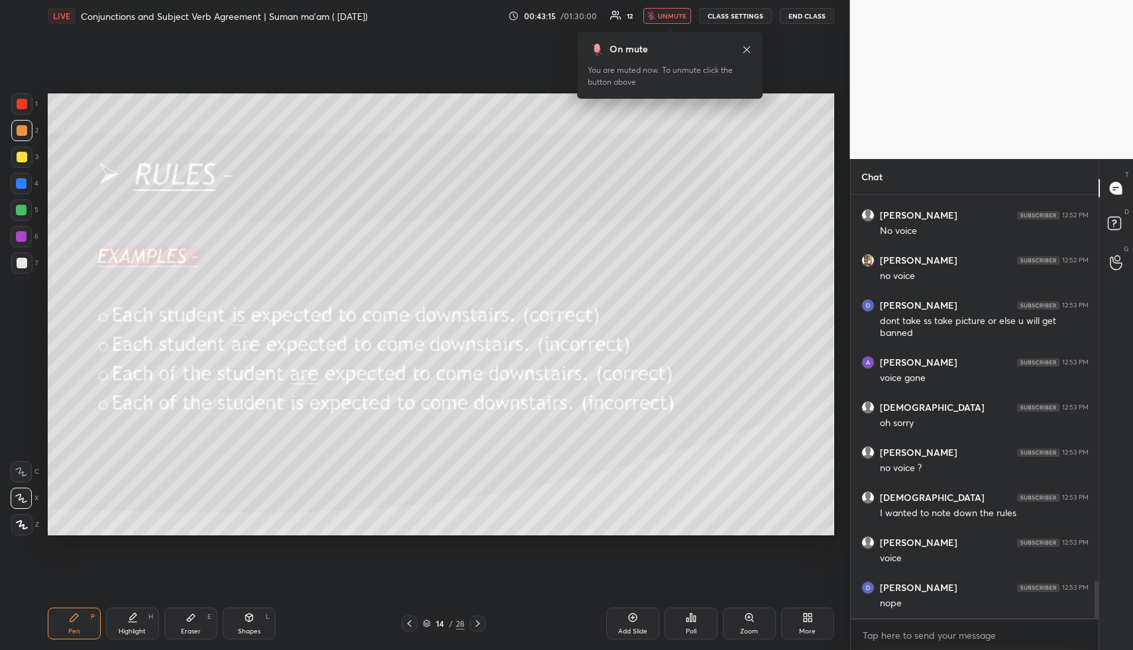
click at [678, 9] on button "unmute" at bounding box center [667, 16] width 48 height 16
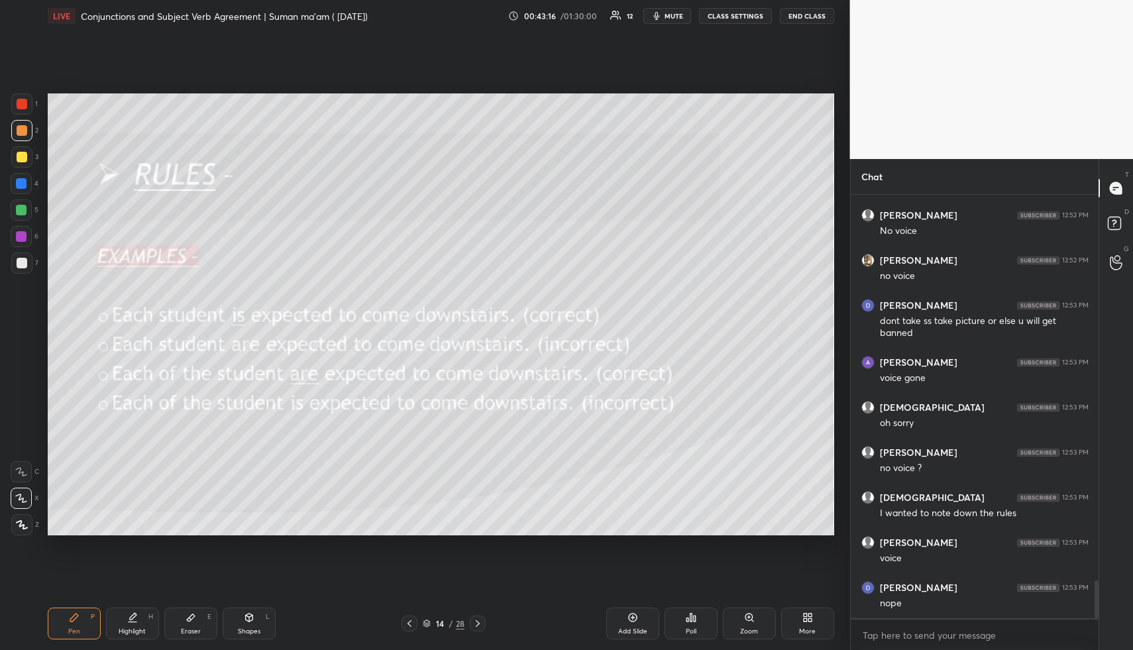
scroll to position [4340, 0]
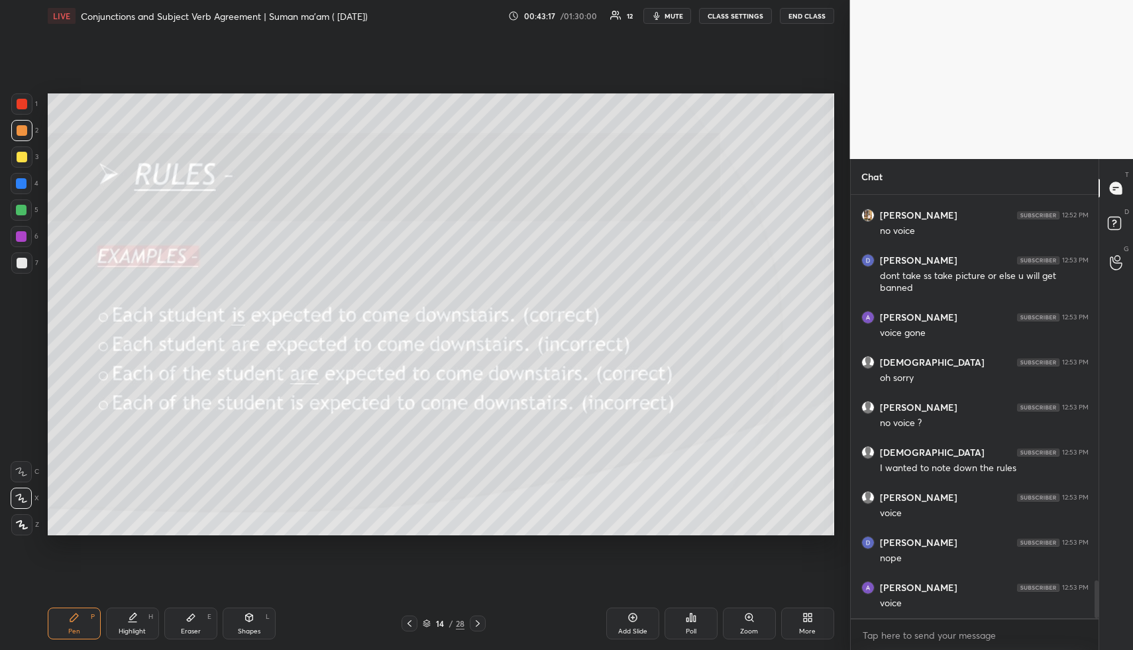
click at [481, 617] on div at bounding box center [478, 623] width 16 height 16
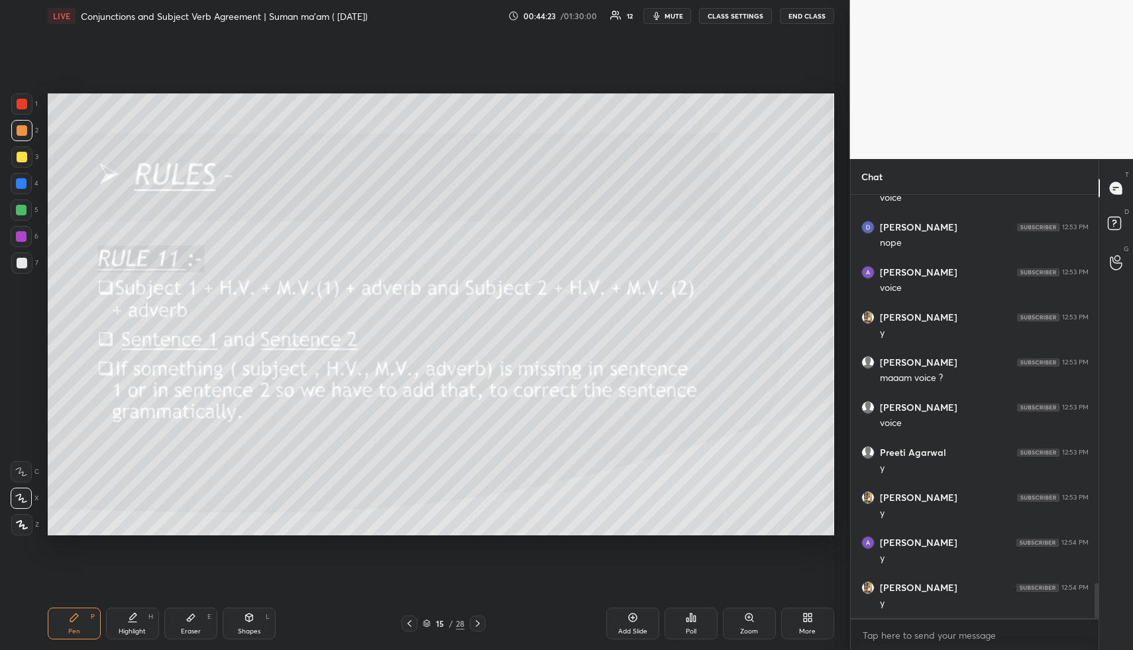
scroll to position [4700, 0]
click at [676, 14] on span "mute" at bounding box center [673, 15] width 19 height 9
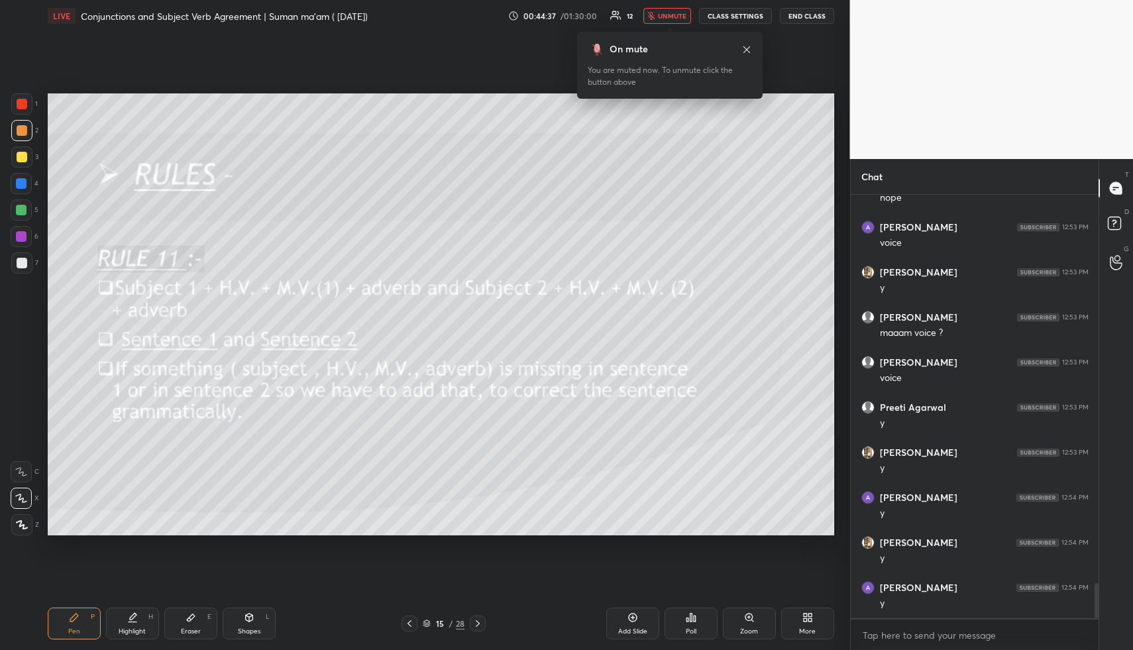
click at [670, 14] on span "unmute" at bounding box center [672, 15] width 28 height 9
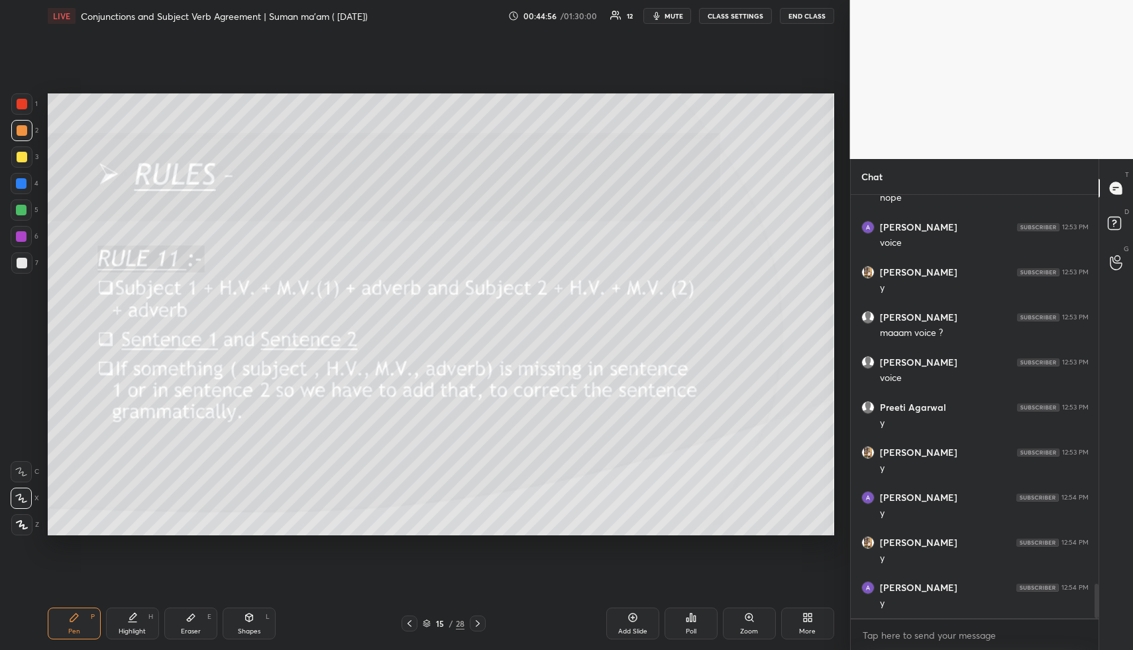
scroll to position [4746, 0]
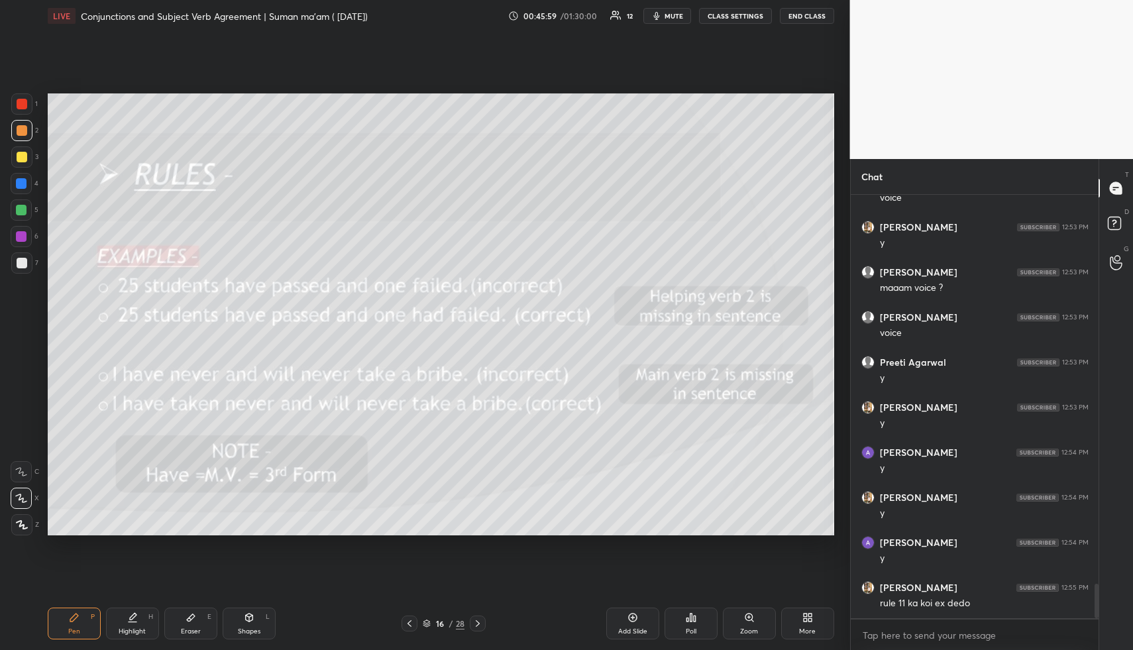
click at [674, 16] on span "mute" at bounding box center [673, 15] width 19 height 9
click at [651, 97] on div "Setting up your live class Poll for secs No correct answer Start poll" at bounding box center [440, 314] width 797 height 565
click at [668, 13] on span "unmute" at bounding box center [672, 15] width 28 height 9
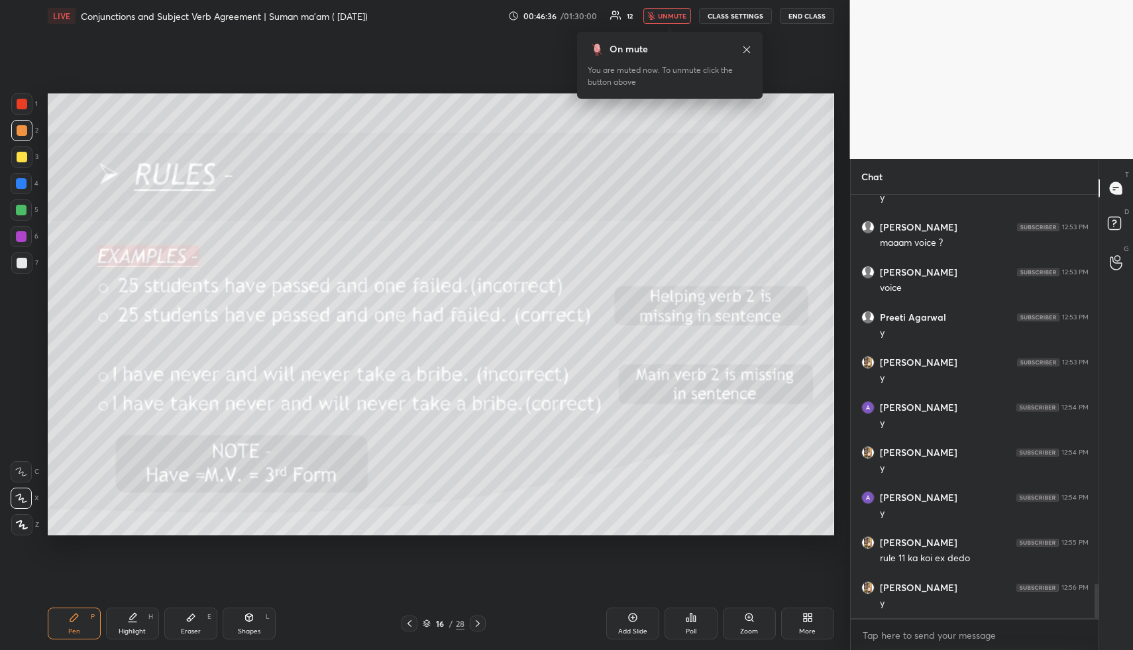
click at [678, 12] on span "unmute" at bounding box center [672, 15] width 28 height 9
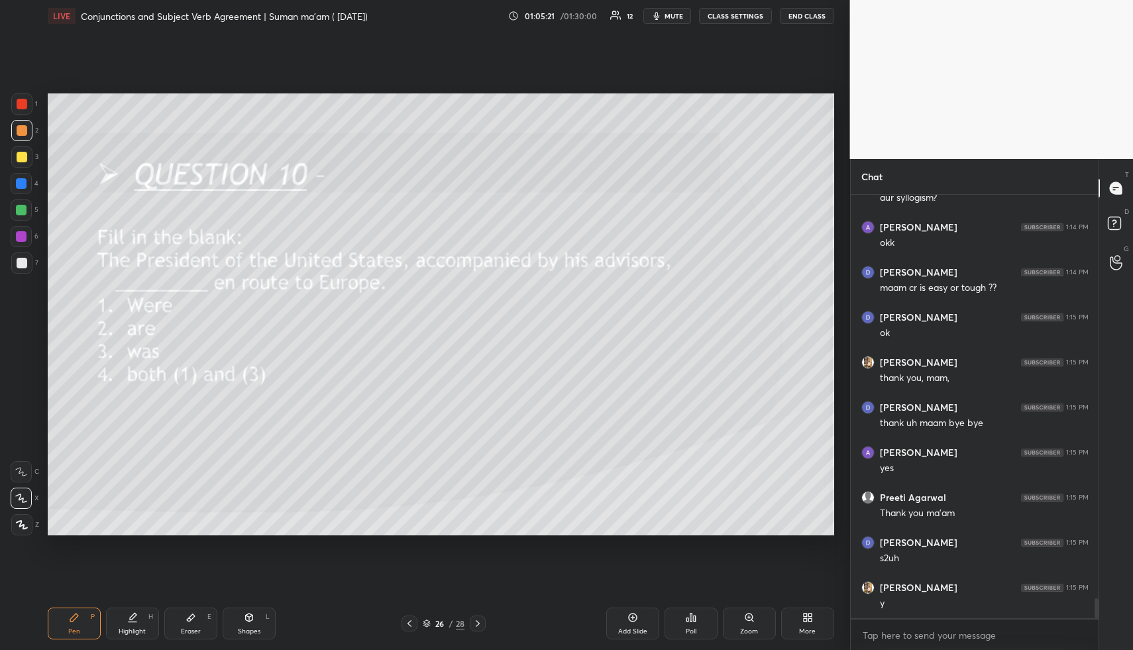
scroll to position [8490, 0]
